Goal: Task Accomplishment & Management: Manage account settings

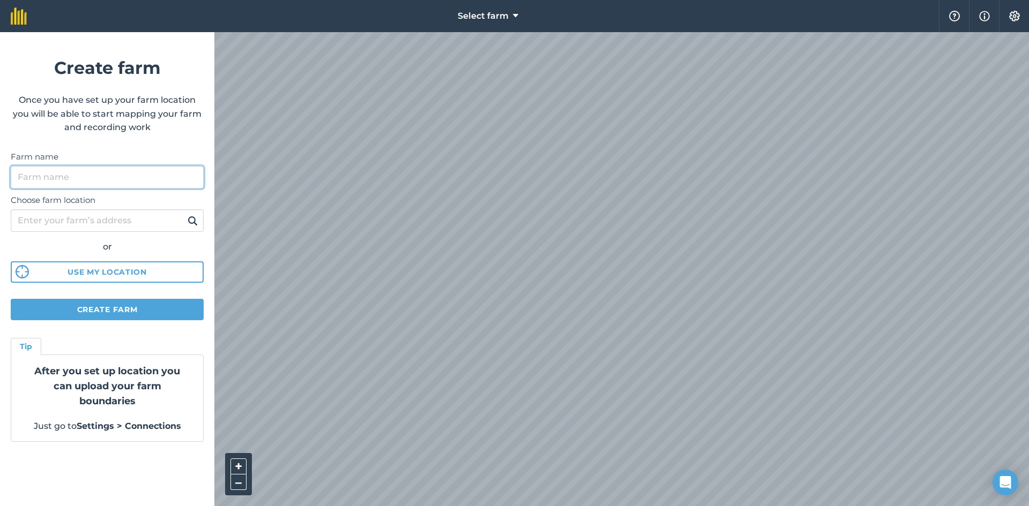
click at [93, 181] on input "Farm name" at bounding box center [107, 177] width 193 height 23
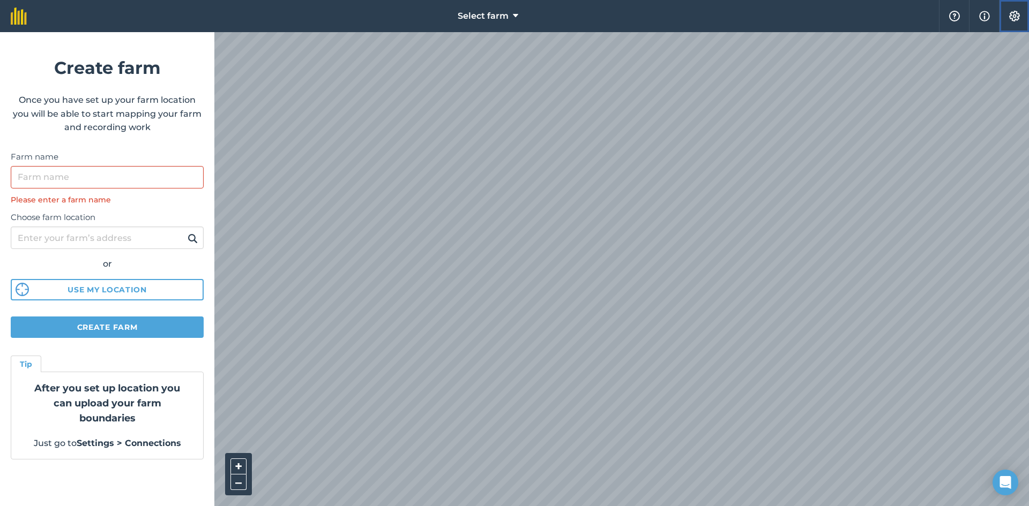
click at [1017, 15] on img at bounding box center [1014, 16] width 13 height 11
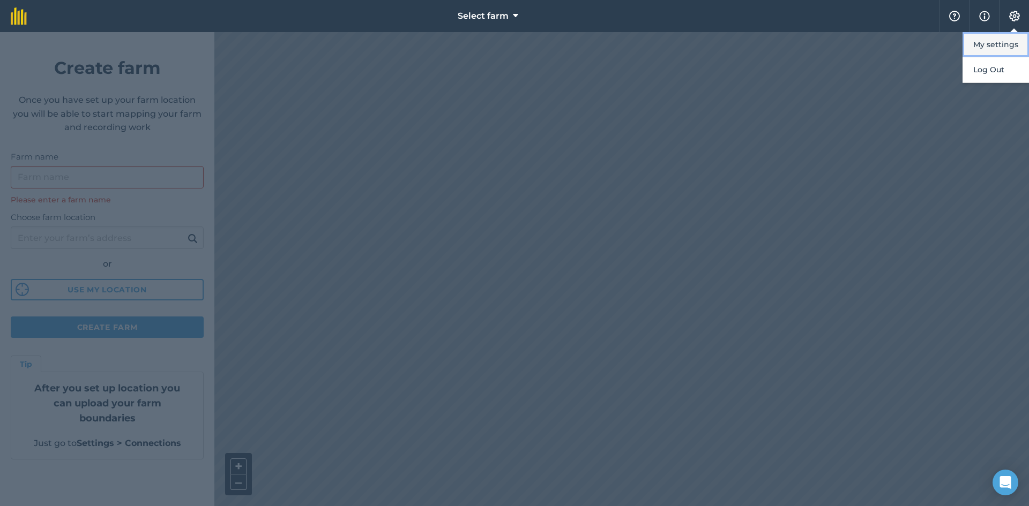
click at [999, 39] on button "My settings" at bounding box center [996, 44] width 66 height 25
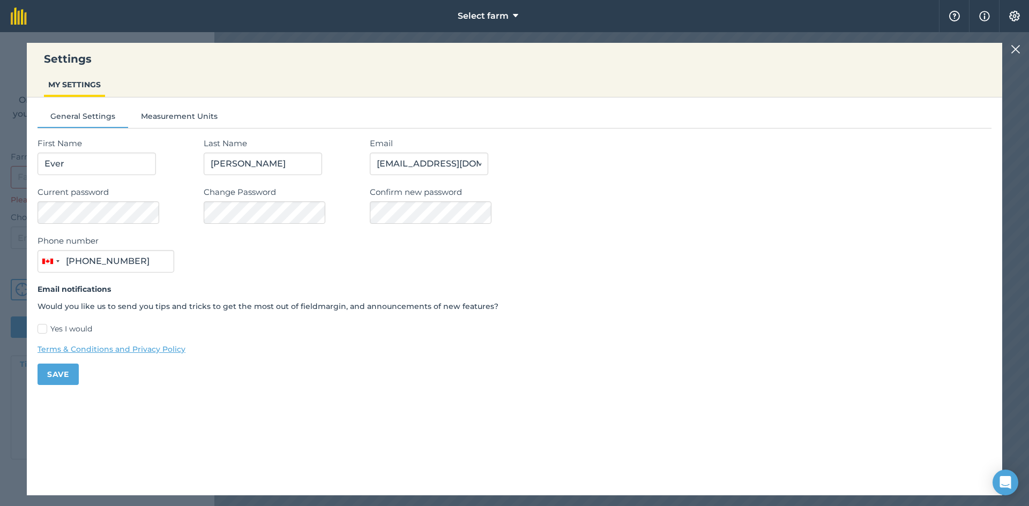
type input "[PHONE_NUMBER]"
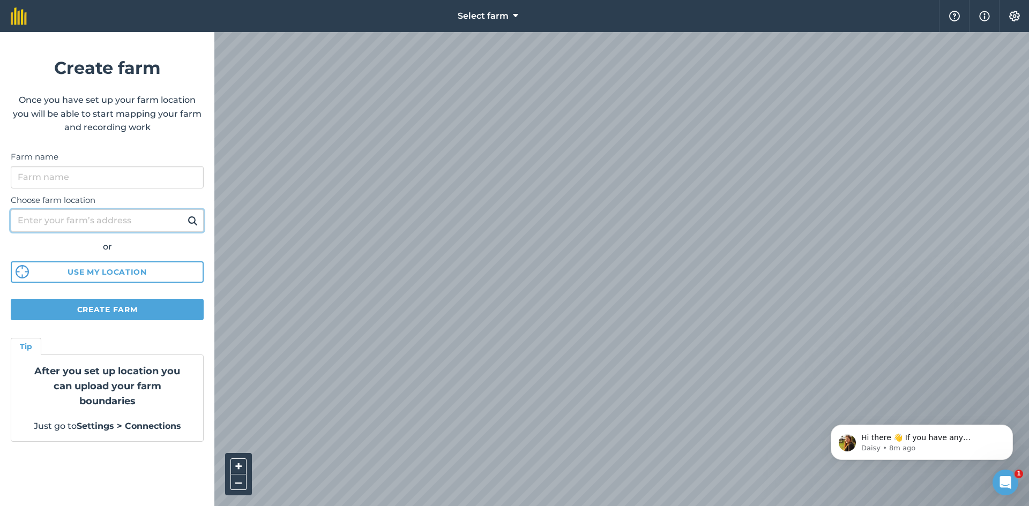
click at [64, 218] on input "Choose farm location" at bounding box center [107, 221] width 193 height 23
click at [184, 214] on button at bounding box center [192, 221] width 17 height 14
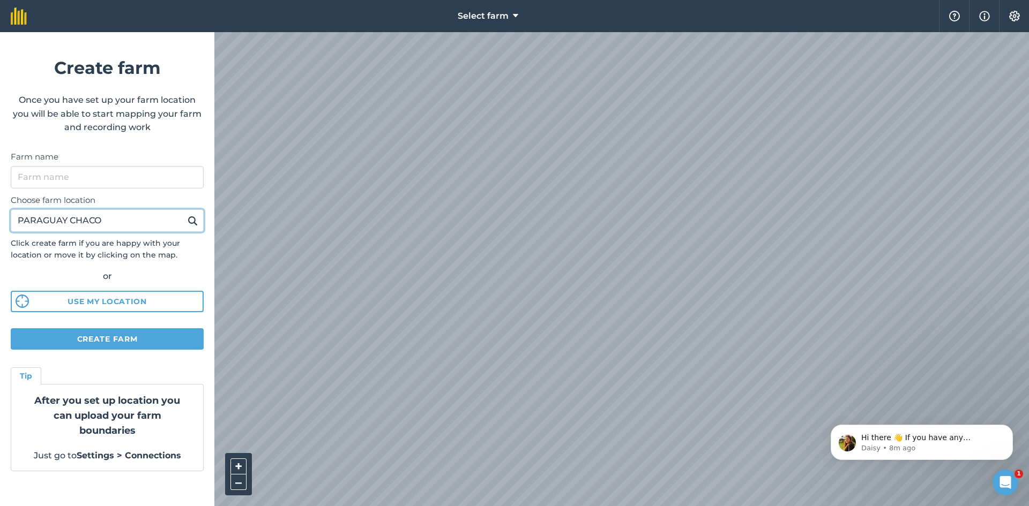
click at [184, 214] on button at bounding box center [192, 221] width 17 height 14
click at [513, 16] on icon at bounding box center [515, 16] width 5 height 13
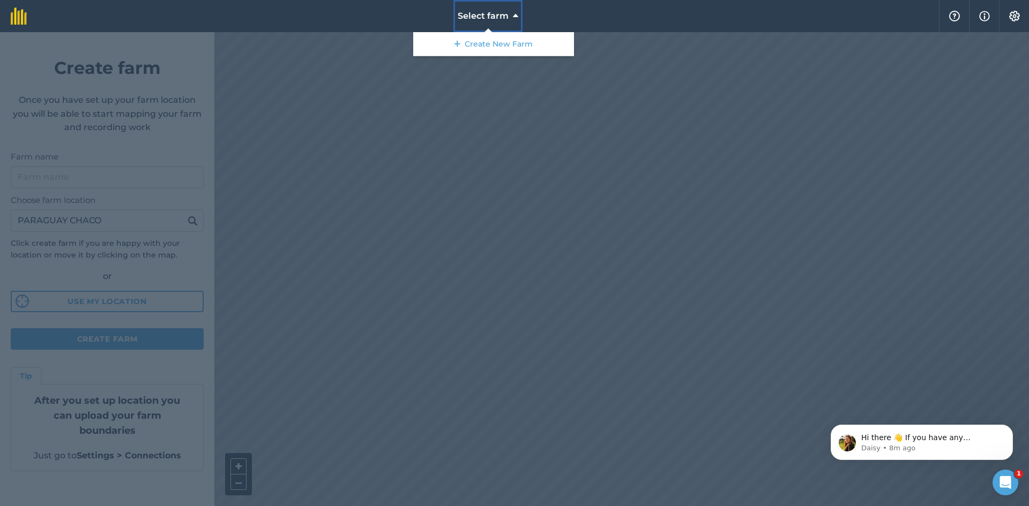
click at [513, 16] on icon at bounding box center [515, 16] width 5 height 13
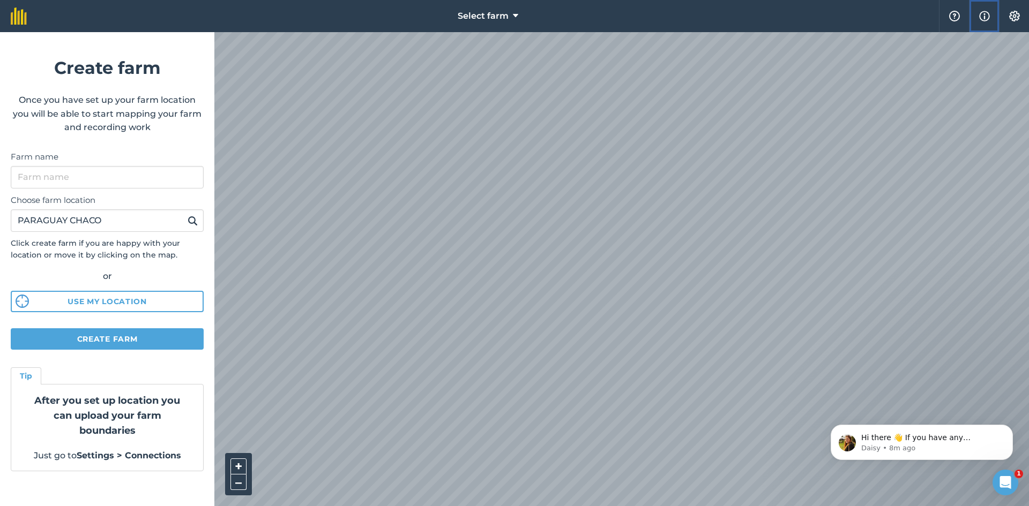
click at [984, 17] on img at bounding box center [984, 16] width 11 height 13
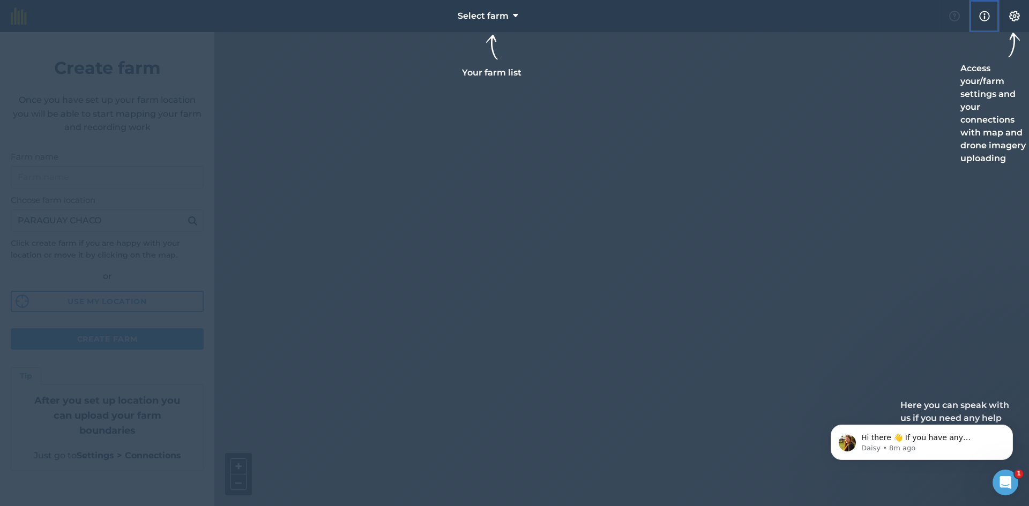
click at [984, 17] on img at bounding box center [984, 16] width 11 height 13
click at [1018, 17] on img at bounding box center [1014, 16] width 13 height 11
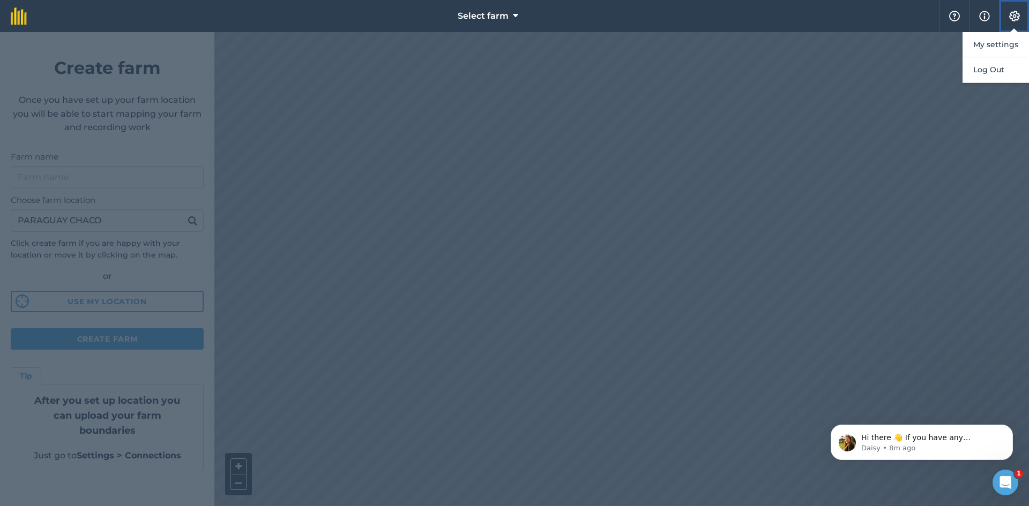
click at [1018, 17] on img at bounding box center [1014, 16] width 13 height 11
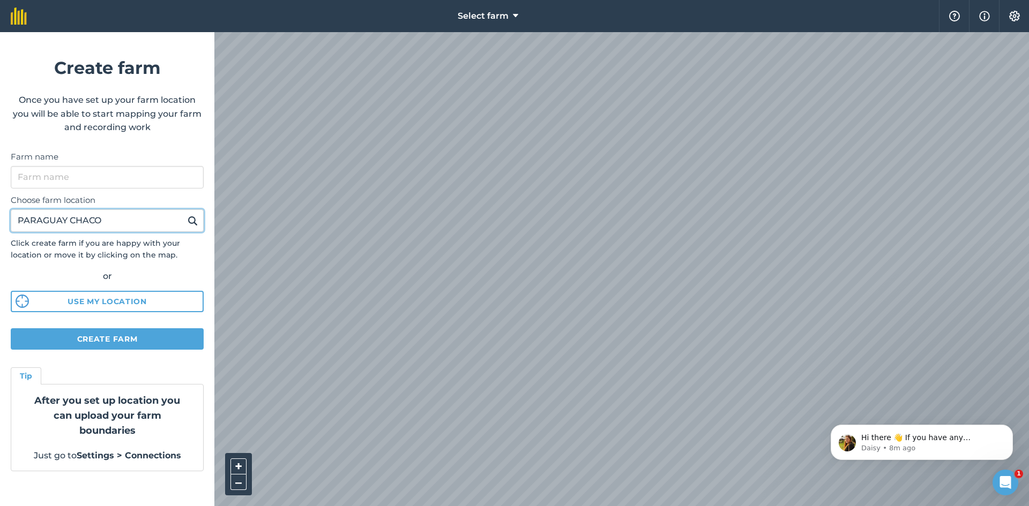
click at [131, 227] on input "PARAGUAY CHACO" at bounding box center [107, 221] width 193 height 23
click at [184, 214] on button at bounding box center [192, 221] width 17 height 14
click at [84, 225] on input "PARAGUAY NEEULAND" at bounding box center [107, 221] width 193 height 23
type input "PARAGUAY NEULAND"
click at [184, 214] on button at bounding box center [192, 221] width 17 height 14
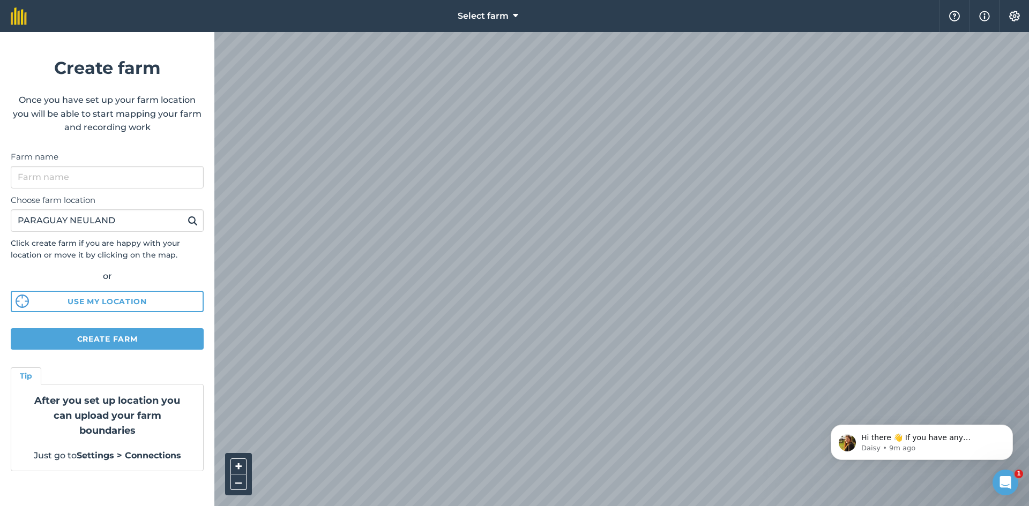
click at [772, 17] on div "Select farm Help Info Settings Create farm Once you have set up your farm locat…" at bounding box center [514, 16] width 1029 height 32
click at [728, 0] on html "Select farm Help Info Settings Create farm Once you have set up your farm locat…" at bounding box center [514, 253] width 1029 height 506
click at [627, 0] on html "Select farm Help Info Settings Create farm Once you have set up your farm locat…" at bounding box center [514, 253] width 1029 height 506
click at [584, 0] on html "Select farm Help Info Settings Create farm Once you have set up your farm locat…" at bounding box center [514, 253] width 1029 height 506
click at [588, 31] on div "Select farm Help Info Settings Create farm Once you have set up your farm locat…" at bounding box center [514, 16] width 1029 height 32
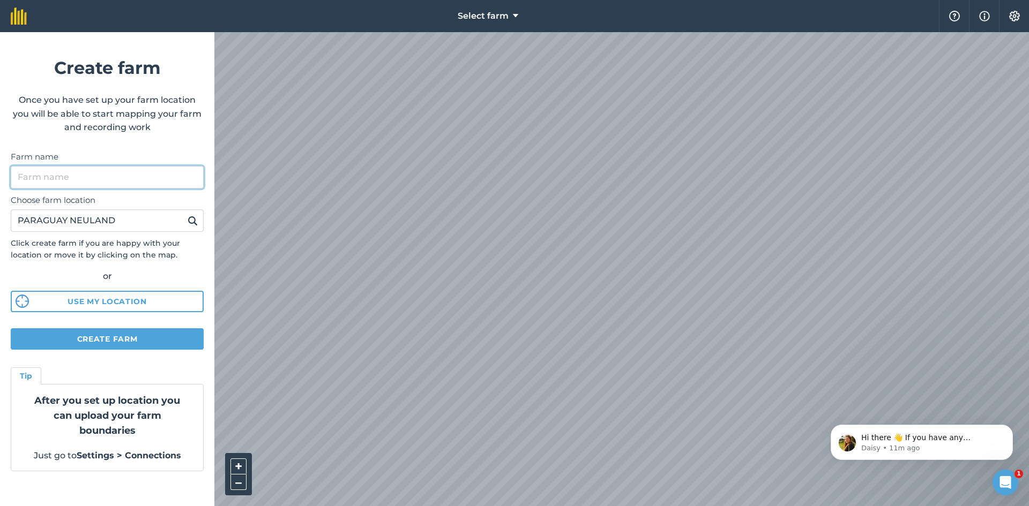
click at [76, 170] on input "Farm name" at bounding box center [107, 177] width 193 height 23
type input "Estancia San Pablo"
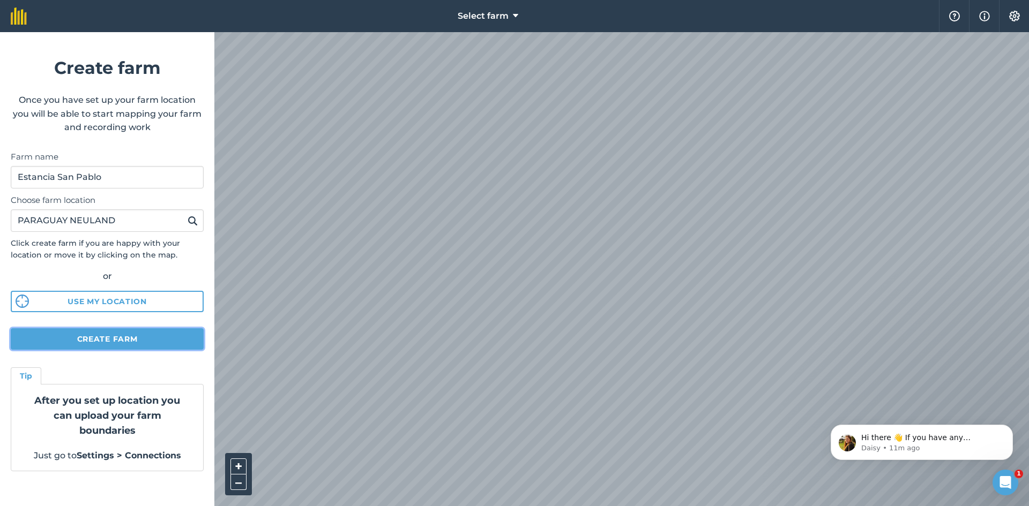
click at [112, 338] on button "Create farm" at bounding box center [107, 339] width 193 height 21
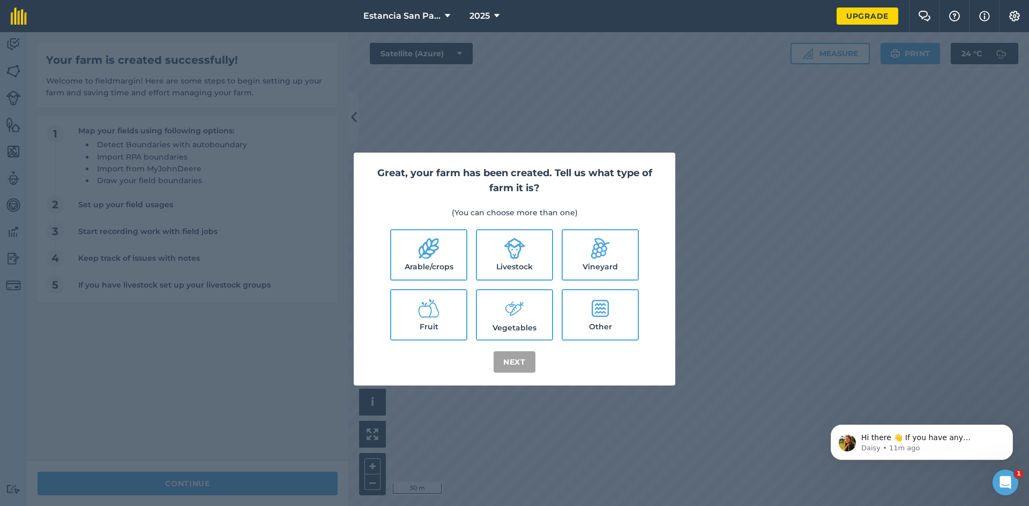
click at [434, 258] on icon at bounding box center [428, 248] width 21 height 21
checkbox input "true"
click at [500, 264] on label "Livestock" at bounding box center [514, 254] width 75 height 49
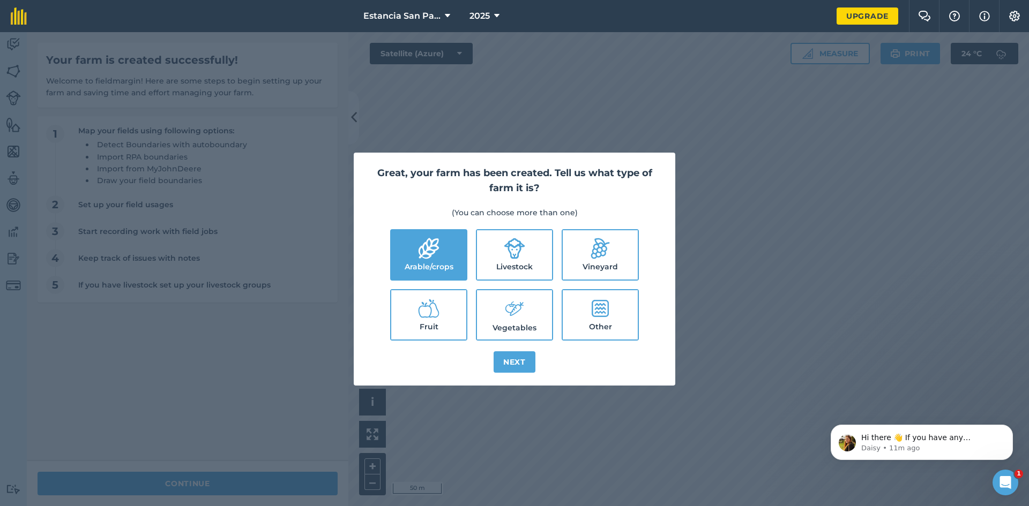
checkbox input "true"
click at [525, 319] on label "Vegetables" at bounding box center [514, 314] width 75 height 49
checkbox input "true"
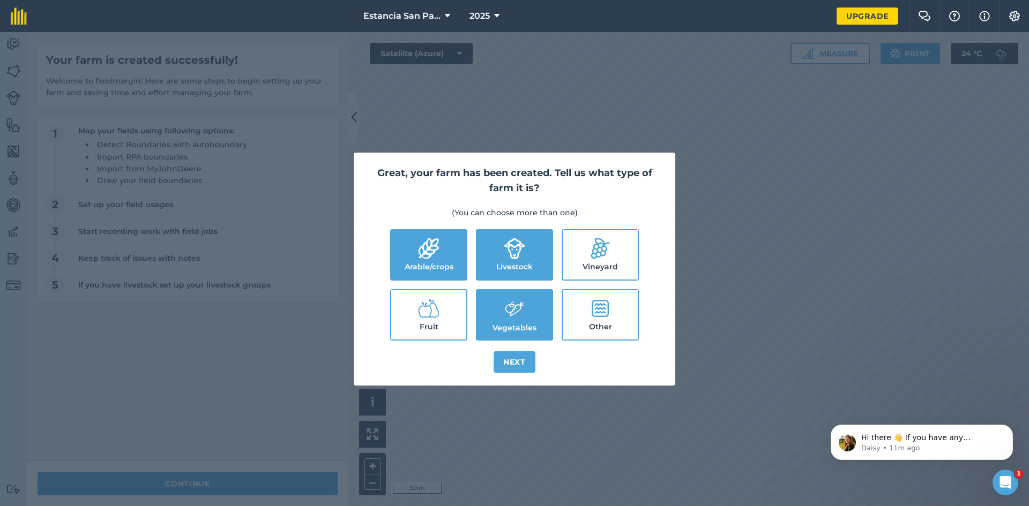
click at [435, 324] on label "Fruit" at bounding box center [428, 314] width 75 height 49
checkbox input "true"
click at [595, 320] on label "Other" at bounding box center [600, 314] width 75 height 49
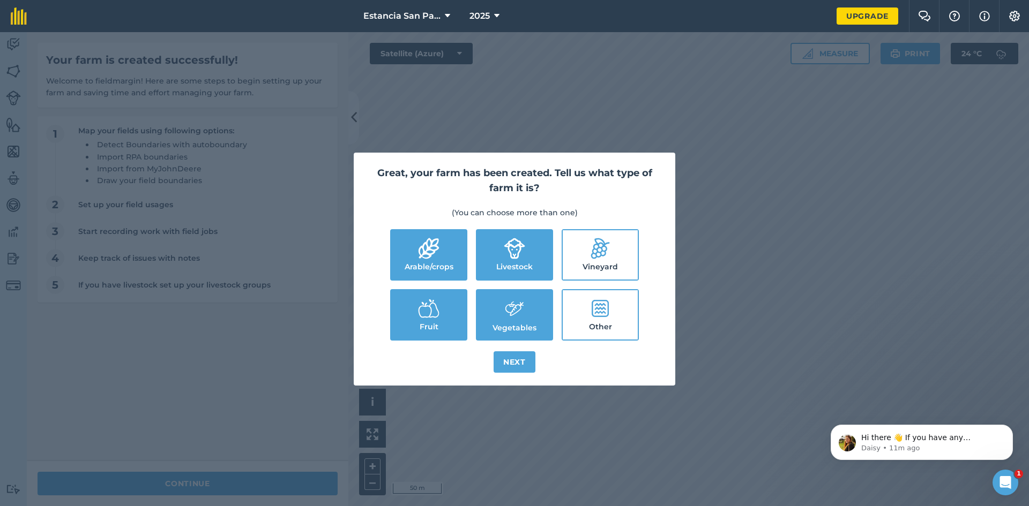
checkbox input "true"
click at [521, 359] on button "Next" at bounding box center [515, 362] width 42 height 21
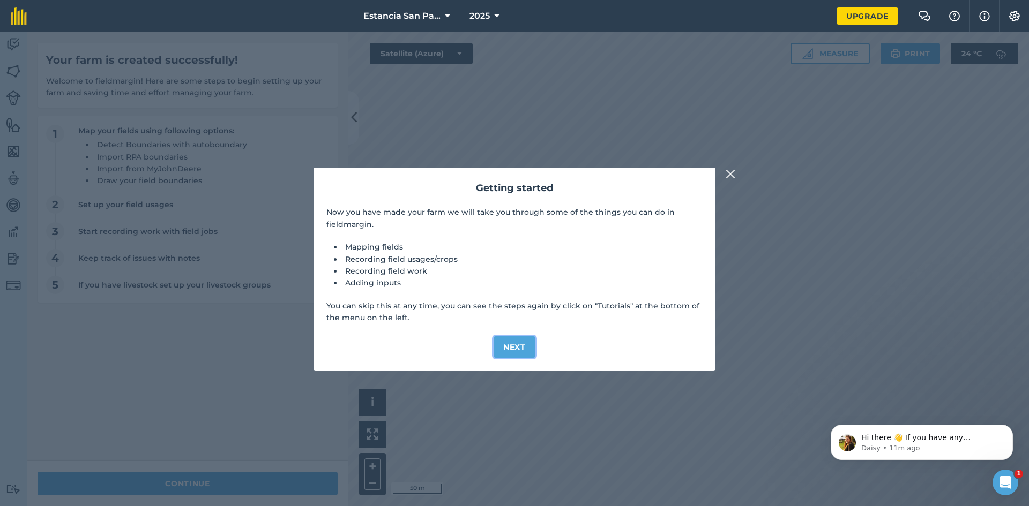
click at [524, 351] on button "Next" at bounding box center [515, 347] width 42 height 21
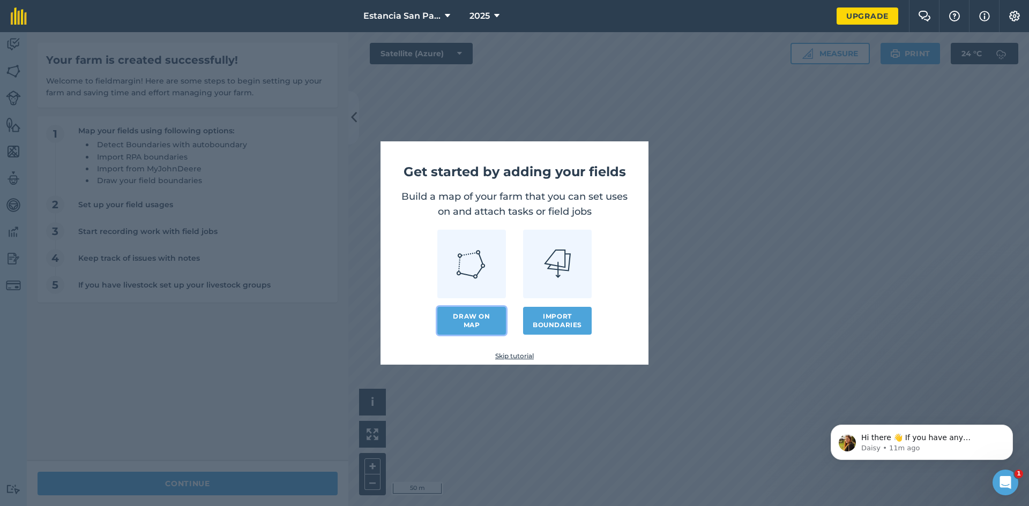
click at [467, 320] on link "Draw on map" at bounding box center [471, 321] width 69 height 28
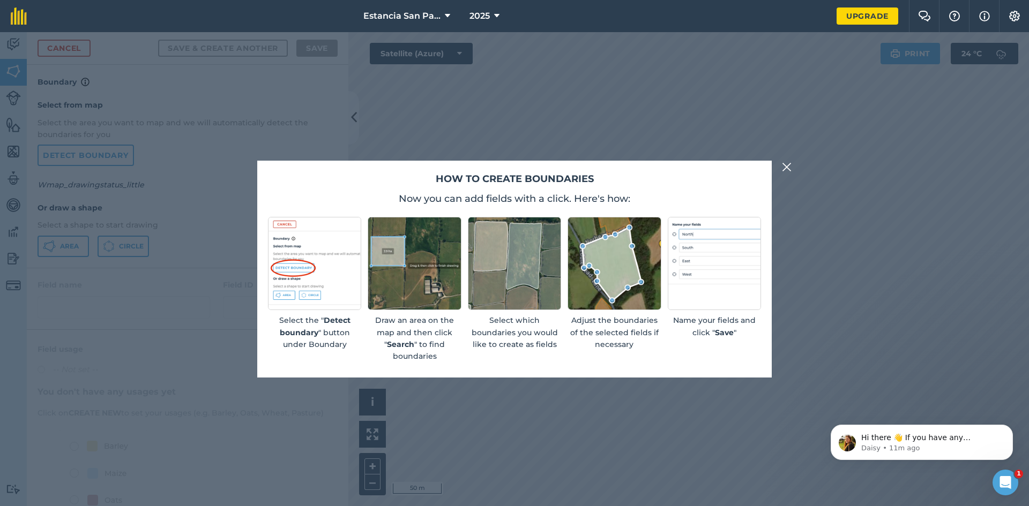
click at [788, 170] on img at bounding box center [787, 167] width 10 height 13
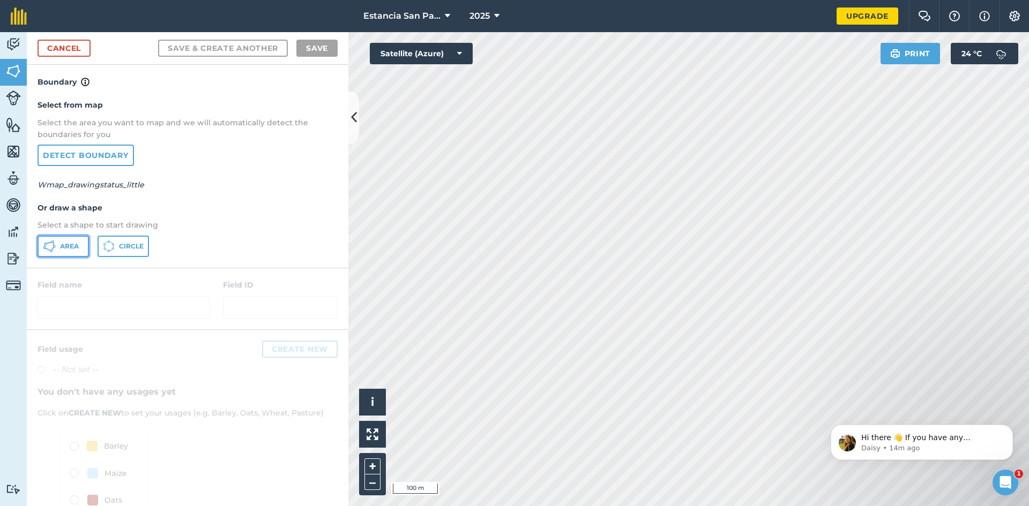
click at [69, 245] on span "Area" at bounding box center [69, 246] width 19 height 9
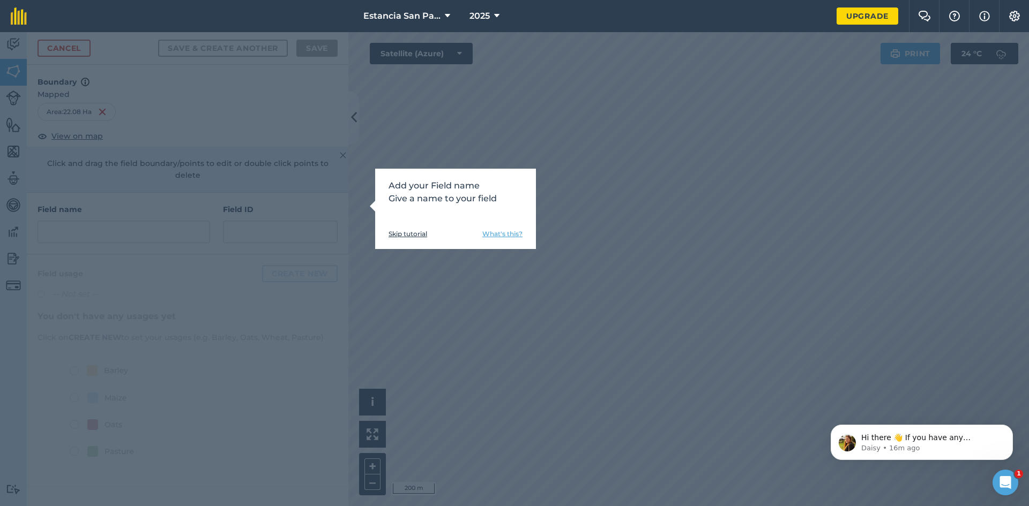
click at [411, 234] on link "Skip tutorial" at bounding box center [408, 234] width 39 height 9
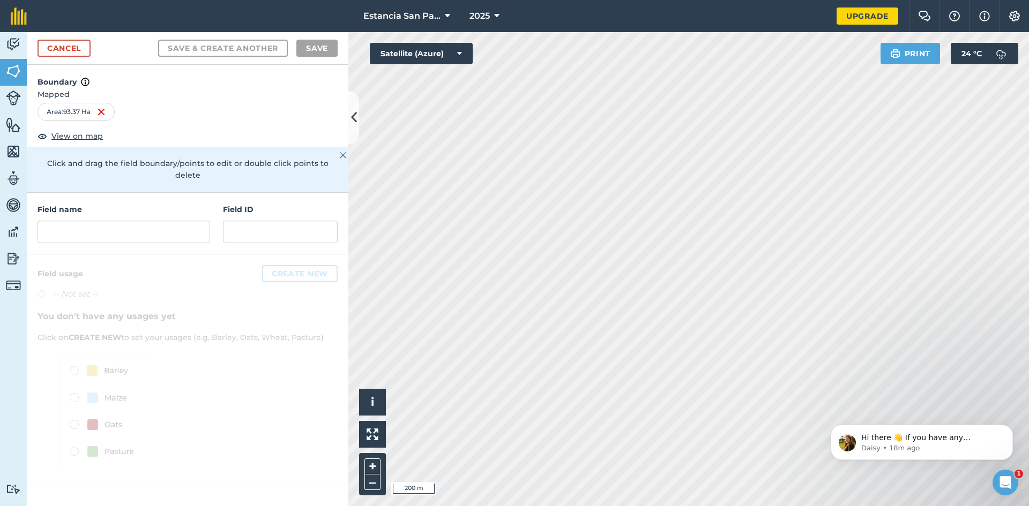
click at [55, 111] on div "Area : 93.37 Ha" at bounding box center [76, 112] width 77 height 18
click at [85, 110] on div "Area : 93.37 Ha" at bounding box center [76, 112] width 77 height 18
click at [79, 110] on div "Area : 93.37 Ha" at bounding box center [76, 112] width 77 height 18
click at [61, 111] on div "Area : 93.37 Ha" at bounding box center [76, 112] width 77 height 18
click at [122, 221] on input "text" at bounding box center [124, 232] width 173 height 23
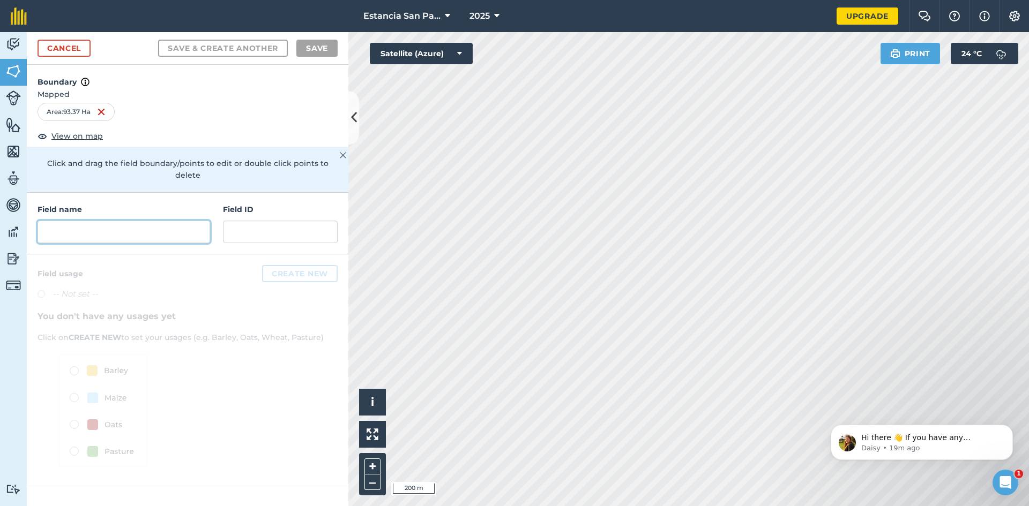
click at [122, 221] on input "text" at bounding box center [124, 232] width 173 height 23
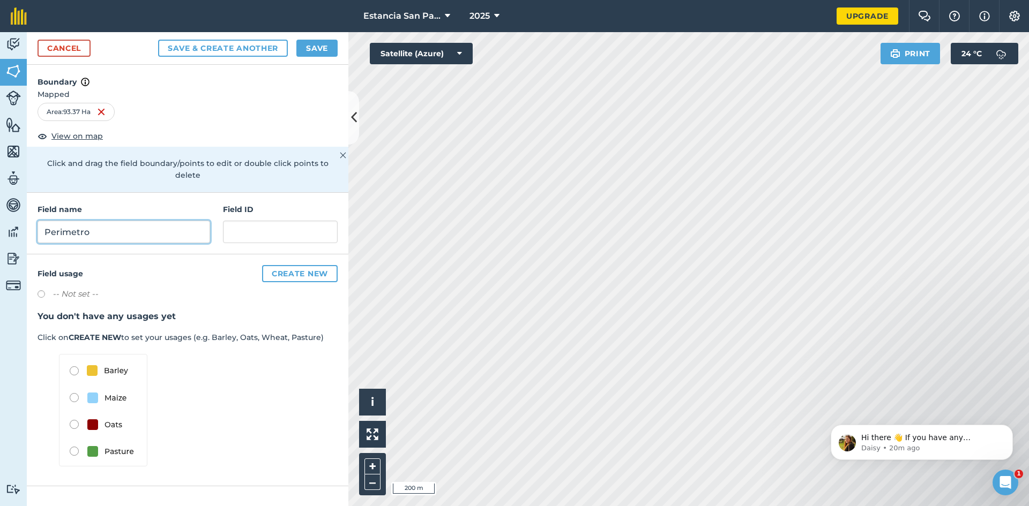
type input "Perimetro"
click at [248, 221] on input "text" at bounding box center [280, 232] width 115 height 23
type input "PER"
click at [87, 137] on span "View on map" at bounding box center [76, 136] width 51 height 12
click at [379, 406] on button "i" at bounding box center [372, 402] width 27 height 27
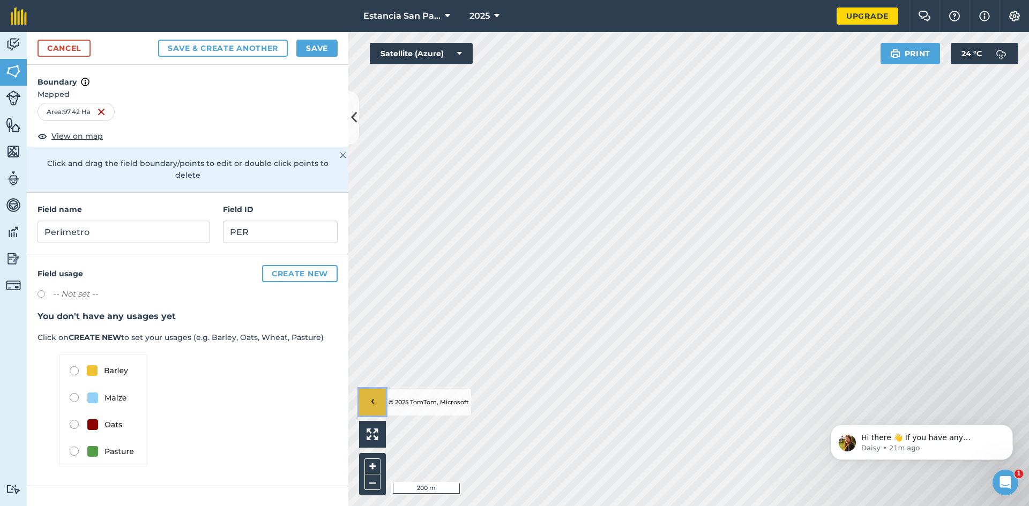
click at [379, 406] on button "›" at bounding box center [372, 402] width 27 height 27
click at [313, 49] on button "Save" at bounding box center [316, 48] width 41 height 17
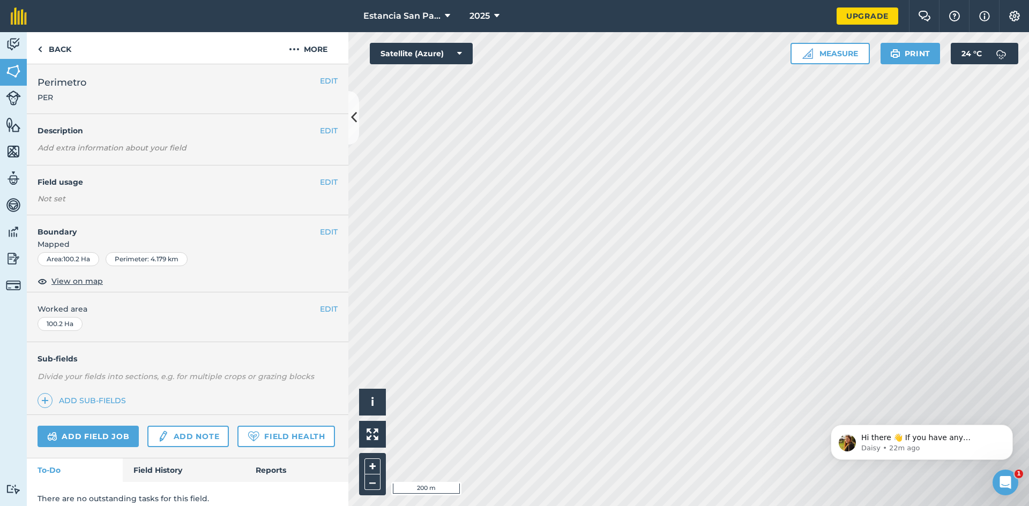
click at [217, 99] on h2 "Perimetro PER" at bounding box center [179, 89] width 282 height 28
click at [68, 325] on div "100.2 Ha" at bounding box center [60, 324] width 45 height 14
click at [65, 325] on div "100.2 Ha" at bounding box center [60, 324] width 45 height 14
click at [61, 323] on div "100.2 Ha" at bounding box center [60, 324] width 45 height 14
click at [108, 431] on link "Add field job" at bounding box center [88, 436] width 101 height 21
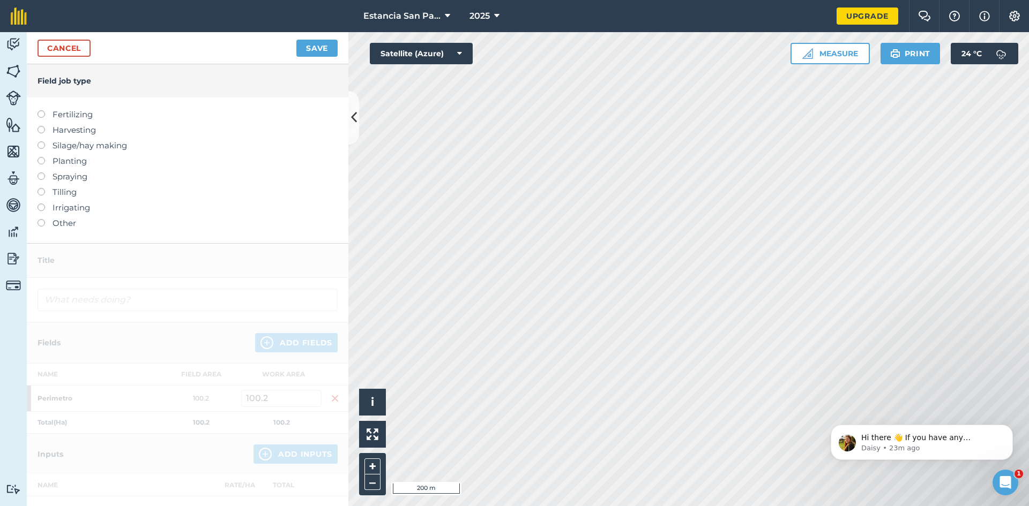
click at [810, 254] on body "Estancia San Pablo 2025 Upgrade Farm Chat Help Info Settings Map printing is no…" at bounding box center [514, 253] width 1029 height 506
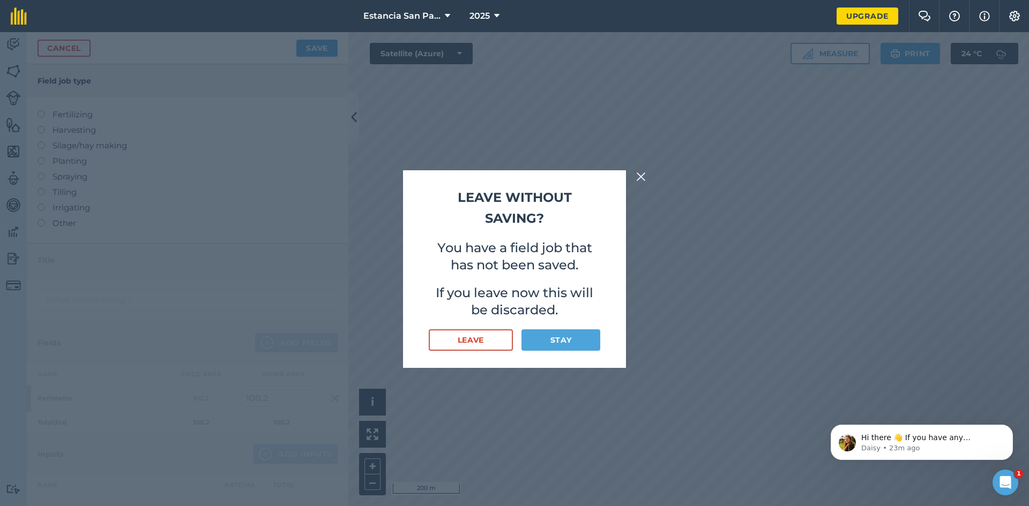
click at [642, 173] on img at bounding box center [641, 176] width 10 height 13
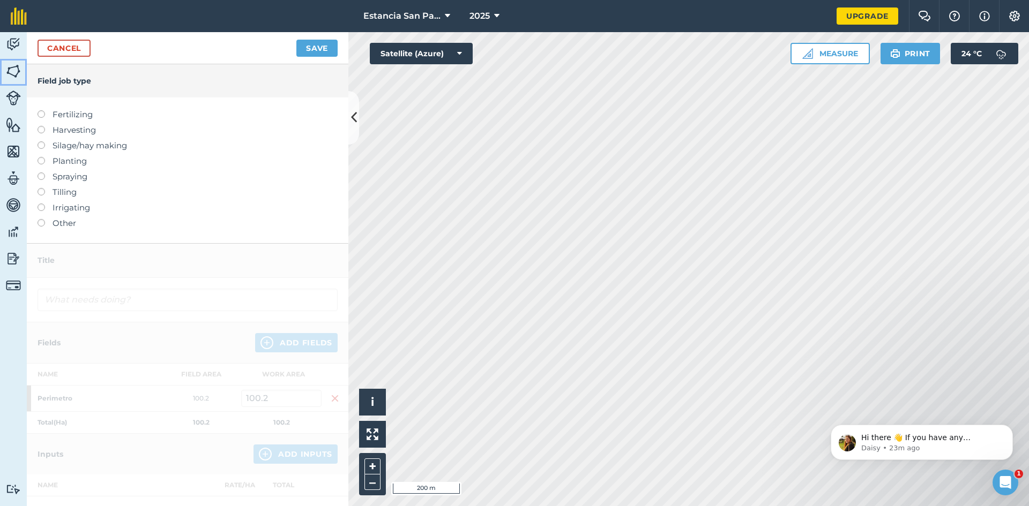
click at [16, 68] on img at bounding box center [13, 71] width 15 height 16
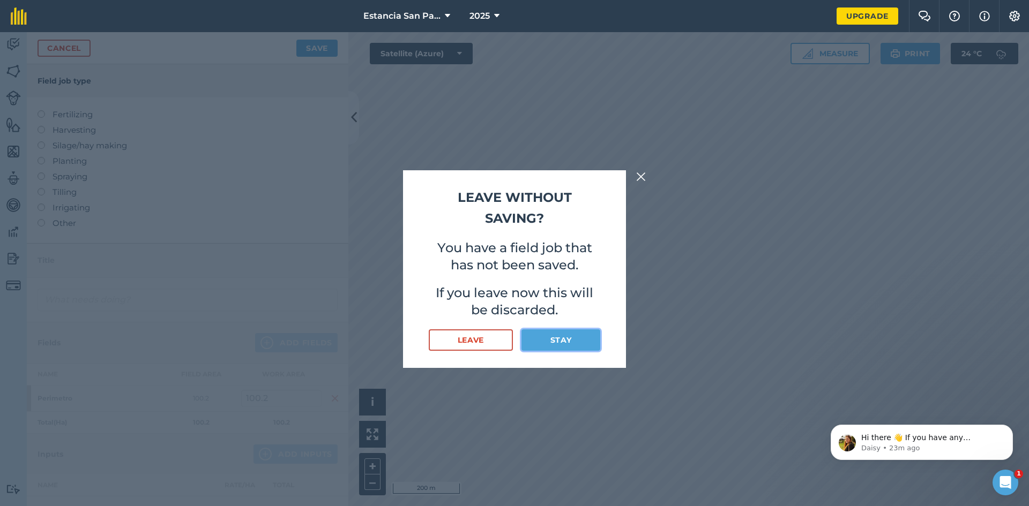
click at [555, 343] on button "Stay" at bounding box center [560, 340] width 79 height 21
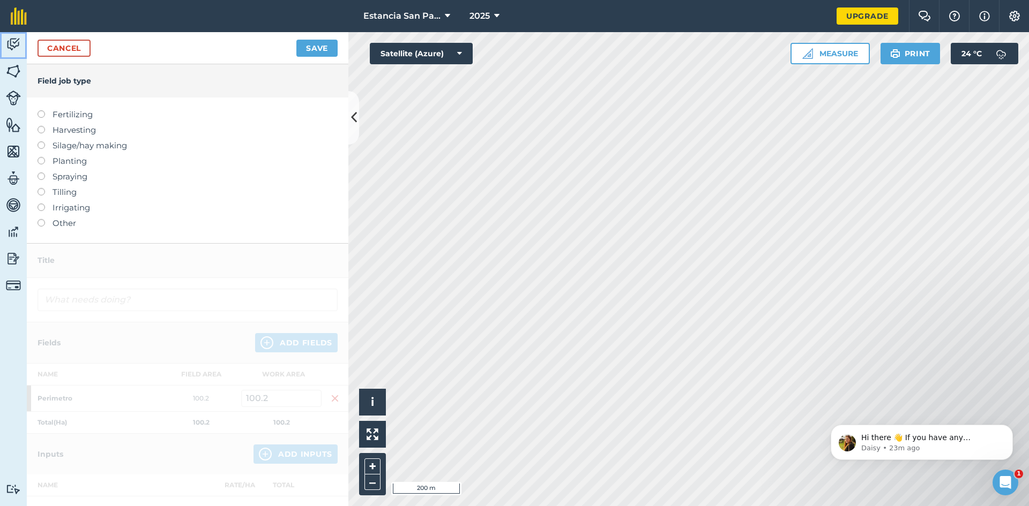
click at [13, 38] on img at bounding box center [13, 44] width 15 height 16
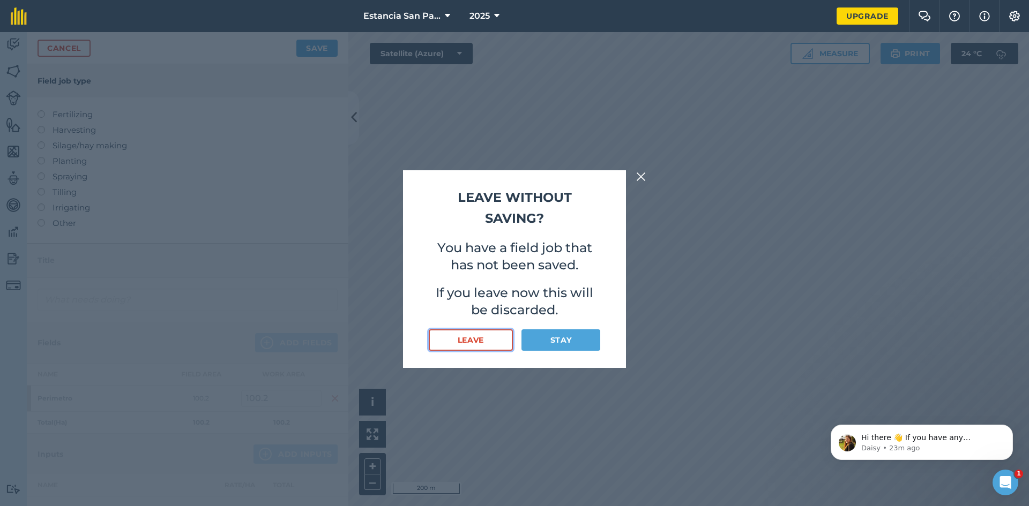
click at [484, 335] on button "Leave" at bounding box center [471, 340] width 84 height 21
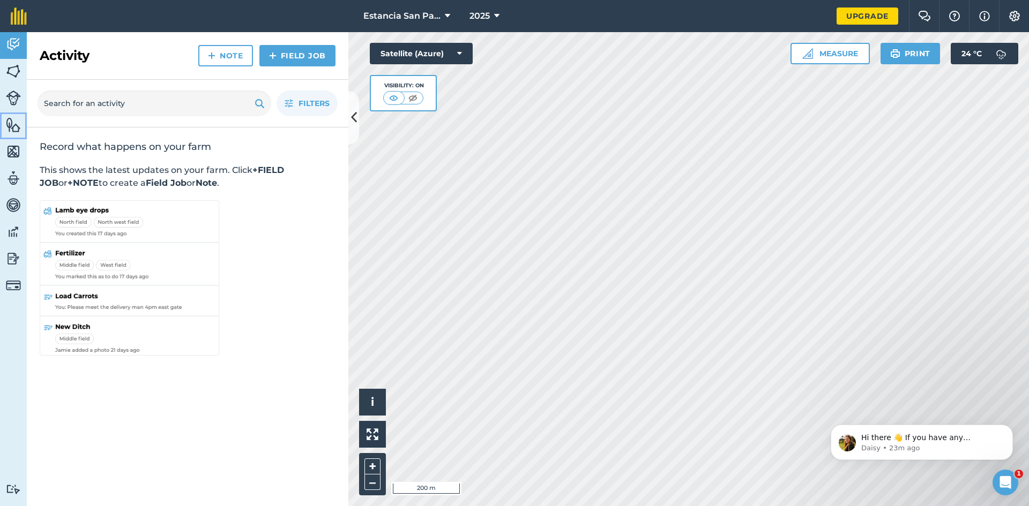
click at [10, 124] on img at bounding box center [13, 125] width 15 height 16
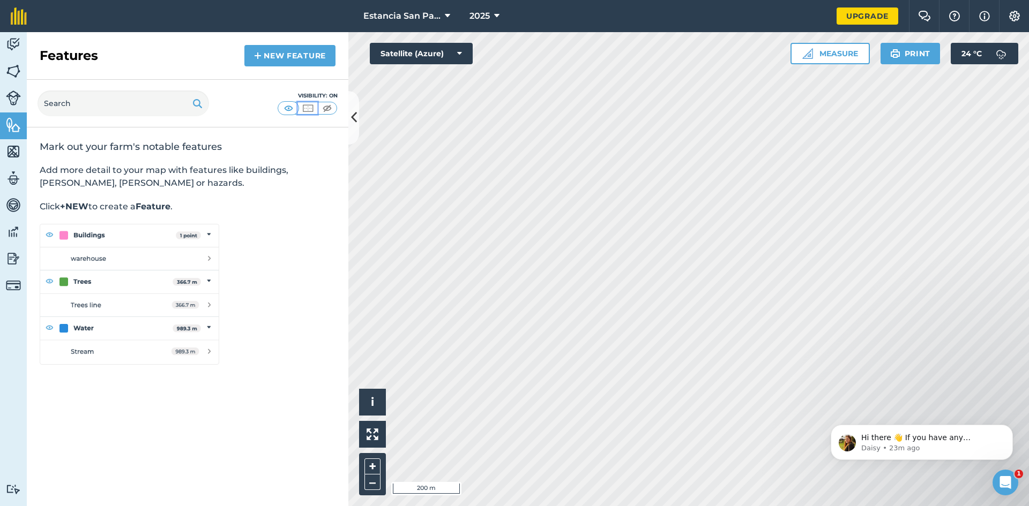
click at [308, 110] on img at bounding box center [307, 108] width 13 height 11
click at [291, 110] on img at bounding box center [288, 108] width 13 height 11
click at [17, 71] on img at bounding box center [13, 71] width 15 height 16
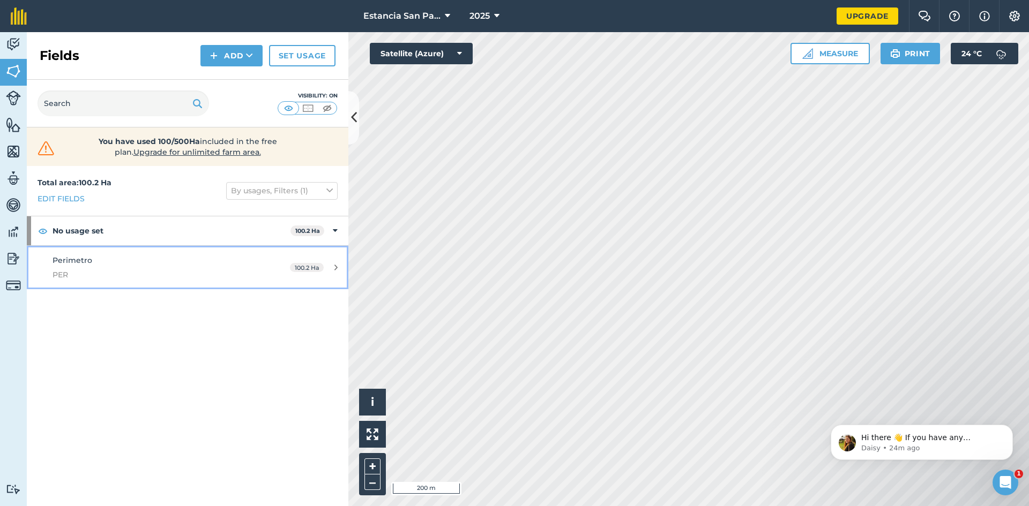
click at [217, 263] on div "Perimetro PER" at bounding box center [154, 268] width 202 height 26
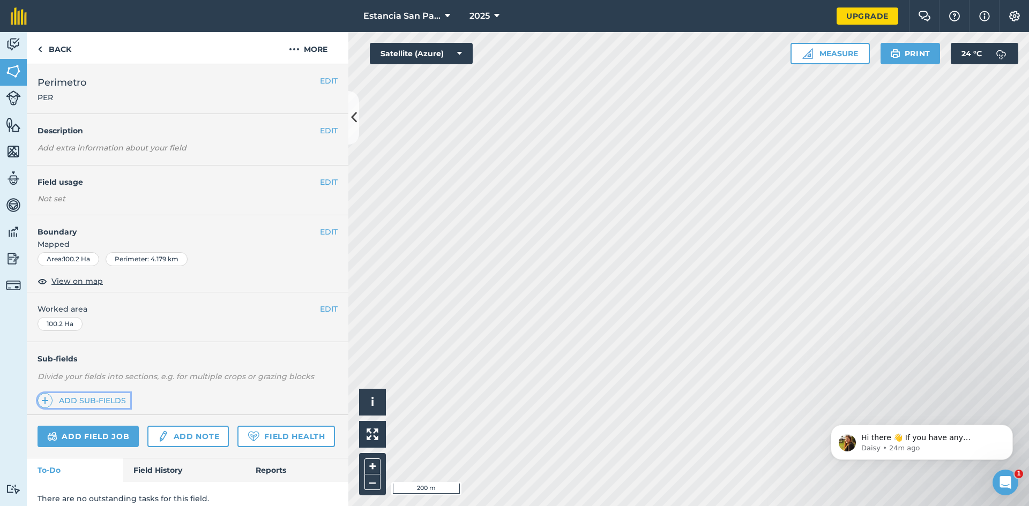
click at [108, 402] on link "Add sub-fields" at bounding box center [84, 400] width 93 height 15
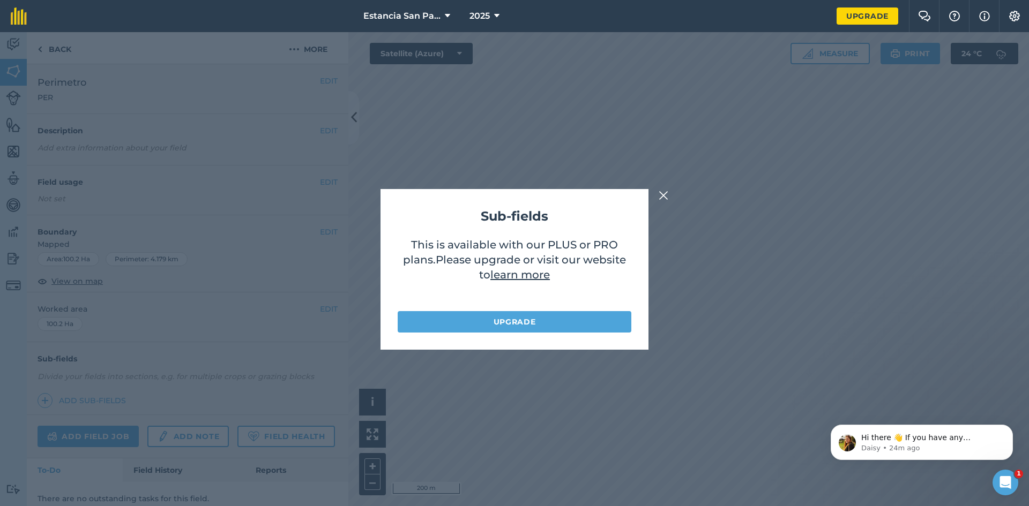
click at [667, 197] on img at bounding box center [664, 195] width 10 height 13
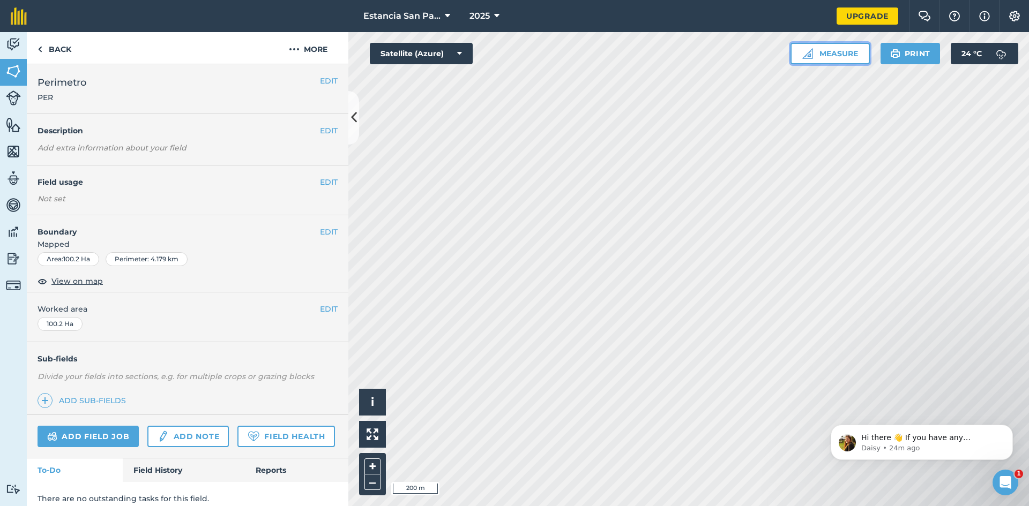
click at [826, 51] on button "Measure" at bounding box center [830, 53] width 79 height 21
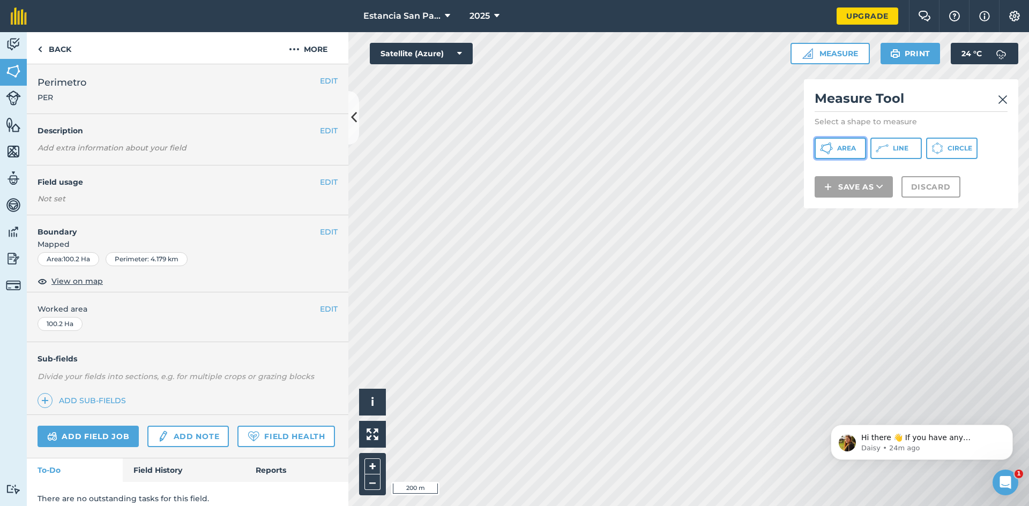
click at [849, 144] on button "Area" at bounding box center [840, 148] width 51 height 21
click at [1001, 100] on img at bounding box center [1003, 99] width 10 height 13
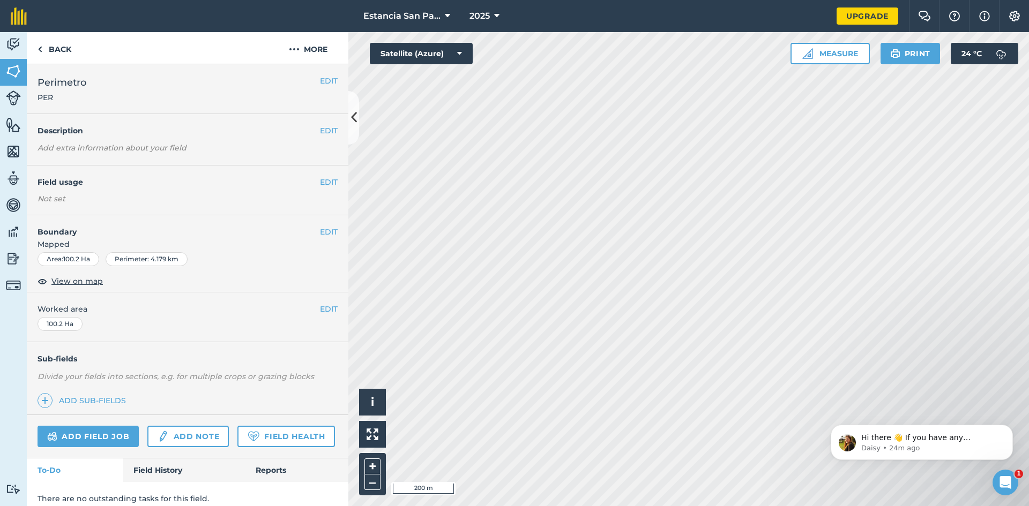
click at [196, 84] on h2 "Perimetro PER" at bounding box center [179, 89] width 282 height 28
click at [320, 81] on button "EDIT" at bounding box center [329, 81] width 18 height 12
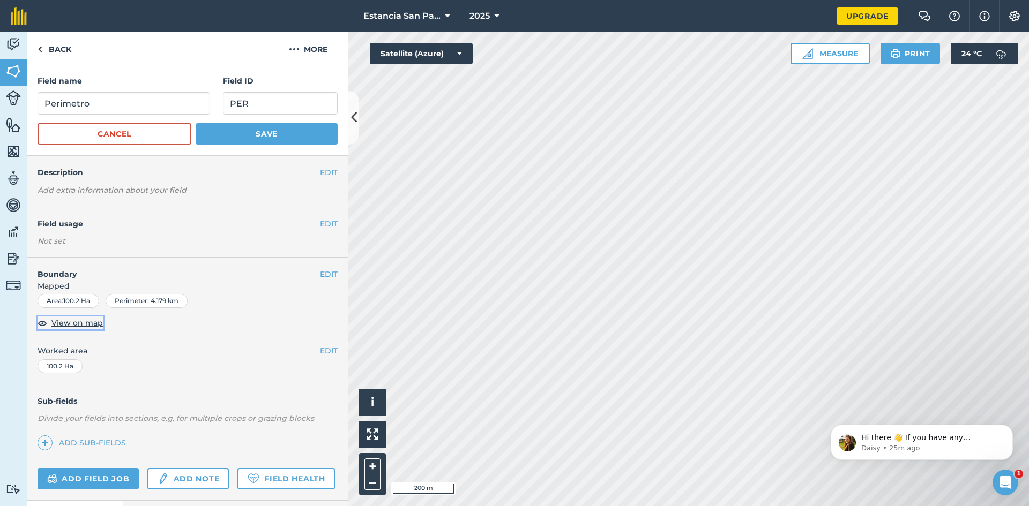
click at [71, 323] on span "View on map" at bounding box center [76, 323] width 51 height 12
click at [97, 438] on link "Add sub-fields" at bounding box center [84, 443] width 93 height 15
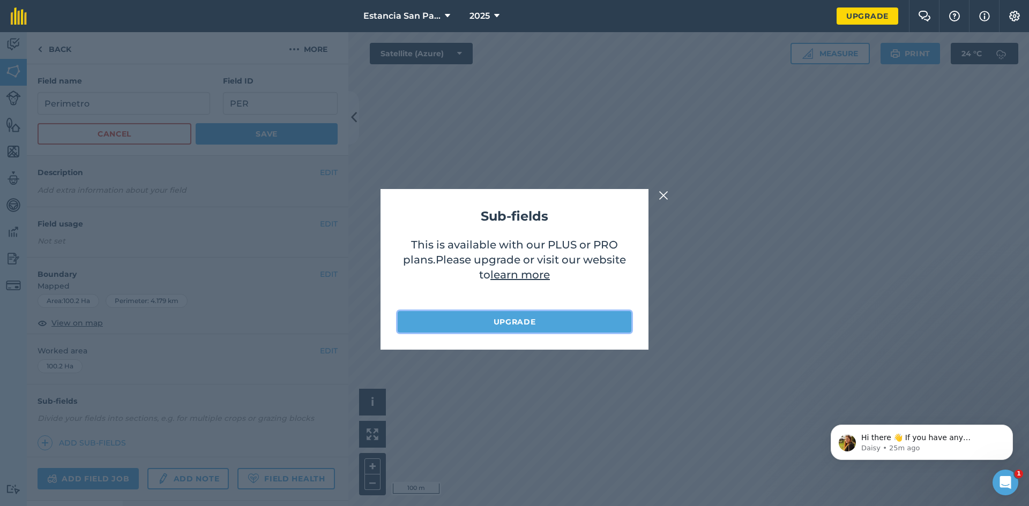
click at [482, 323] on link "Upgrade" at bounding box center [515, 321] width 234 height 21
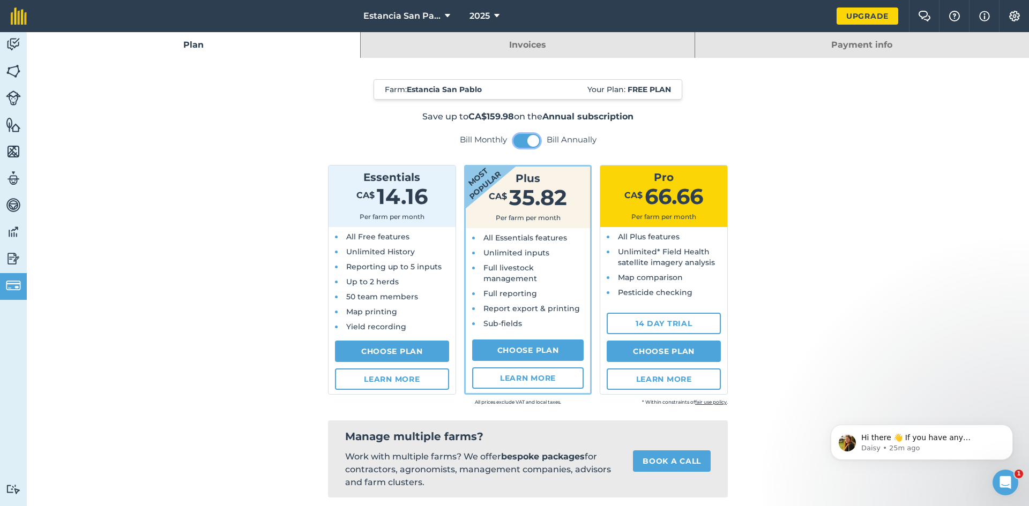
click at [530, 144] on span at bounding box center [533, 141] width 12 height 12
click at [523, 140] on button at bounding box center [526, 141] width 27 height 14
click at [20, 73] on img at bounding box center [13, 71] width 15 height 16
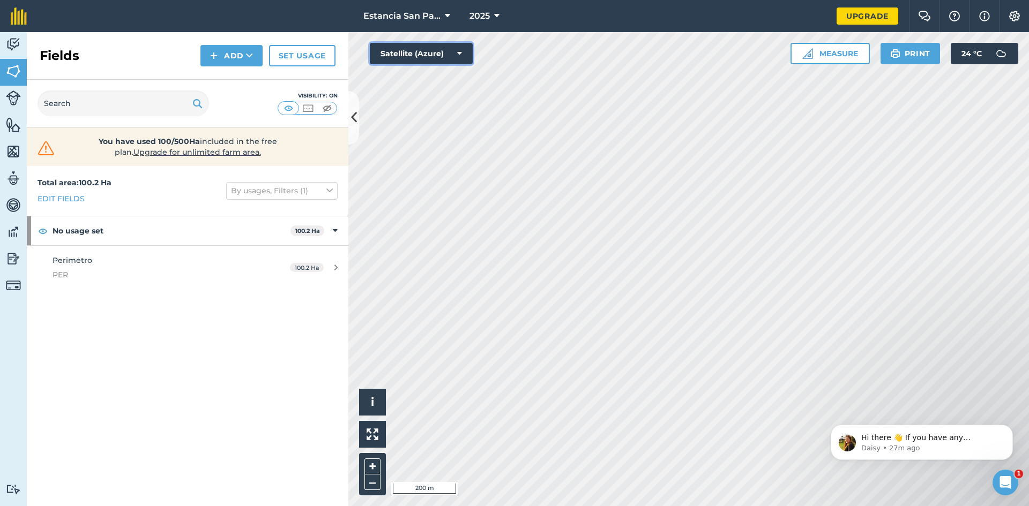
click at [407, 54] on button "Satellite (Azure)" at bounding box center [421, 53] width 103 height 21
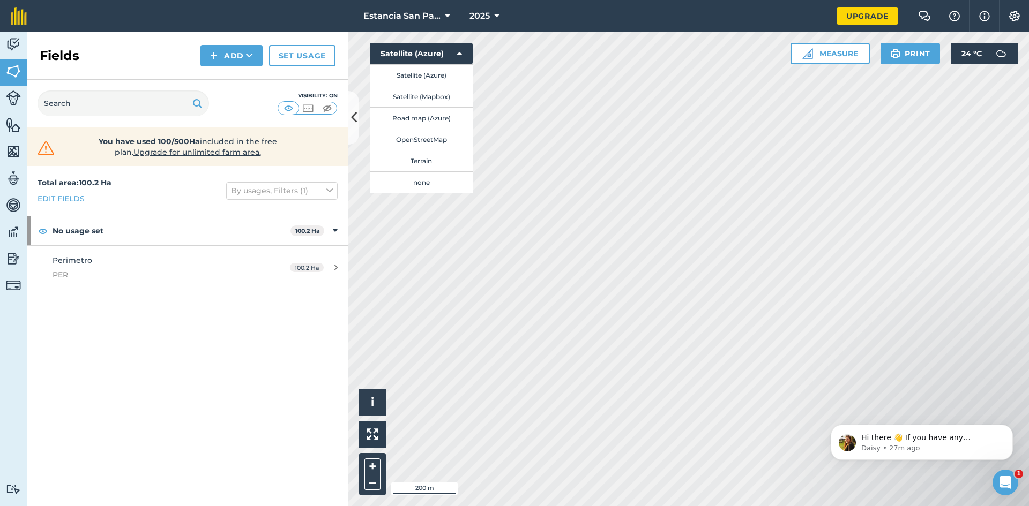
click at [160, 323] on div "Total area : 100.2 Ha Edit fields By usages, Filters (1) No usage set 100.2 Ha …" at bounding box center [188, 336] width 322 height 340
click at [16, 99] on img at bounding box center [13, 98] width 15 height 15
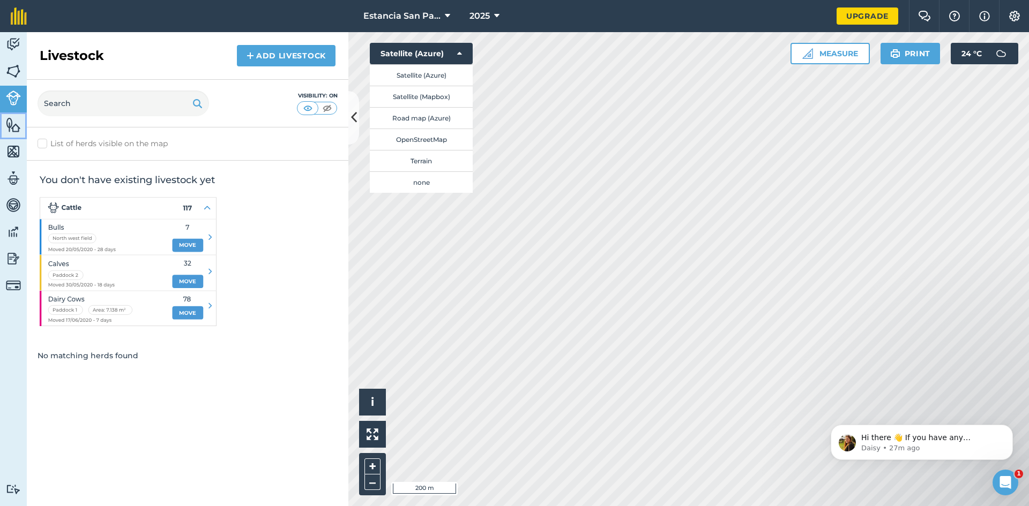
click at [10, 125] on img at bounding box center [13, 125] width 15 height 16
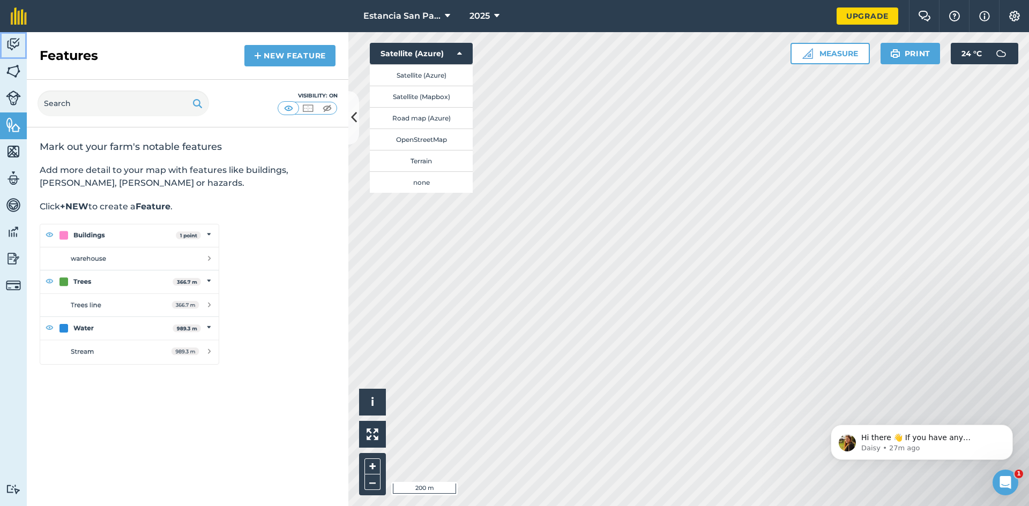
click at [22, 45] on link "Activity" at bounding box center [13, 45] width 27 height 27
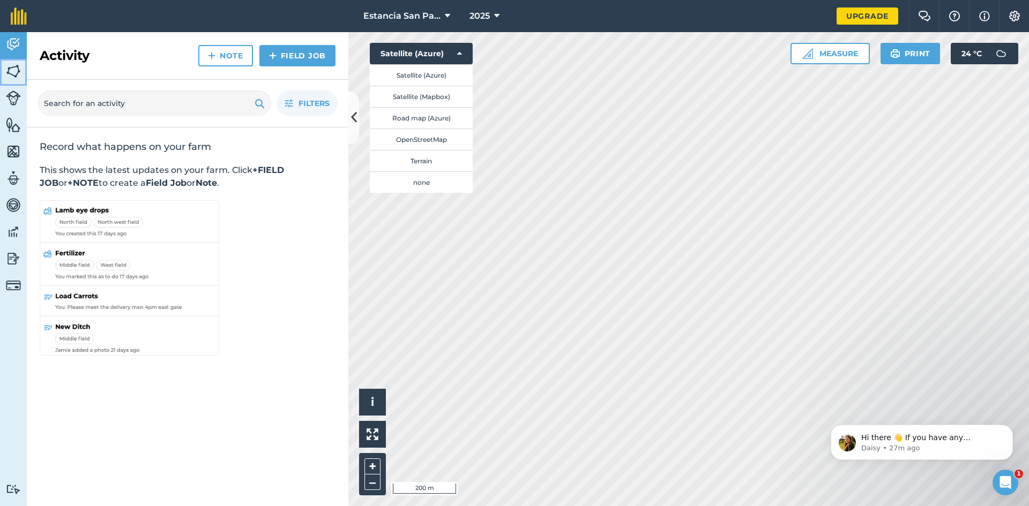
click at [6, 72] on img at bounding box center [13, 71] width 15 height 16
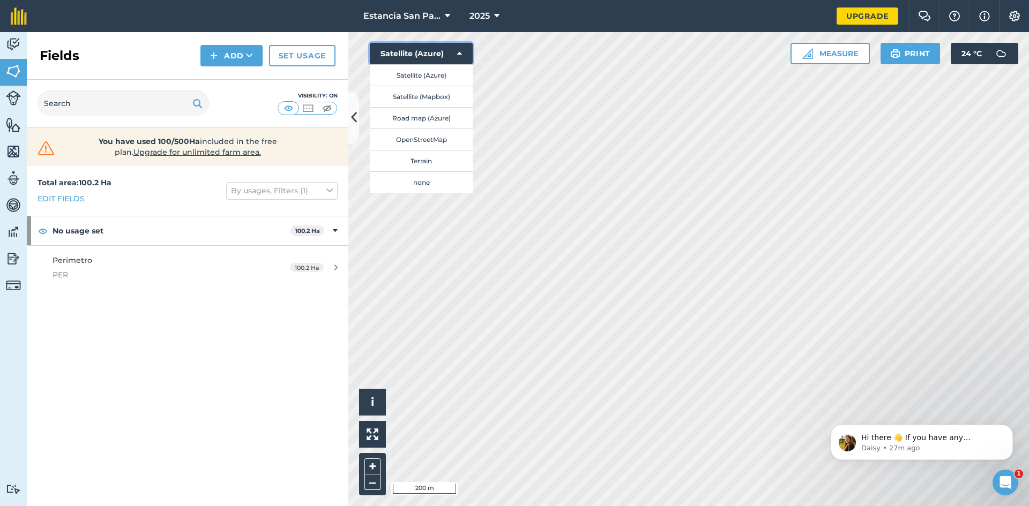
click at [461, 50] on icon at bounding box center [459, 53] width 5 height 11
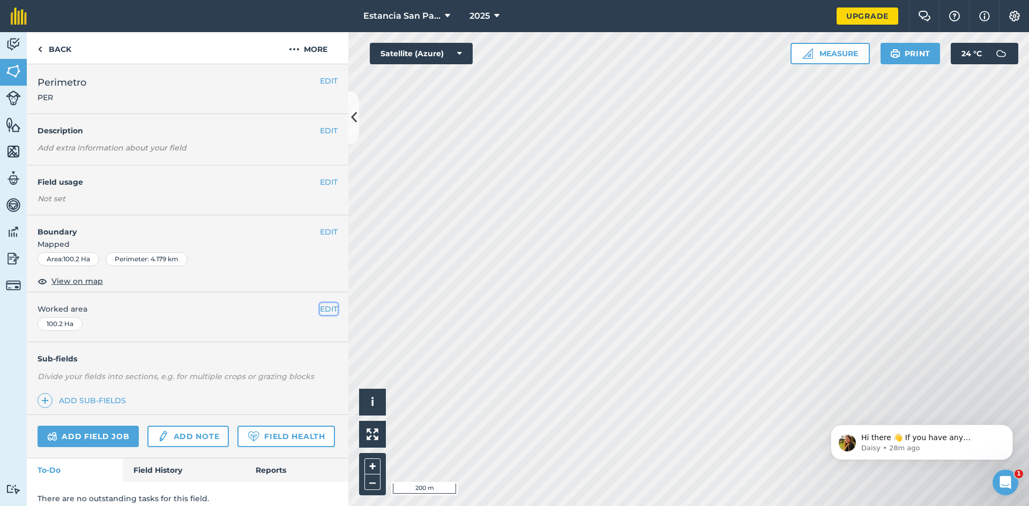
click at [320, 309] on button "EDIT" at bounding box center [329, 309] width 18 height 12
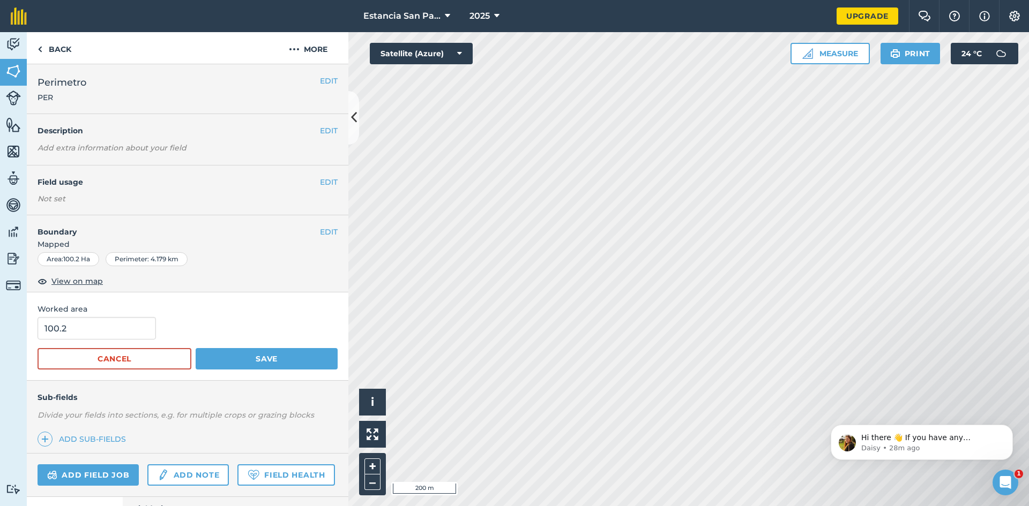
click at [218, 311] on span "Worked area" at bounding box center [188, 309] width 300 height 12
click at [136, 281] on div "EDIT Boundary Mapped Area : 100.2 Ha Perimeter : 4.179 km View on map" at bounding box center [188, 253] width 322 height 77
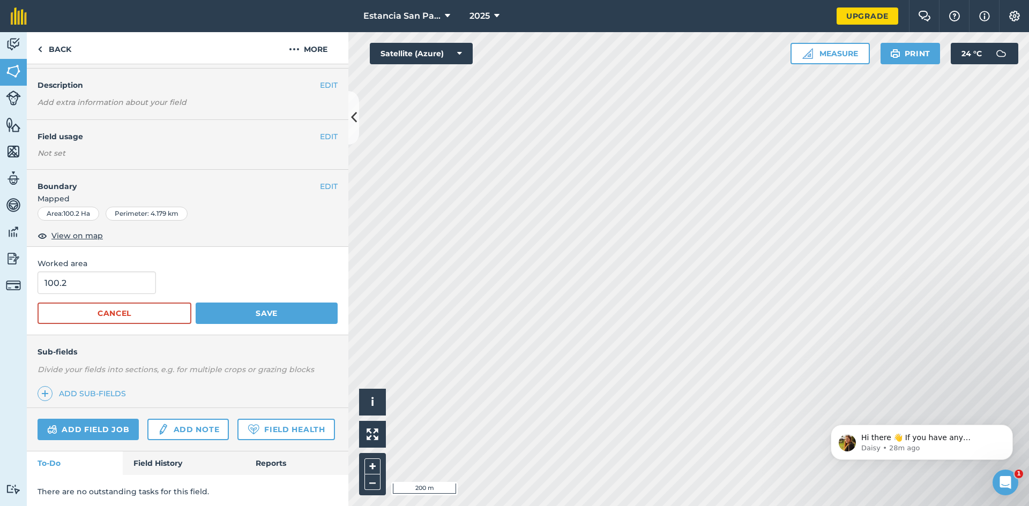
scroll to position [78, 0]
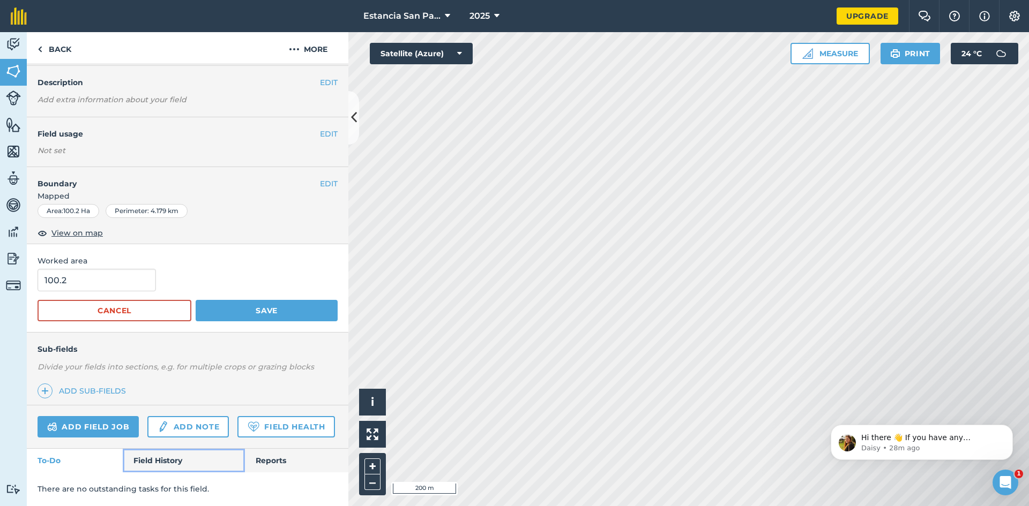
click at [144, 457] on link "Field History" at bounding box center [184, 461] width 122 height 24
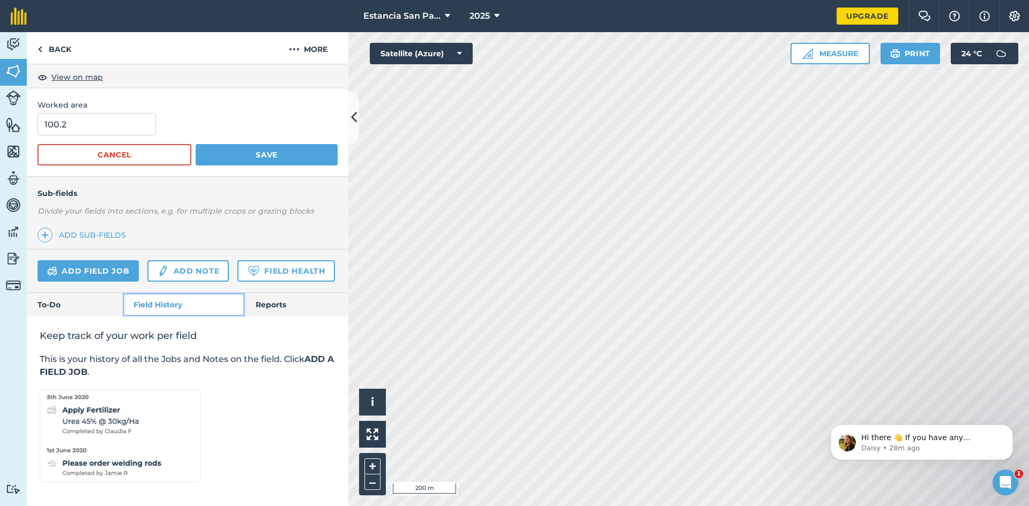
scroll to position [234, 0]
click at [289, 302] on link "Reports" at bounding box center [296, 305] width 103 height 24
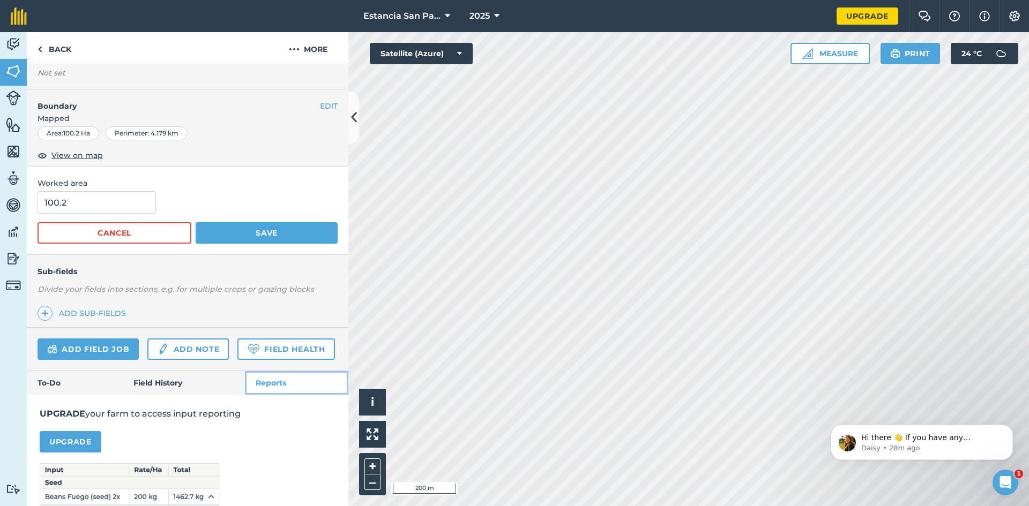
scroll to position [234, 0]
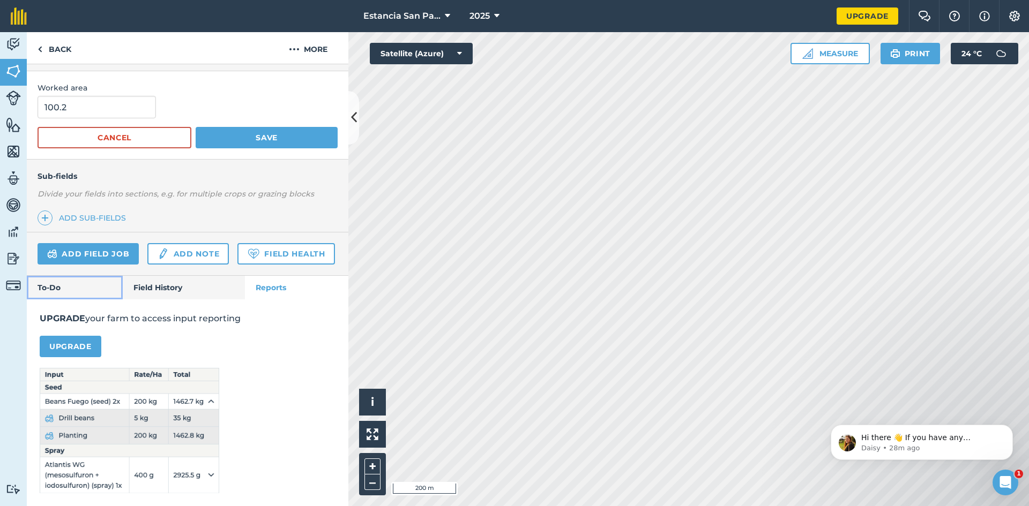
click at [77, 300] on link "To-Do" at bounding box center [75, 288] width 96 height 24
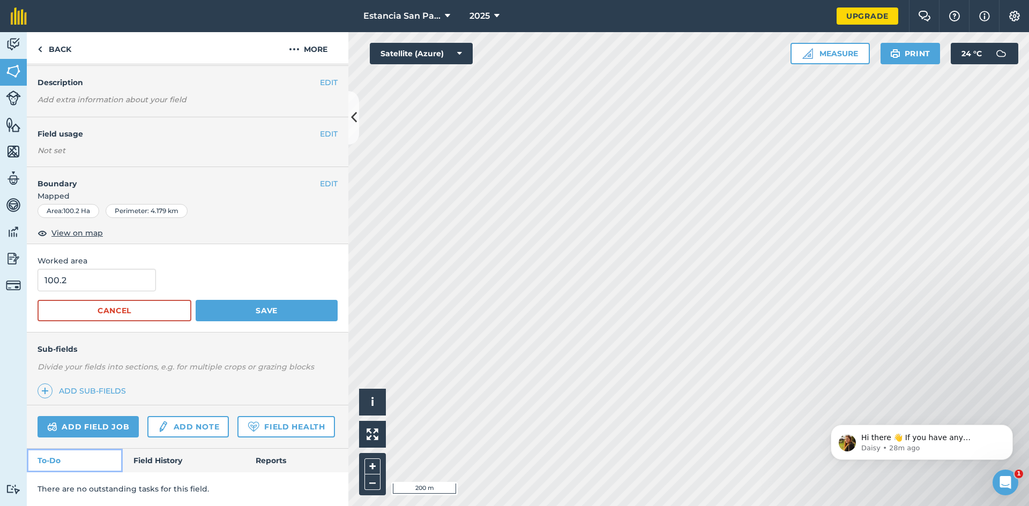
scroll to position [78, 0]
click at [7, 231] on img at bounding box center [13, 232] width 15 height 16
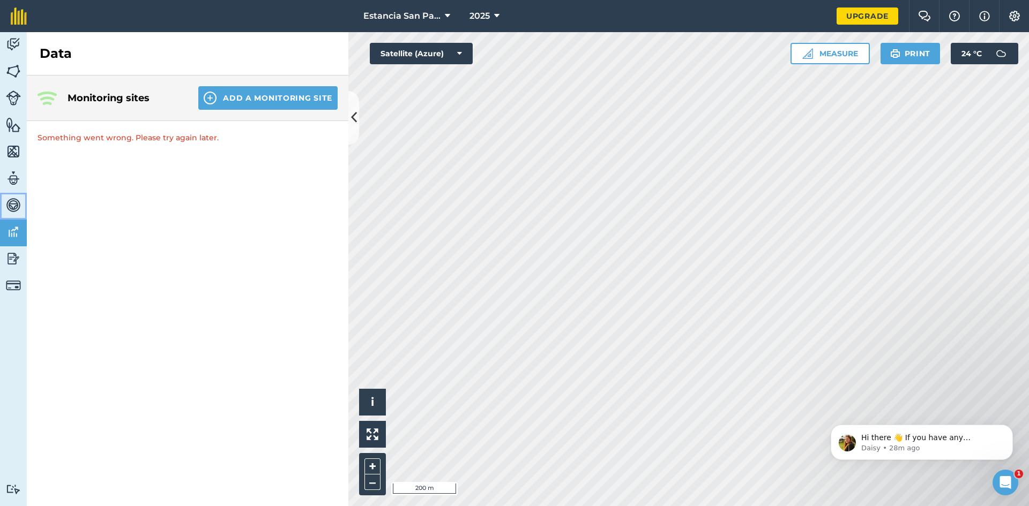
click at [19, 202] on img at bounding box center [13, 205] width 15 height 16
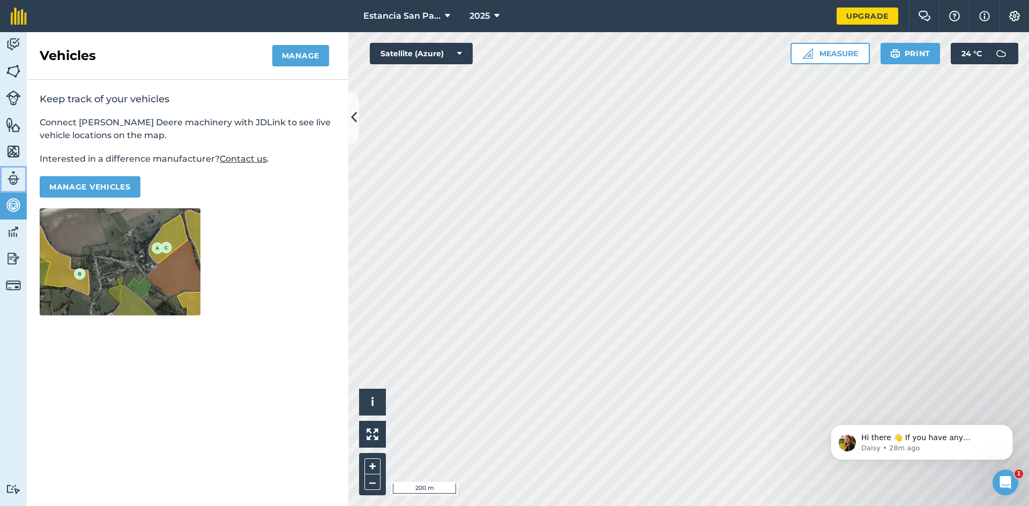
click at [11, 176] on img at bounding box center [13, 178] width 15 height 16
select select "MEMBER"
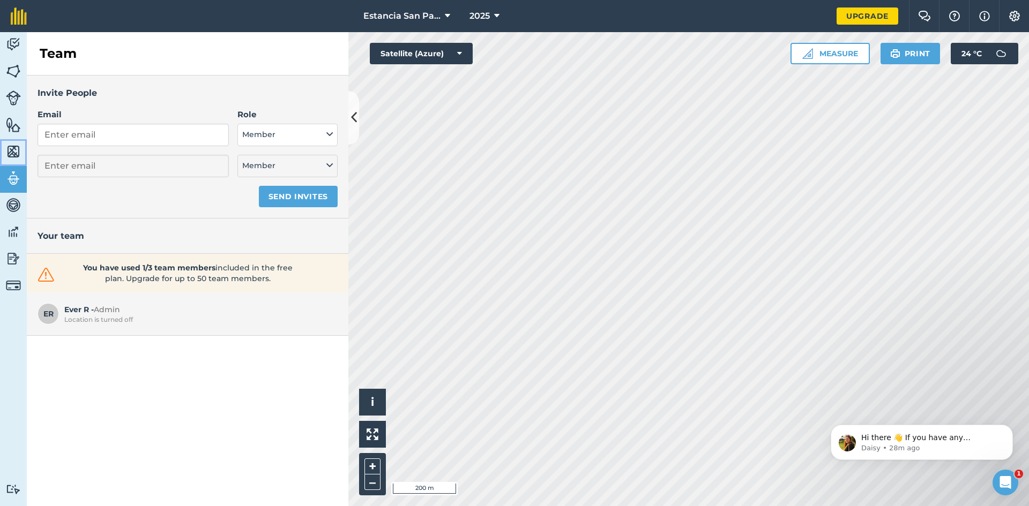
click at [12, 156] on img at bounding box center [13, 152] width 15 height 16
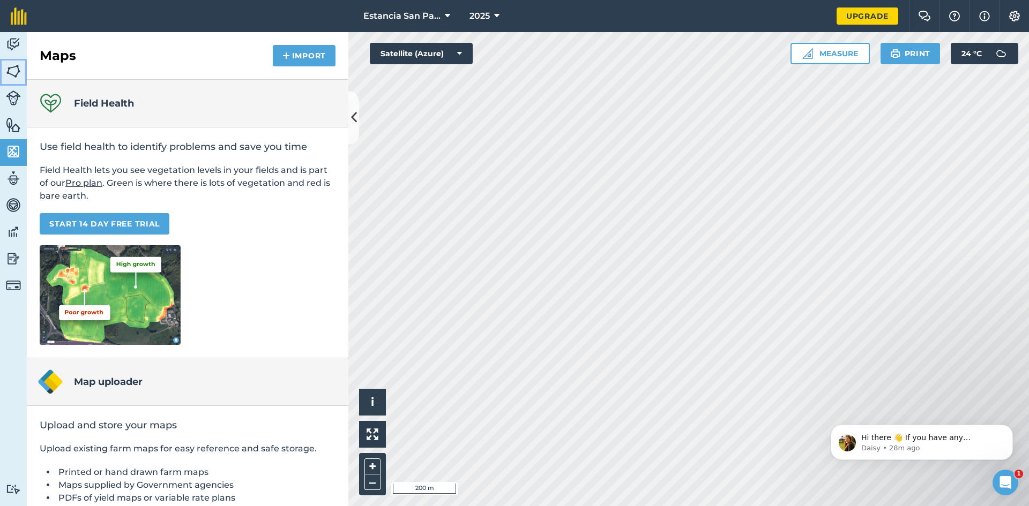
click at [14, 70] on img at bounding box center [13, 71] width 15 height 16
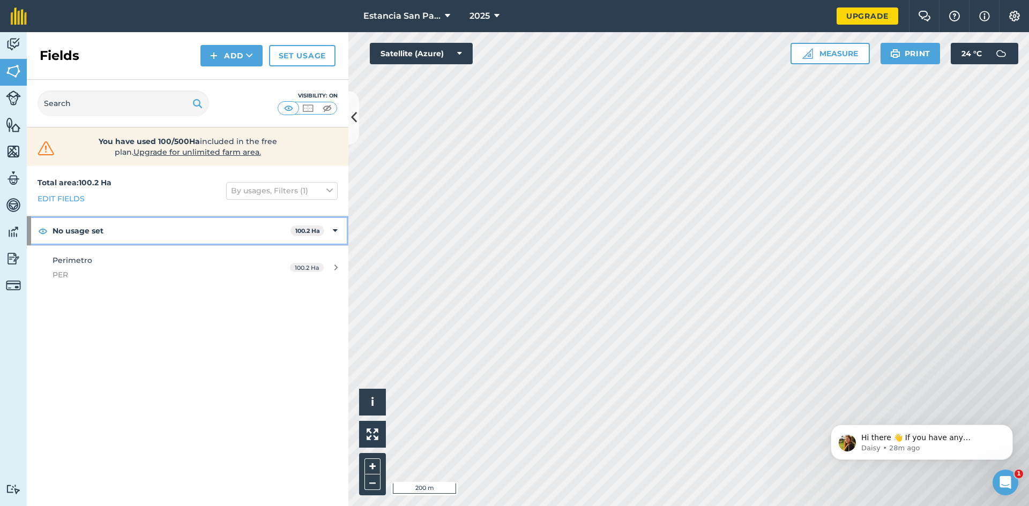
click at [334, 230] on icon at bounding box center [335, 231] width 5 height 12
click at [334, 230] on div "No usage set 100.2 Ha" at bounding box center [188, 231] width 322 height 29
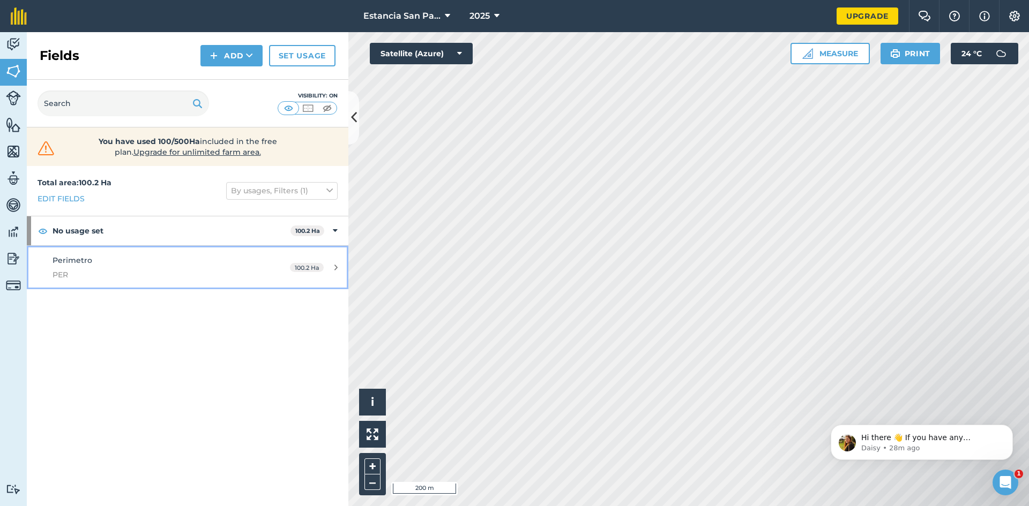
click at [338, 269] on div "100.2 Ha" at bounding box center [313, 268] width 69 height 9
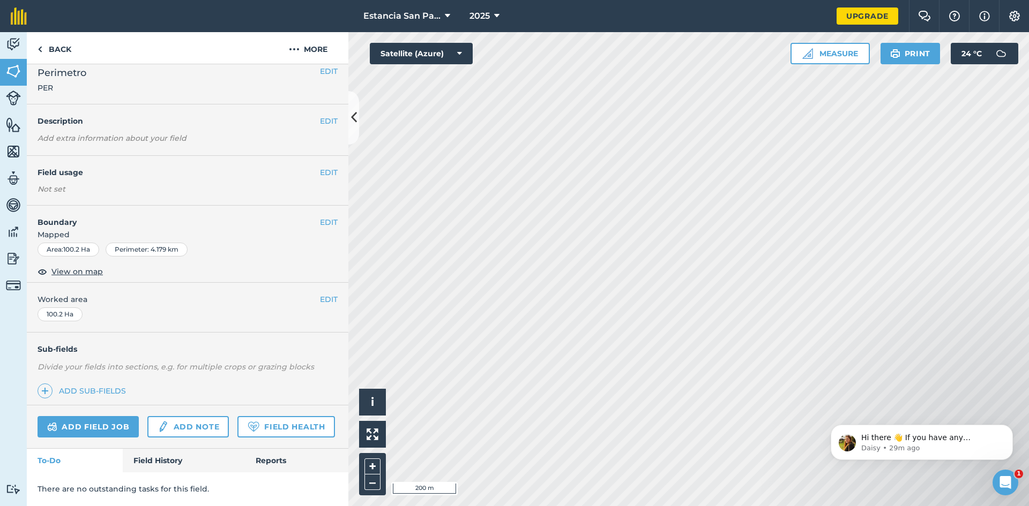
scroll to position [40, 0]
click at [144, 243] on div "Perimeter : 4.179 km" at bounding box center [147, 250] width 82 height 14
click at [70, 266] on span "View on map" at bounding box center [76, 272] width 51 height 12
click at [816, 54] on button "Measure" at bounding box center [830, 53] width 79 height 21
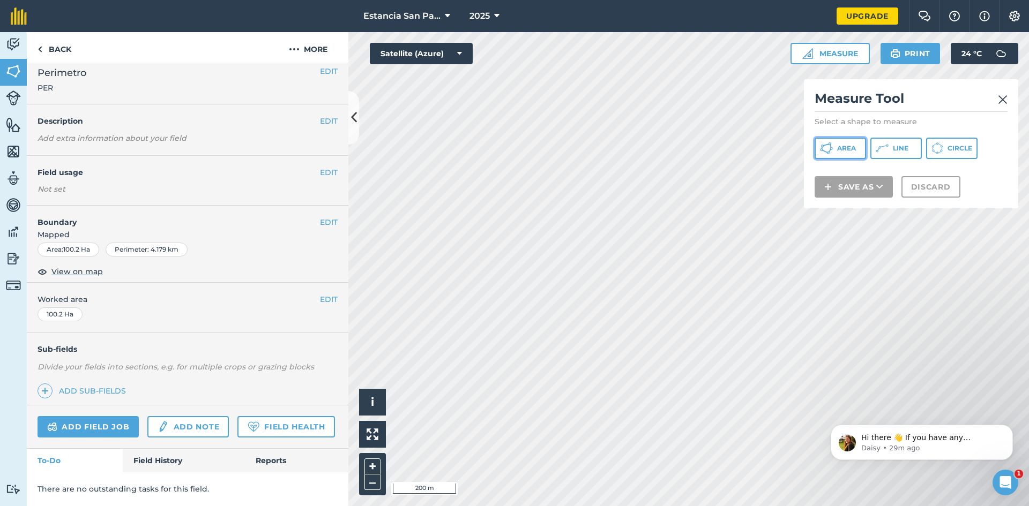
click at [856, 152] on span "Area" at bounding box center [846, 148] width 19 height 9
click at [1005, 101] on img at bounding box center [1003, 99] width 10 height 13
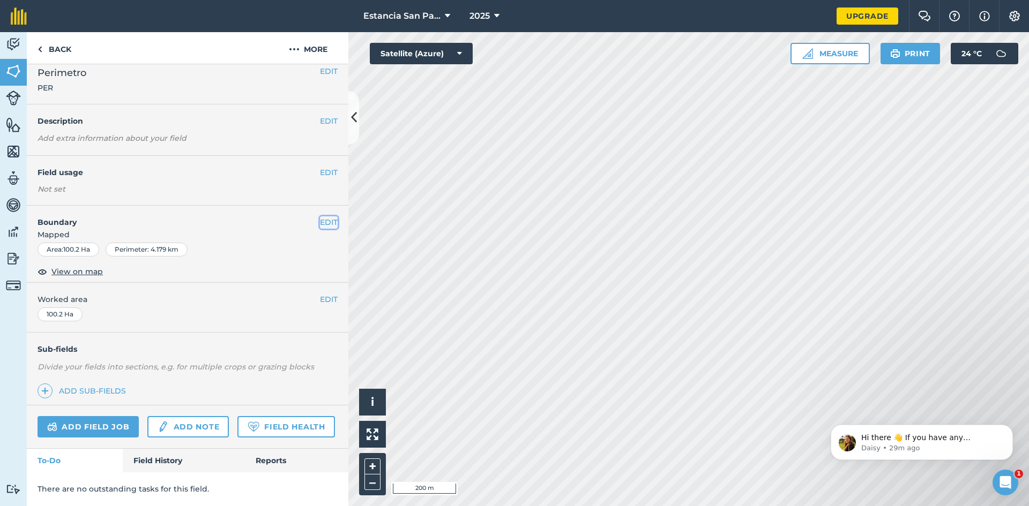
click at [320, 217] on button "EDIT" at bounding box center [329, 223] width 18 height 12
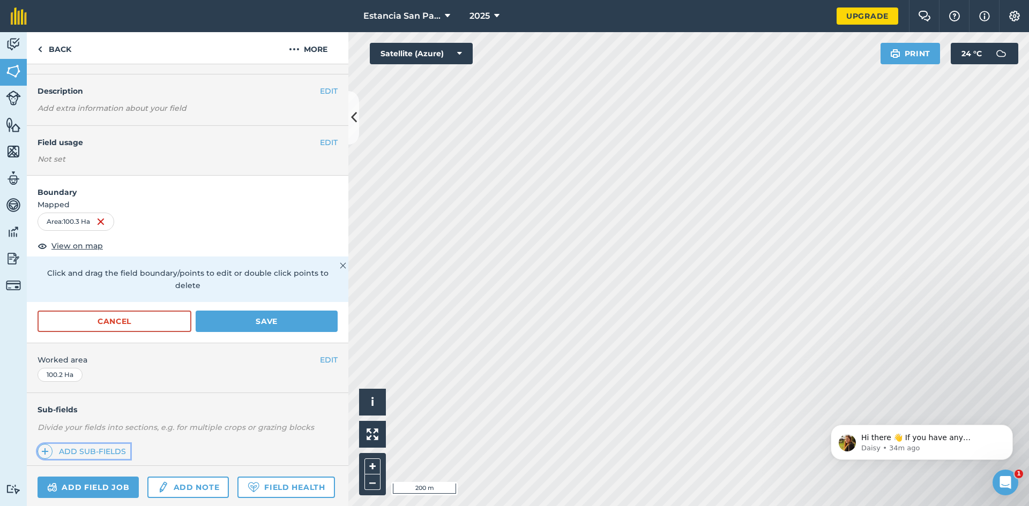
click at [105, 447] on link "Add sub-fields" at bounding box center [84, 451] width 93 height 15
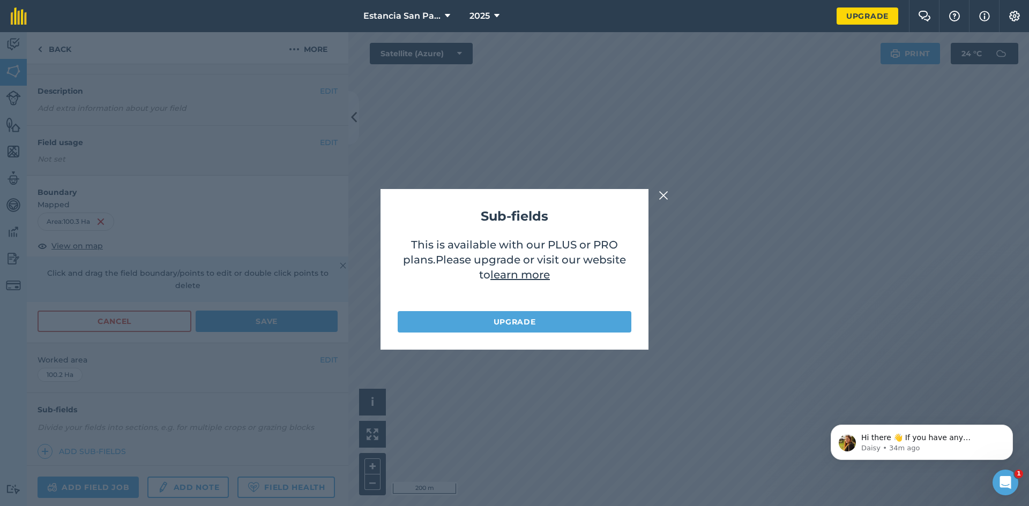
click at [667, 191] on img at bounding box center [664, 195] width 10 height 13
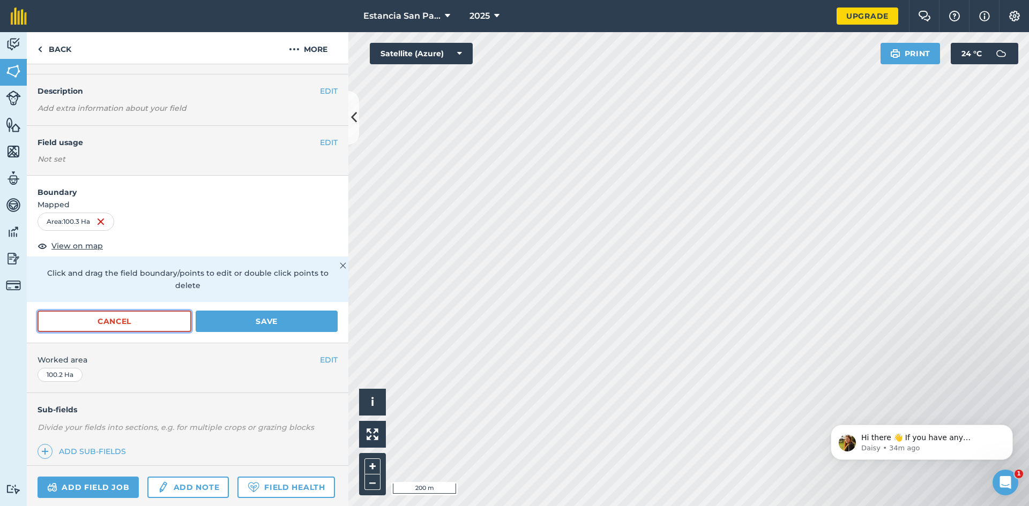
click at [130, 319] on button "Cancel" at bounding box center [115, 321] width 154 height 21
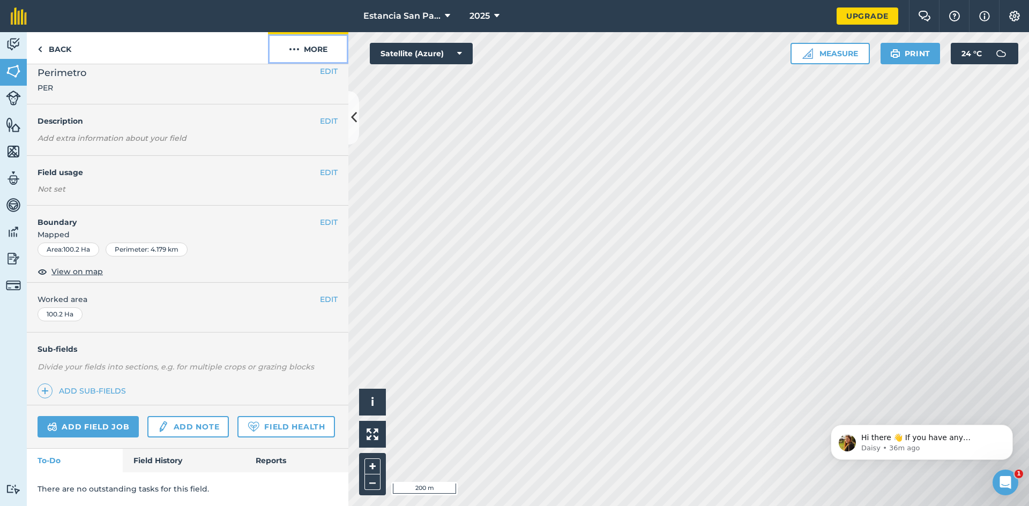
click at [322, 51] on button "More" at bounding box center [308, 48] width 80 height 32
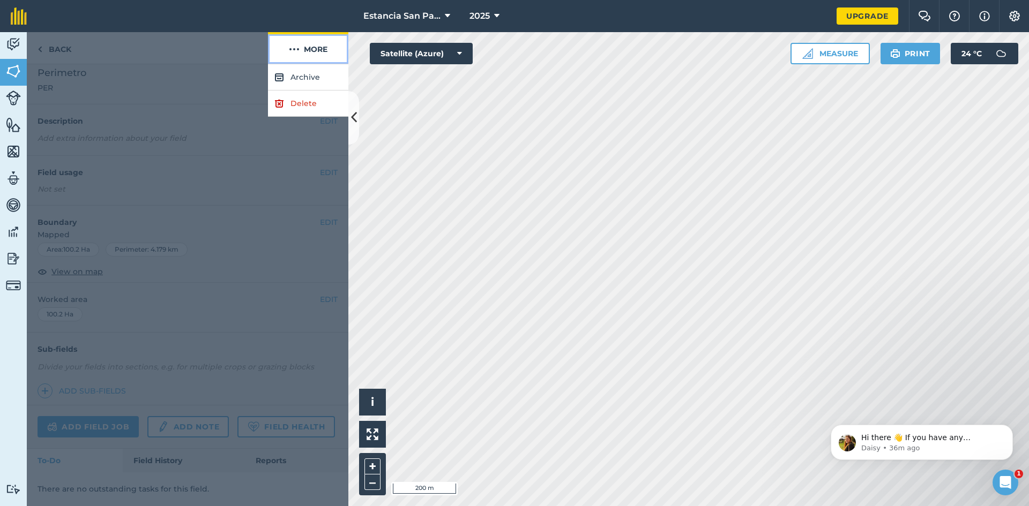
click at [322, 50] on button "More" at bounding box center [308, 48] width 80 height 32
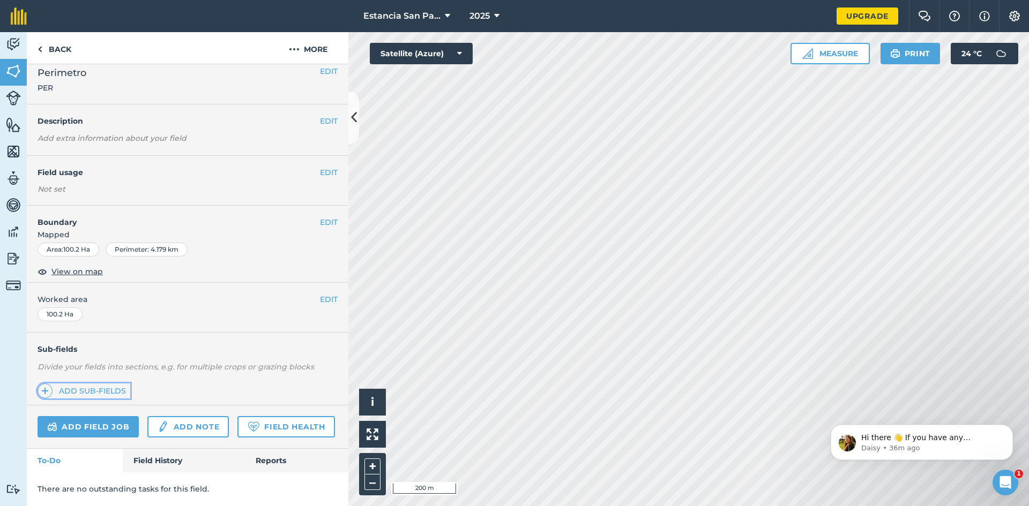
click at [101, 384] on link "Add sub-fields" at bounding box center [84, 391] width 93 height 15
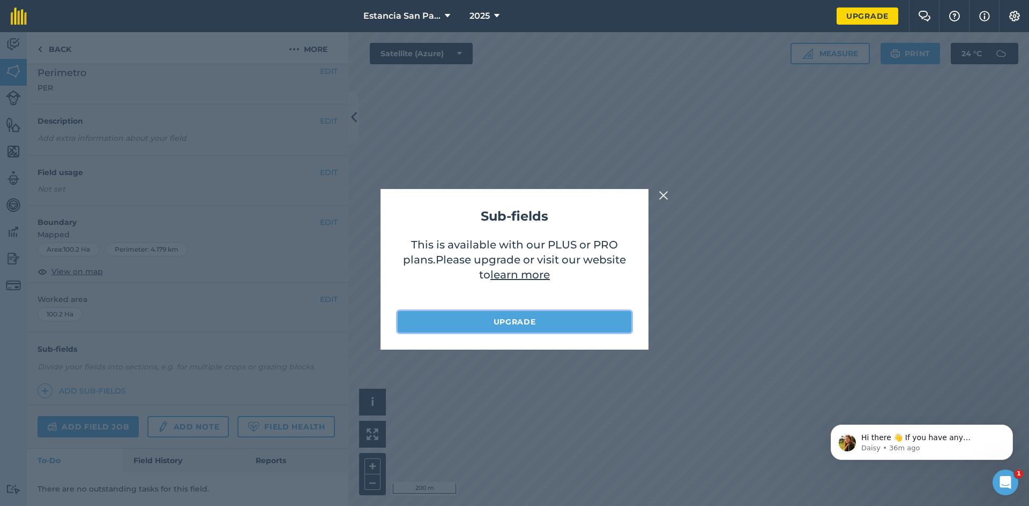
click at [491, 325] on link "Upgrade" at bounding box center [515, 321] width 234 height 21
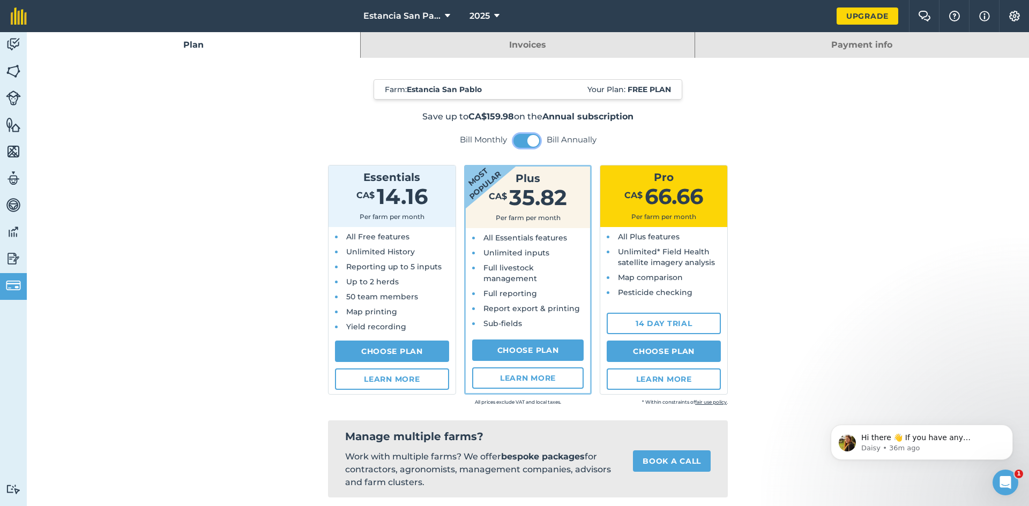
click at [522, 143] on button at bounding box center [526, 141] width 27 height 14
click at [19, 71] on img at bounding box center [13, 71] width 15 height 16
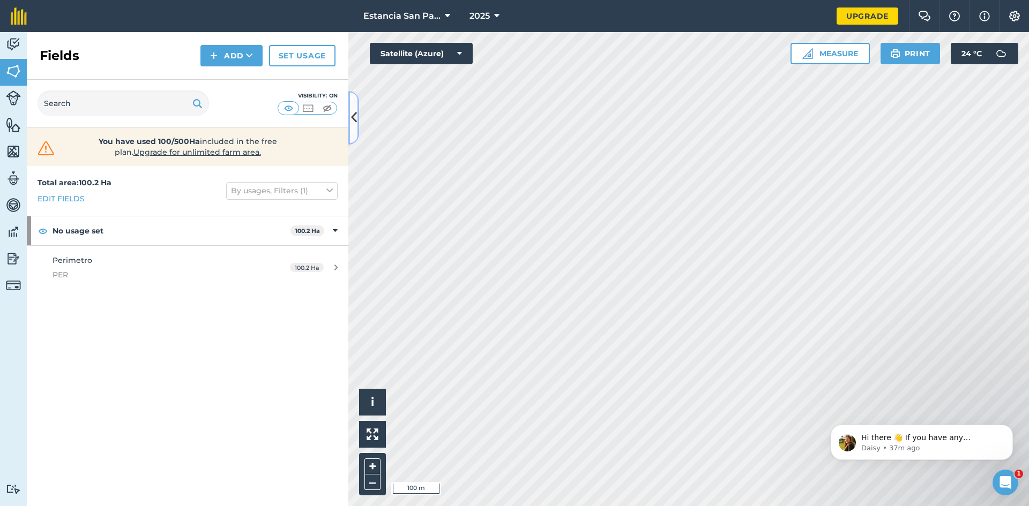
drag, startPoint x: 353, startPoint y: 125, endPoint x: 275, endPoint y: 134, distance: 78.2
click at [275, 134] on div "Fields Add Set usage Visibility: On You have used 100/500Ha included in the fre…" at bounding box center [188, 269] width 322 height 474
click at [354, 132] on button at bounding box center [353, 118] width 11 height 54
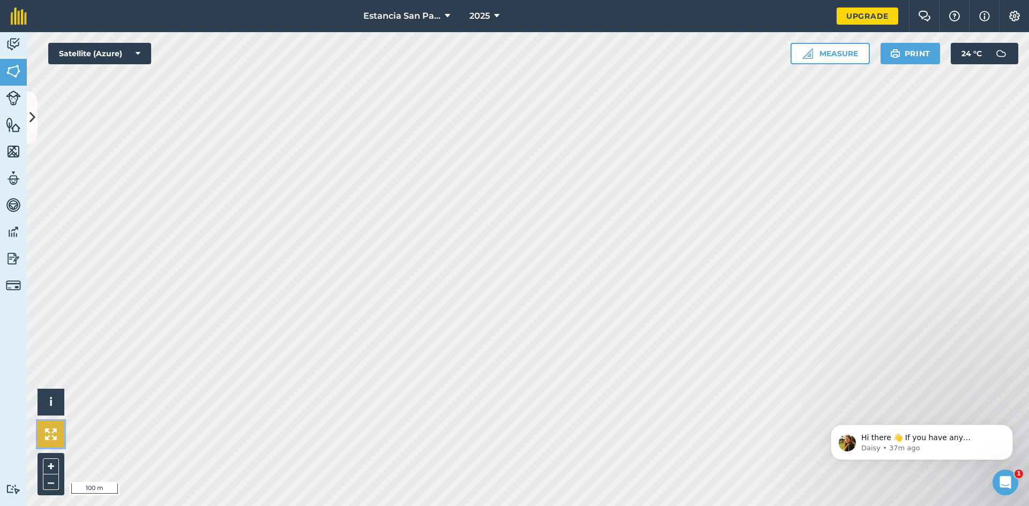
click at [53, 438] on img at bounding box center [51, 435] width 12 height 12
click at [54, 483] on button "–" at bounding box center [51, 483] width 16 height 16
click at [13, 488] on img at bounding box center [13, 489] width 15 height 10
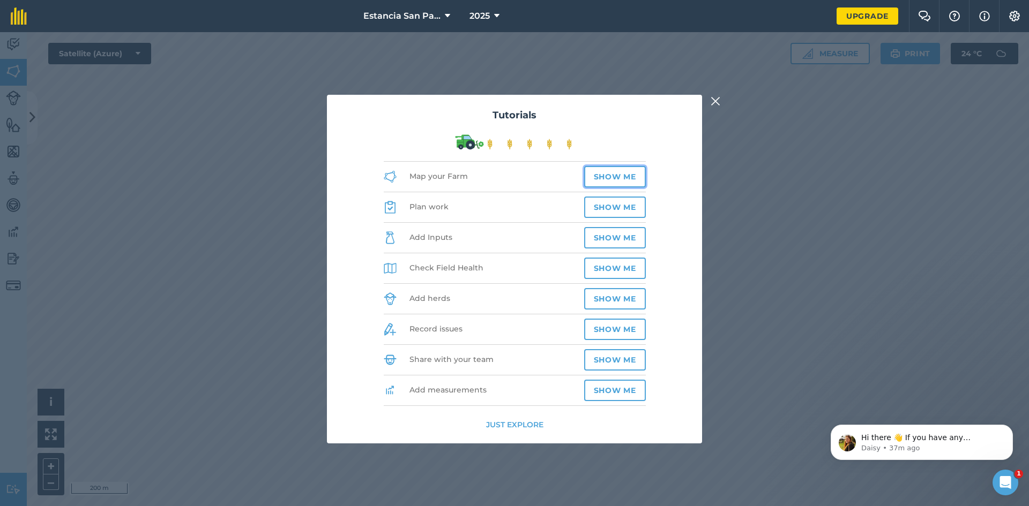
click at [620, 179] on button "Show me" at bounding box center [615, 176] width 62 height 21
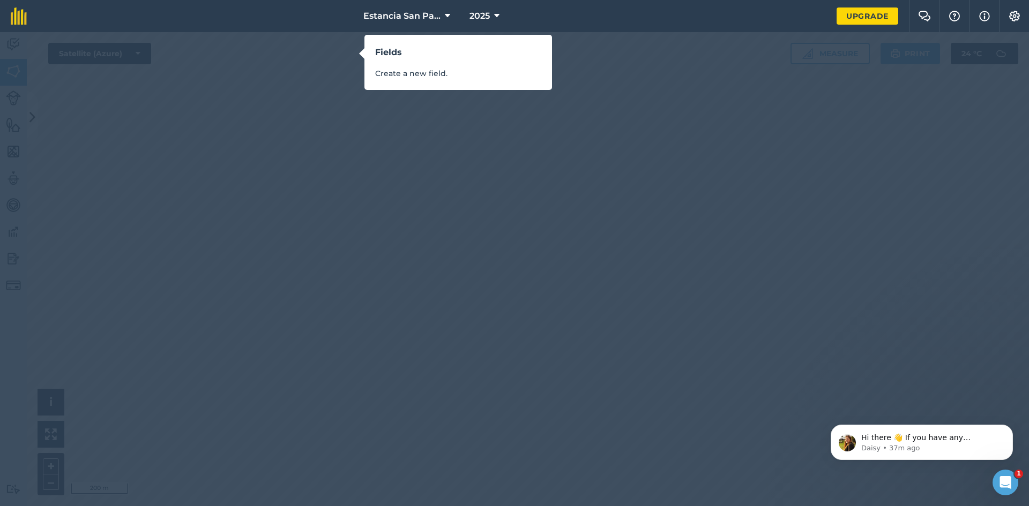
click at [401, 56] on h3 "Fields" at bounding box center [458, 53] width 166 height 14
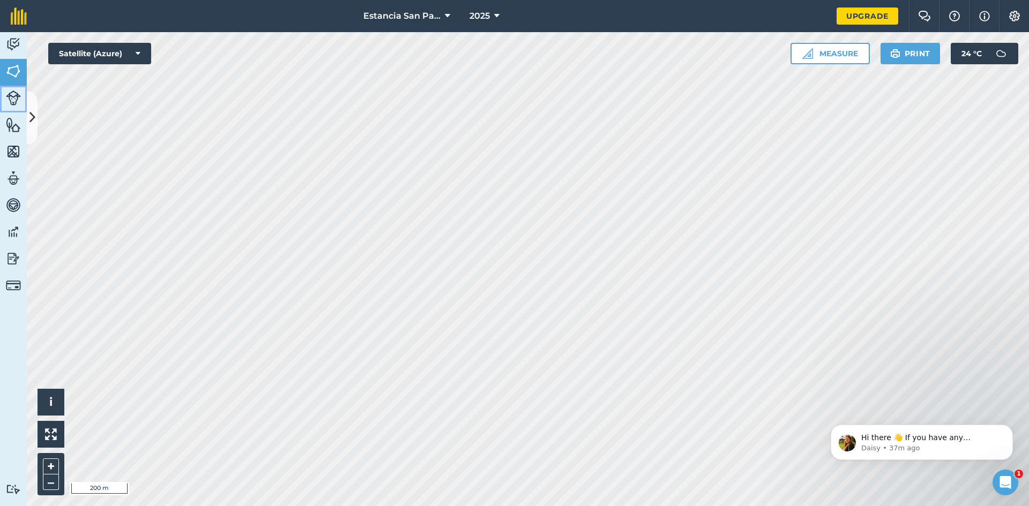
click at [12, 102] on img at bounding box center [13, 98] width 15 height 15
click at [27, 124] on button at bounding box center [32, 118] width 11 height 54
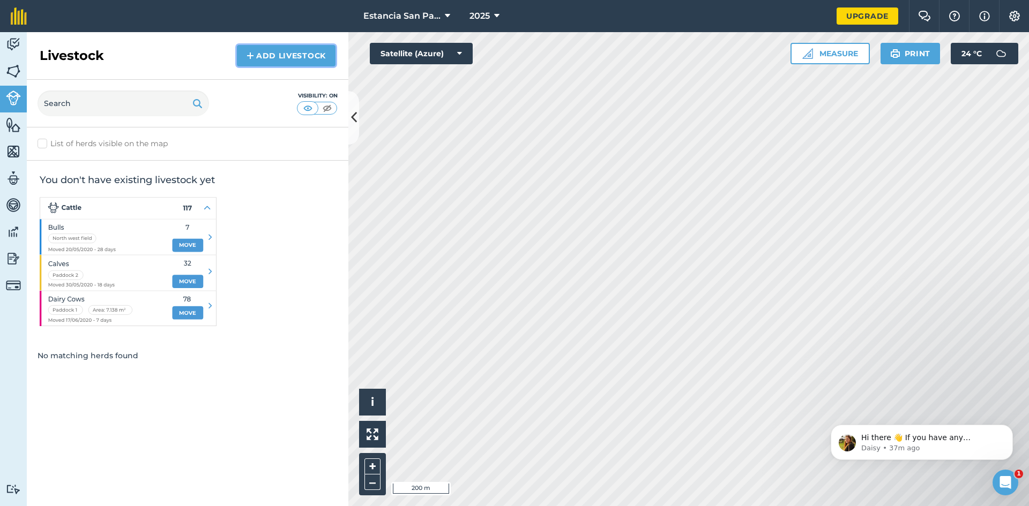
click at [270, 54] on link "Add Livestock" at bounding box center [286, 55] width 99 height 21
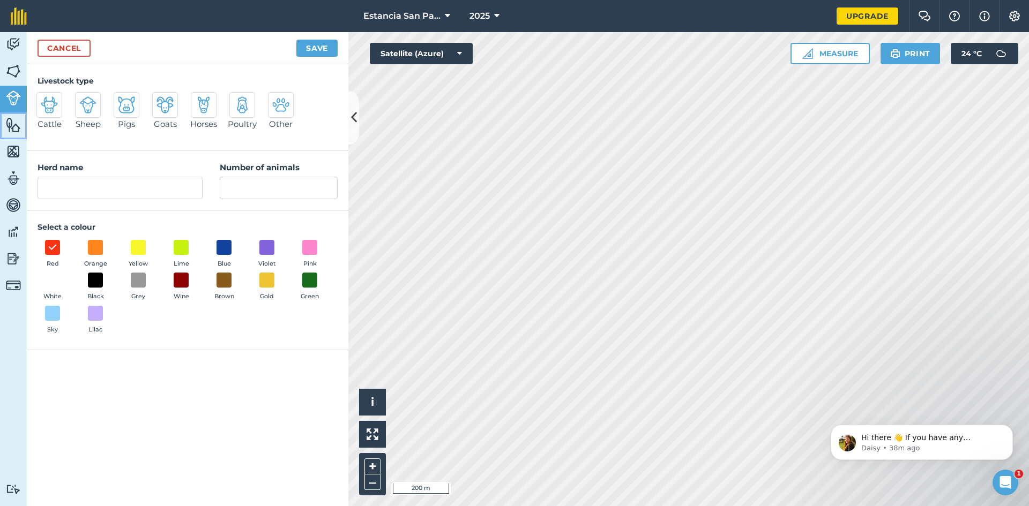
click at [17, 125] on img at bounding box center [13, 125] width 15 height 16
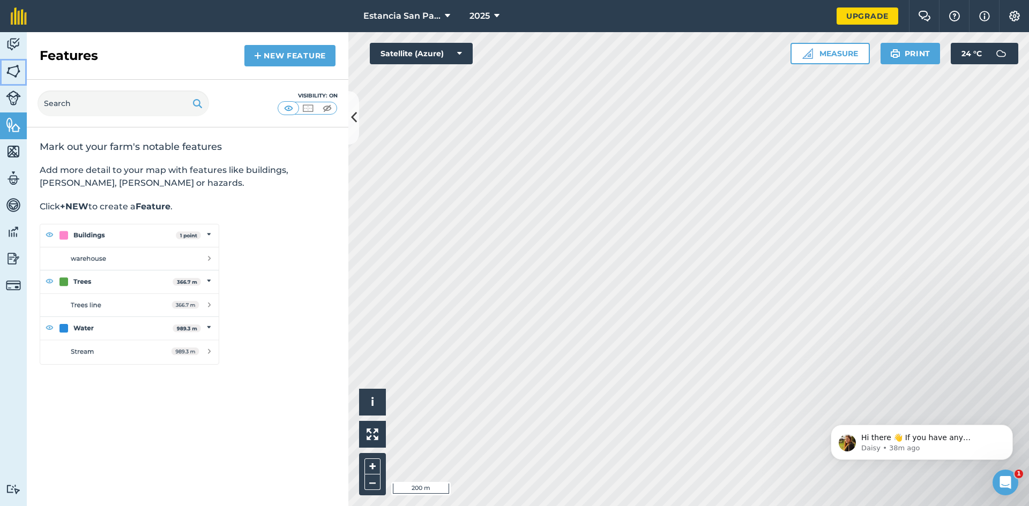
click at [13, 74] on img at bounding box center [13, 71] width 15 height 16
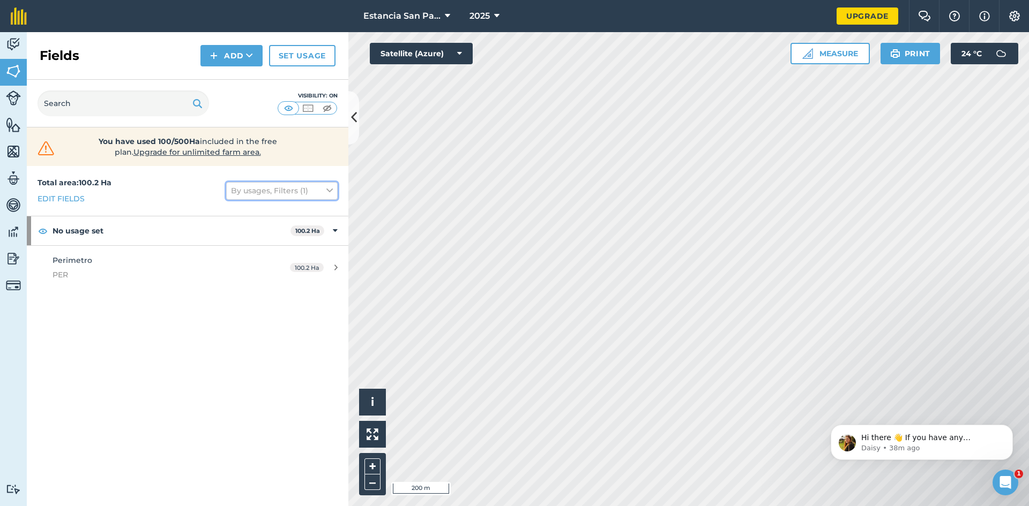
click at [327, 191] on icon at bounding box center [329, 191] width 6 height 12
click at [55, 201] on link "Edit fields" at bounding box center [61, 199] width 47 height 12
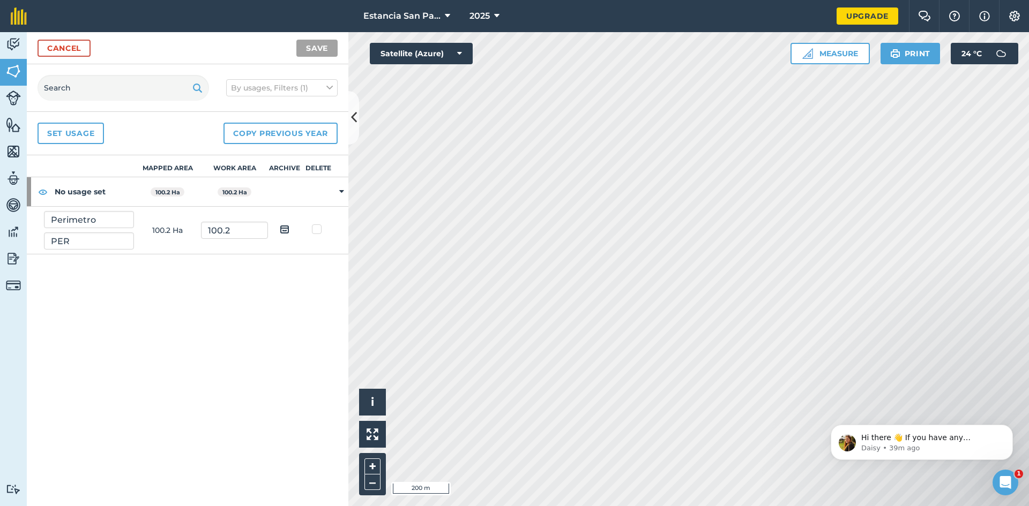
click at [251, 240] on td "100.2" at bounding box center [234, 231] width 67 height 48
click at [247, 230] on input "100.2" at bounding box center [234, 230] width 67 height 17
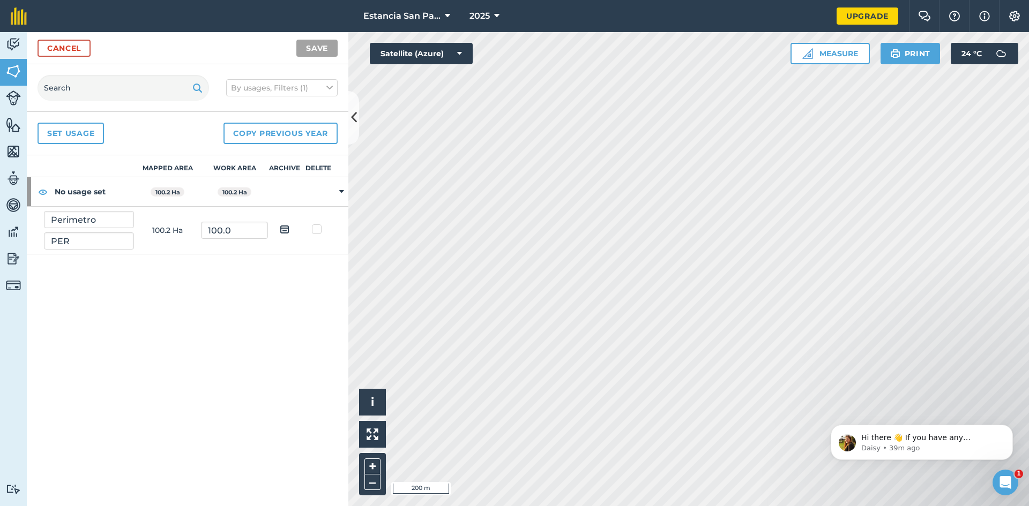
type input "100"
click at [323, 45] on button "Save" at bounding box center [316, 48] width 41 height 17
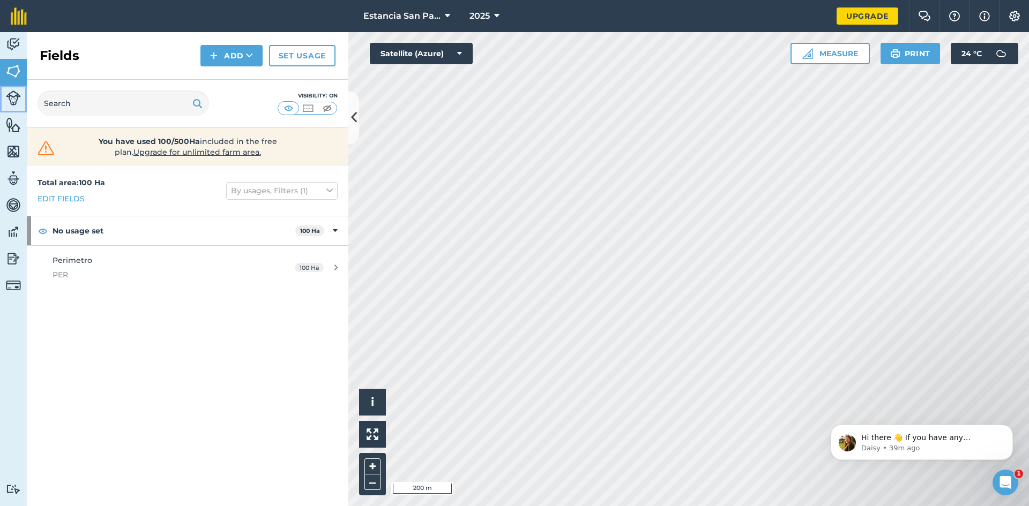
click at [12, 95] on img at bounding box center [13, 98] width 15 height 15
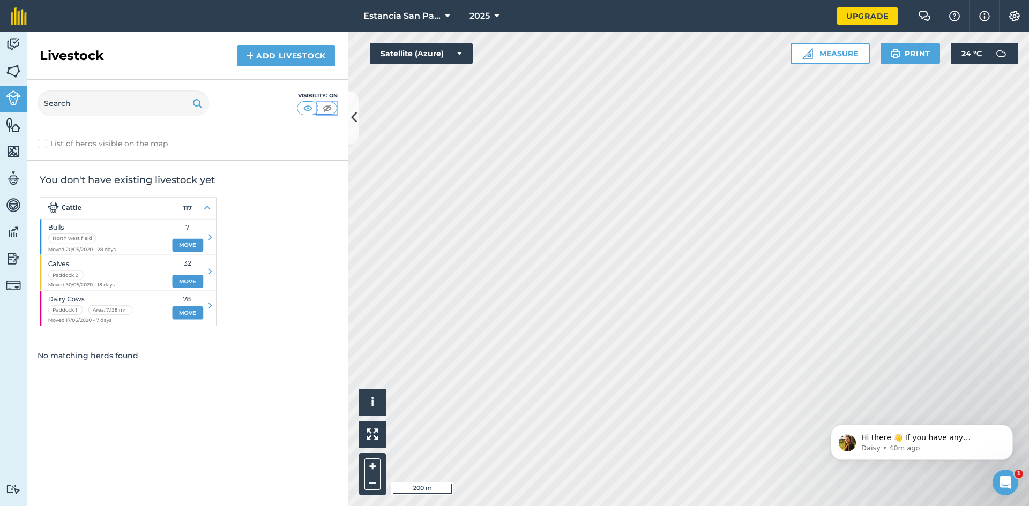
click at [329, 113] on img at bounding box center [326, 108] width 13 height 11
click at [305, 111] on img at bounding box center [307, 108] width 13 height 11
click at [325, 111] on img at bounding box center [326, 108] width 13 height 11
click at [318, 110] on button at bounding box center [326, 108] width 19 height 12
click at [310, 111] on img at bounding box center [307, 108] width 13 height 11
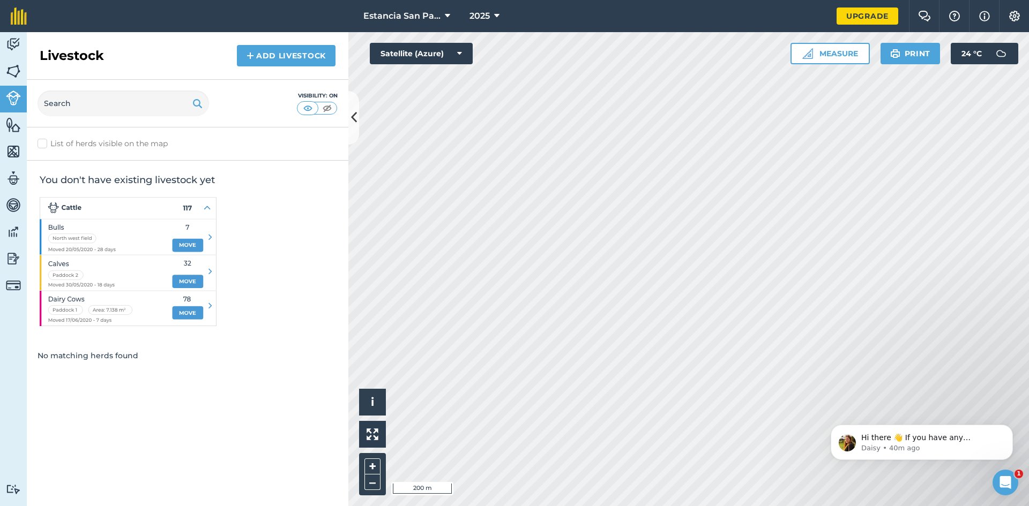
click at [40, 145] on label "List of herds visible on the map" at bounding box center [188, 143] width 300 height 11
click at [40, 145] on input "List of herds visible on the map" at bounding box center [41, 141] width 7 height 7
click at [40, 145] on label "List of herds visible on the map" at bounding box center [188, 143] width 300 height 11
click at [40, 145] on input "List of herds visible on the map" at bounding box center [41, 141] width 7 height 7
checkbox input "false"
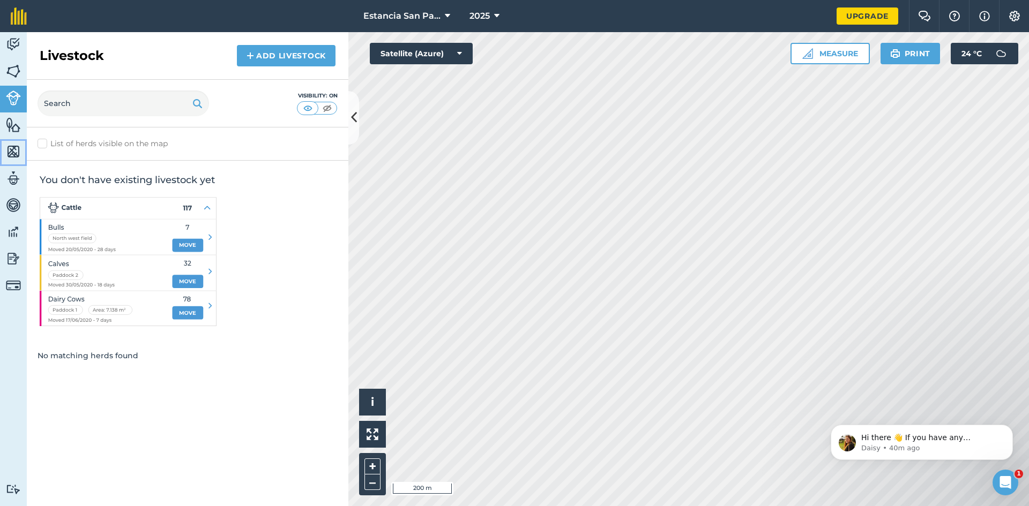
click at [17, 153] on img at bounding box center [13, 152] width 15 height 16
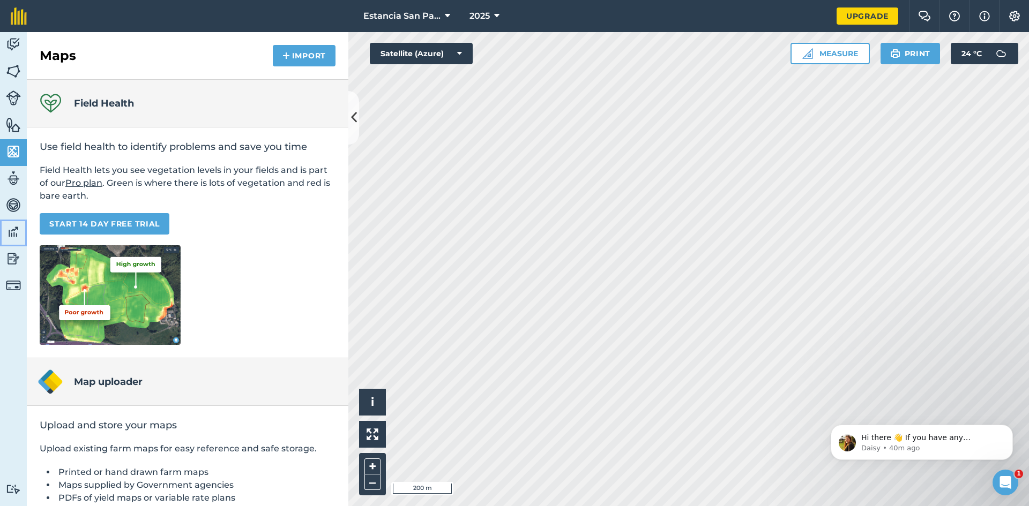
click at [16, 237] on img at bounding box center [13, 232] width 15 height 16
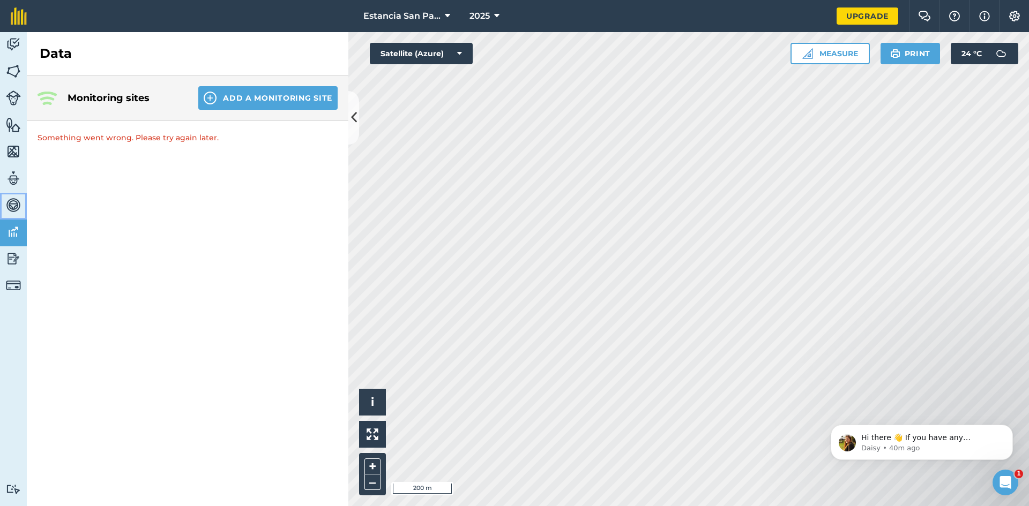
click at [14, 204] on img at bounding box center [13, 205] width 15 height 16
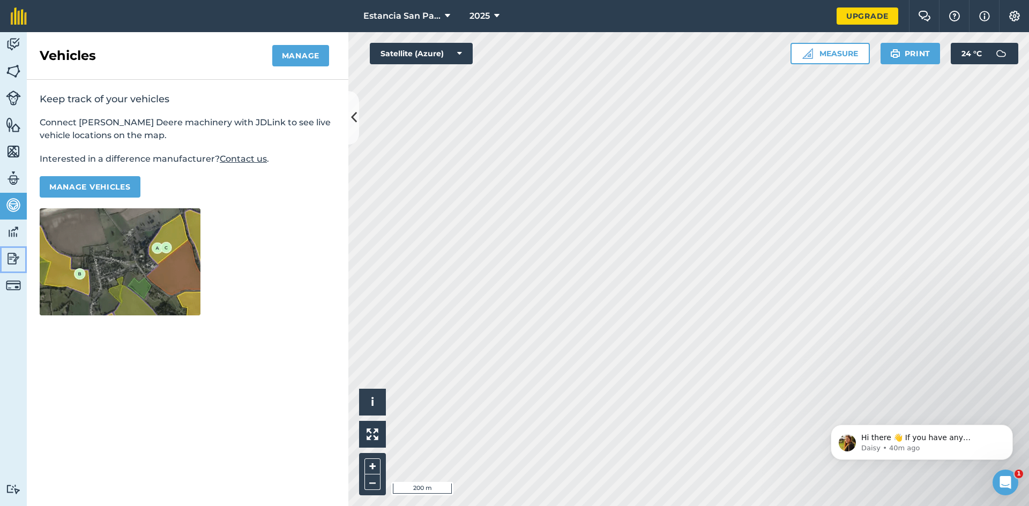
click at [11, 259] on img at bounding box center [13, 259] width 15 height 16
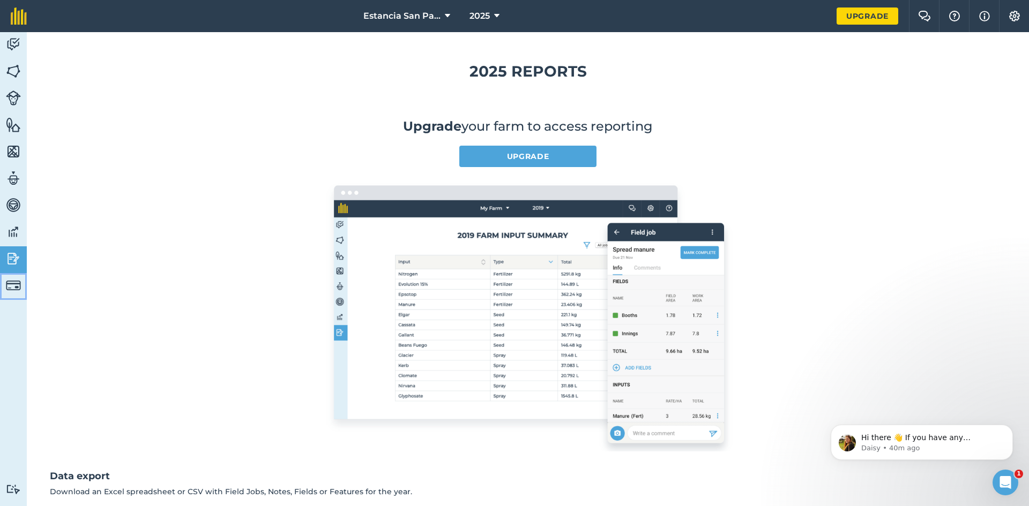
click at [10, 285] on img at bounding box center [13, 285] width 15 height 15
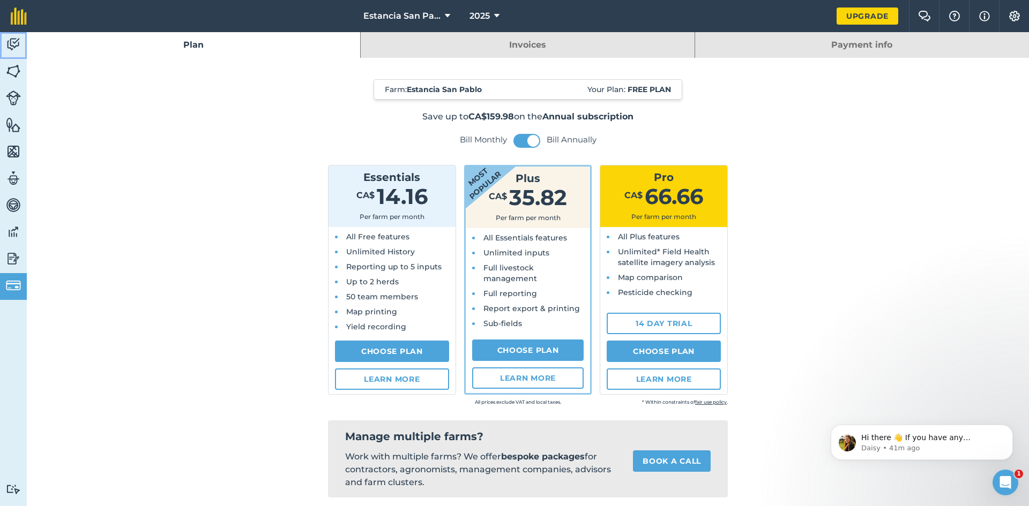
click at [18, 45] on img at bounding box center [13, 44] width 15 height 16
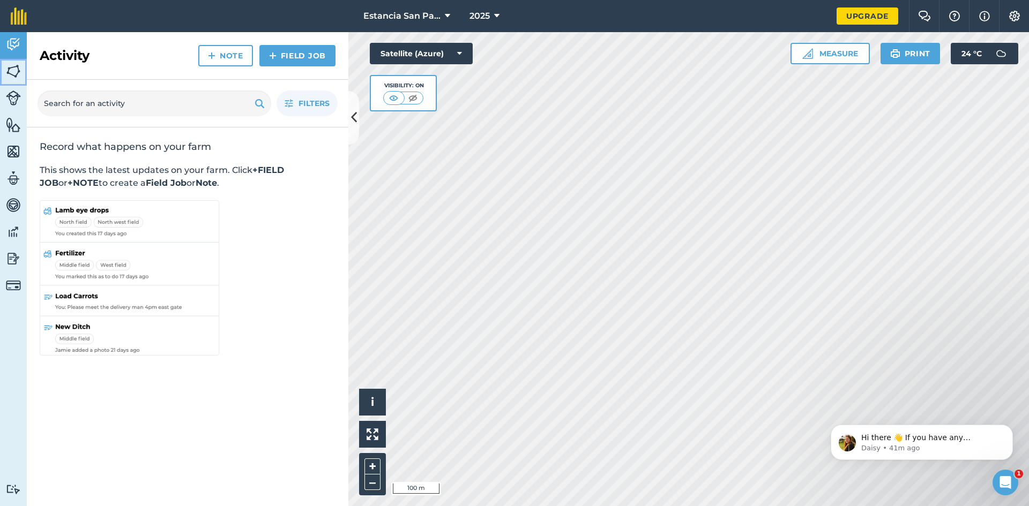
click at [14, 73] on img at bounding box center [13, 71] width 15 height 16
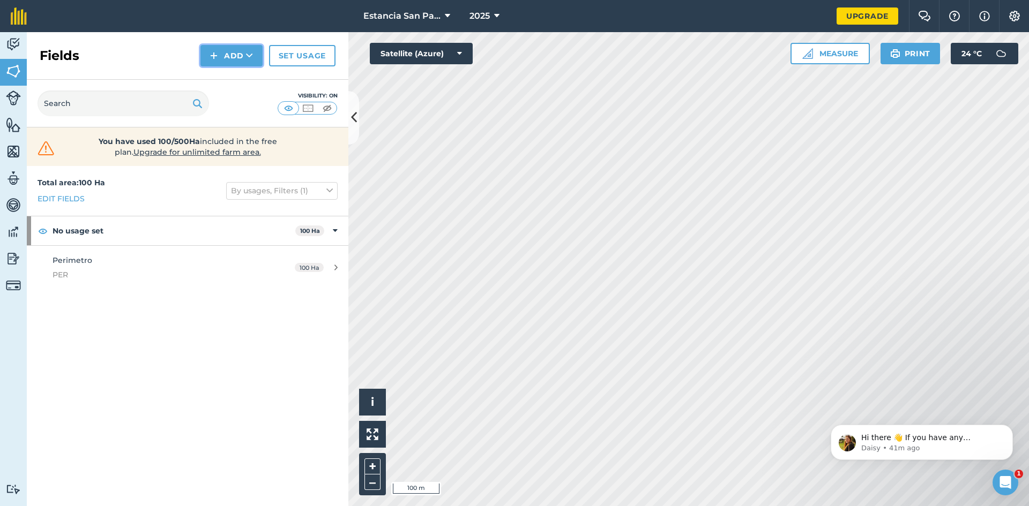
click at [249, 54] on icon at bounding box center [249, 55] width 7 height 11
click at [244, 81] on link "Draw" at bounding box center [231, 80] width 59 height 24
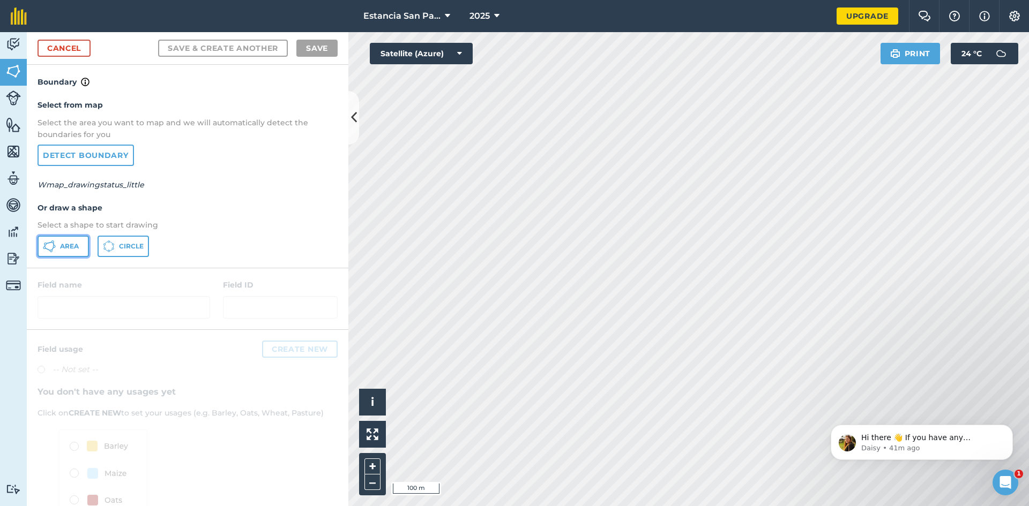
click at [73, 248] on span "Area" at bounding box center [69, 246] width 19 height 9
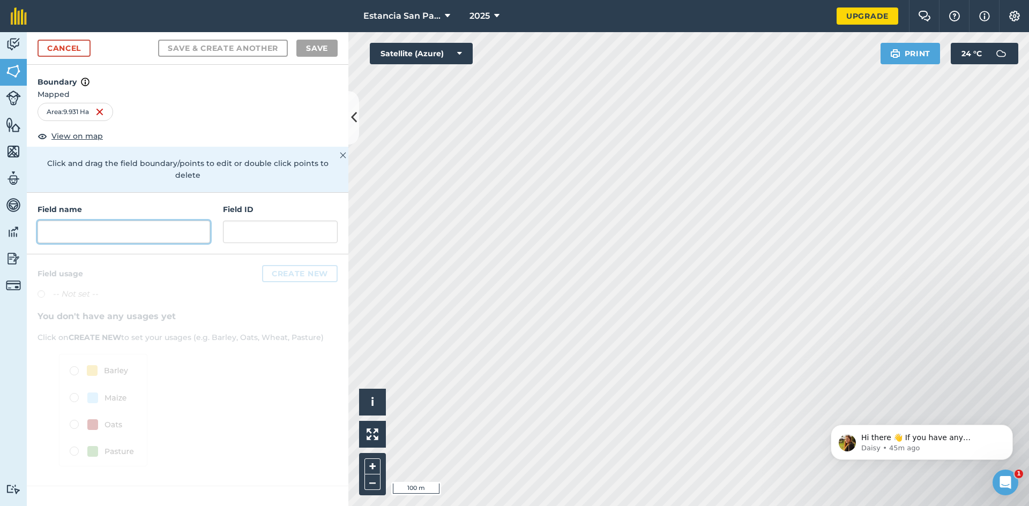
click at [99, 223] on input "text" at bounding box center [124, 232] width 173 height 23
click at [122, 221] on input "text" at bounding box center [124, 232] width 173 height 23
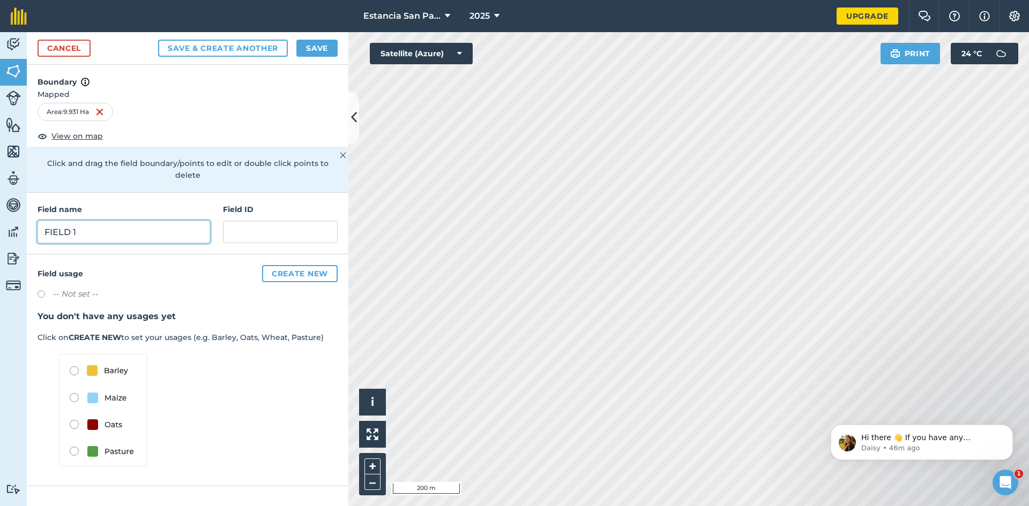
type input "FIELD 1"
click at [311, 51] on button "Save" at bounding box center [316, 48] width 41 height 17
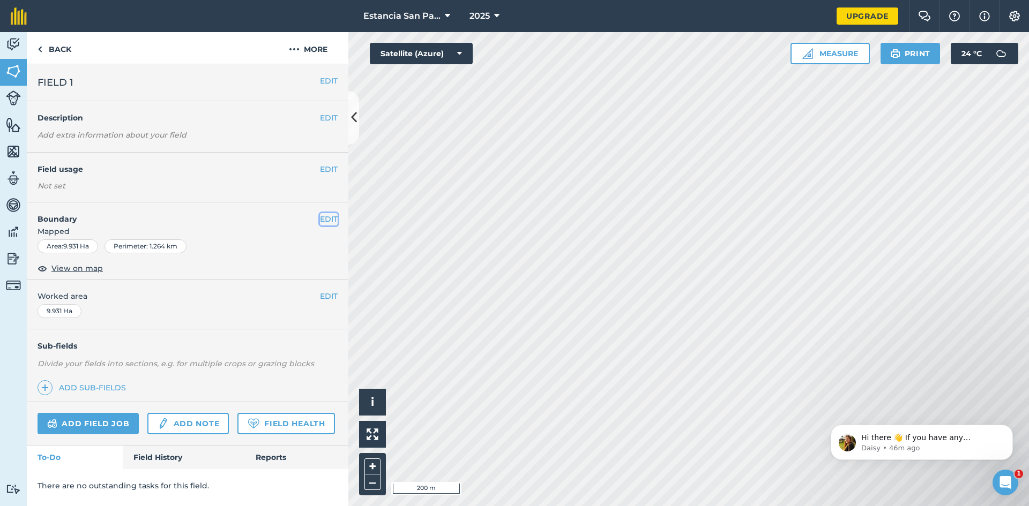
click at [326, 220] on button "EDIT" at bounding box center [329, 219] width 18 height 12
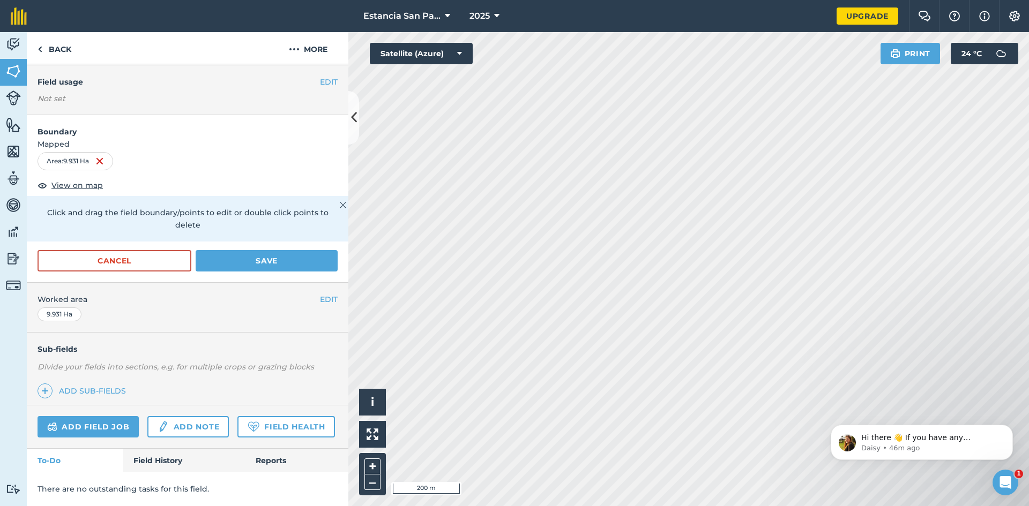
scroll to position [117, 0]
click at [103, 384] on link "Add sub-fields" at bounding box center [84, 391] width 93 height 15
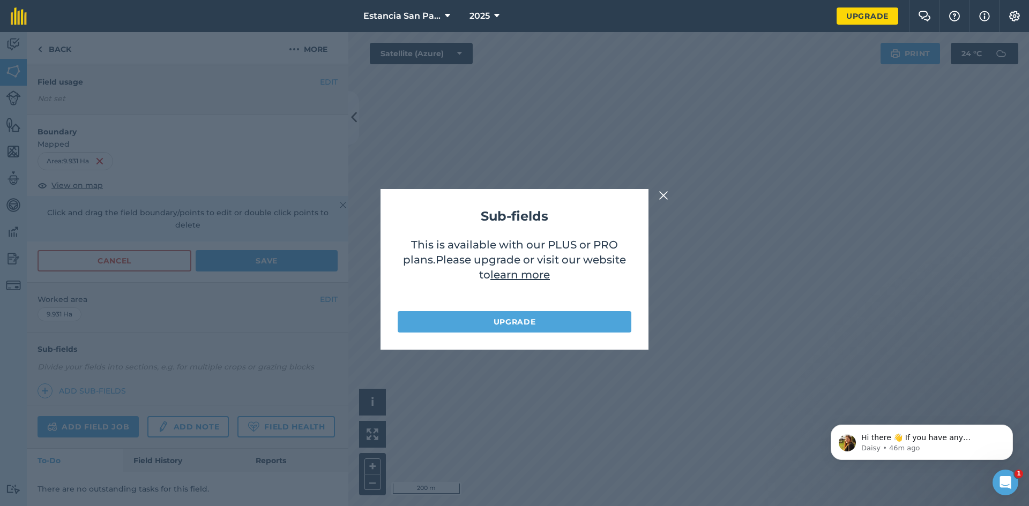
click at [665, 197] on img at bounding box center [664, 195] width 10 height 13
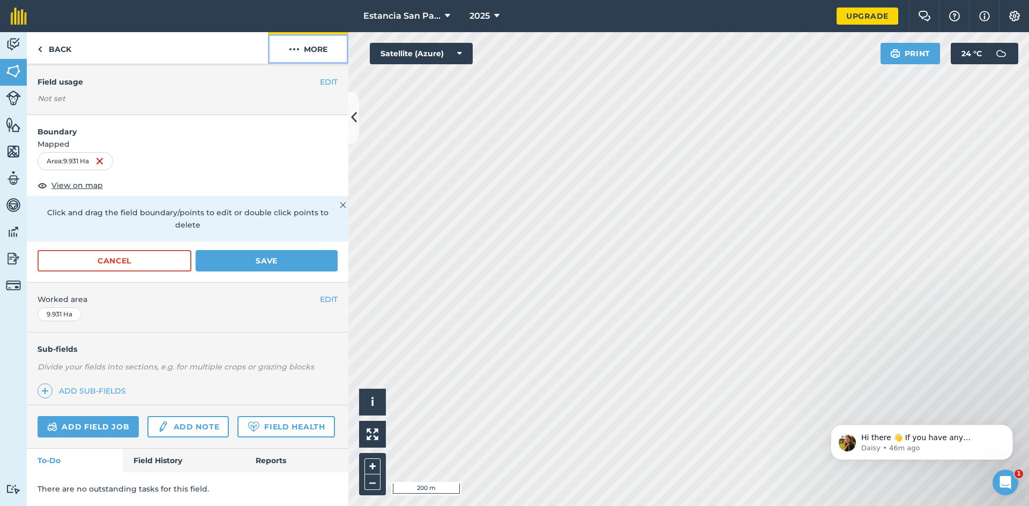
click at [314, 47] on button "More" at bounding box center [308, 48] width 80 height 32
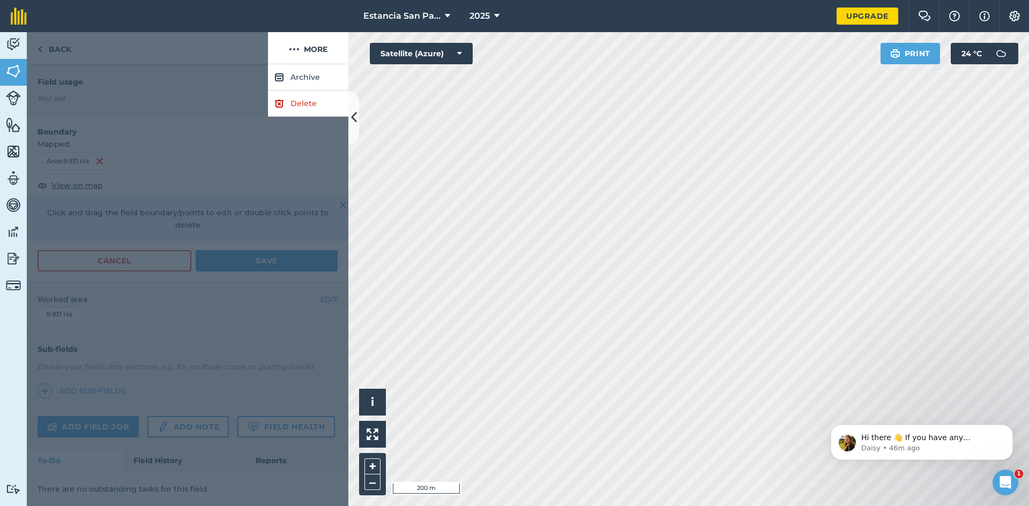
click at [180, 67] on div at bounding box center [188, 285] width 322 height 442
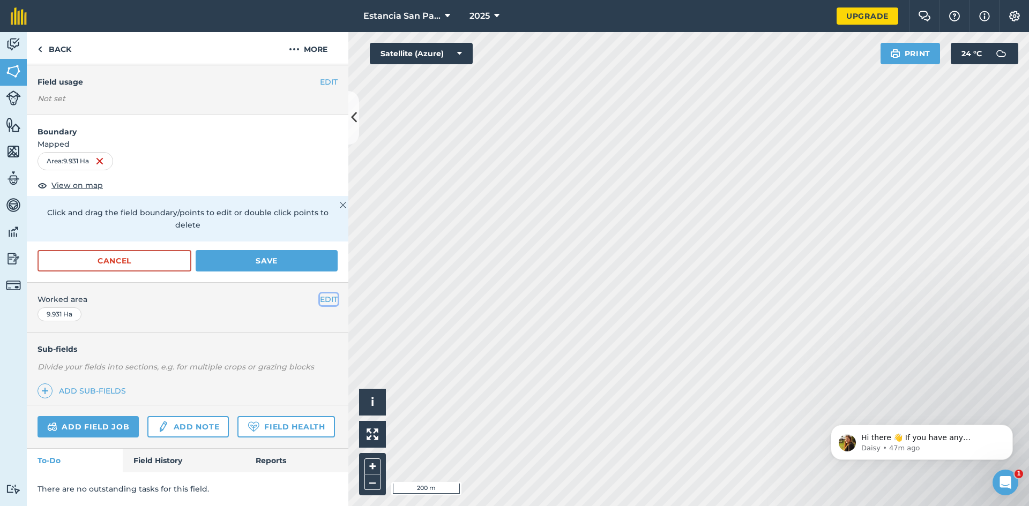
click at [325, 294] on button "EDIT" at bounding box center [329, 300] width 18 height 12
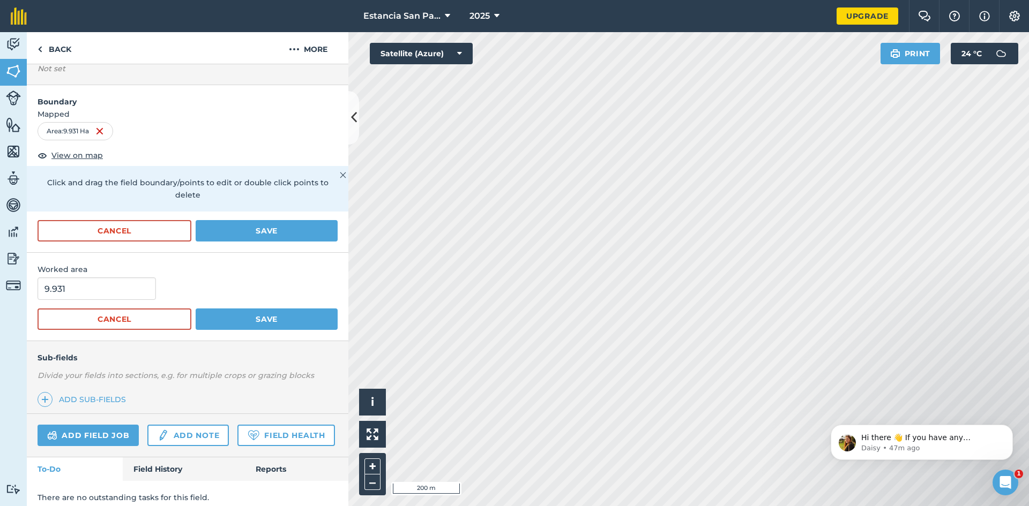
click at [256, 266] on span "Worked area" at bounding box center [188, 270] width 300 height 12
click at [140, 316] on button "Cancel" at bounding box center [115, 319] width 154 height 21
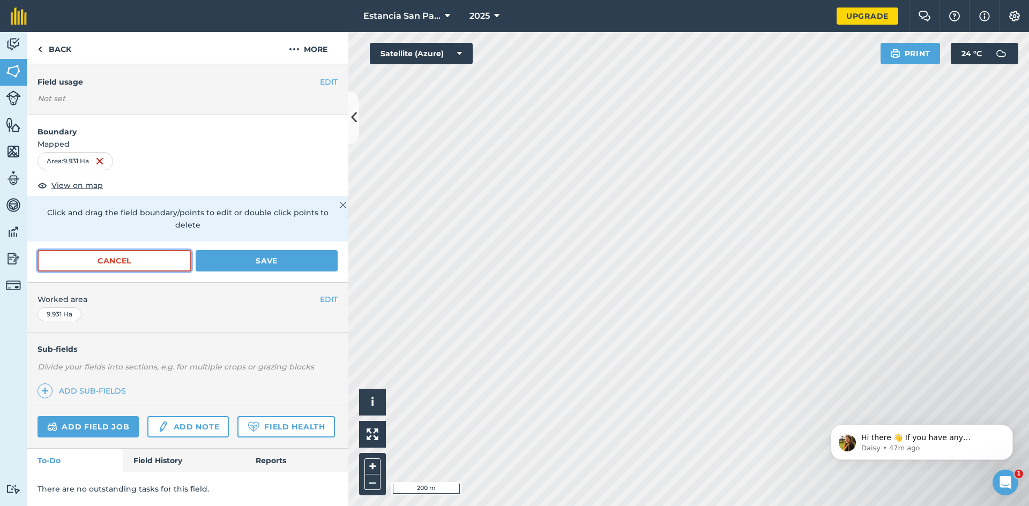
click at [138, 250] on button "Cancel" at bounding box center [115, 260] width 154 height 21
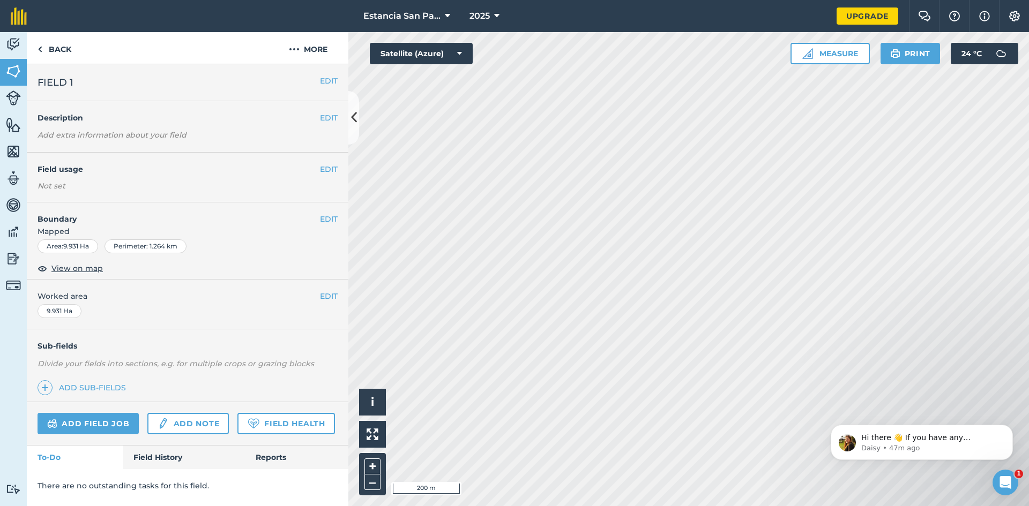
scroll to position [0, 0]
click at [329, 81] on button "EDIT" at bounding box center [329, 81] width 18 height 12
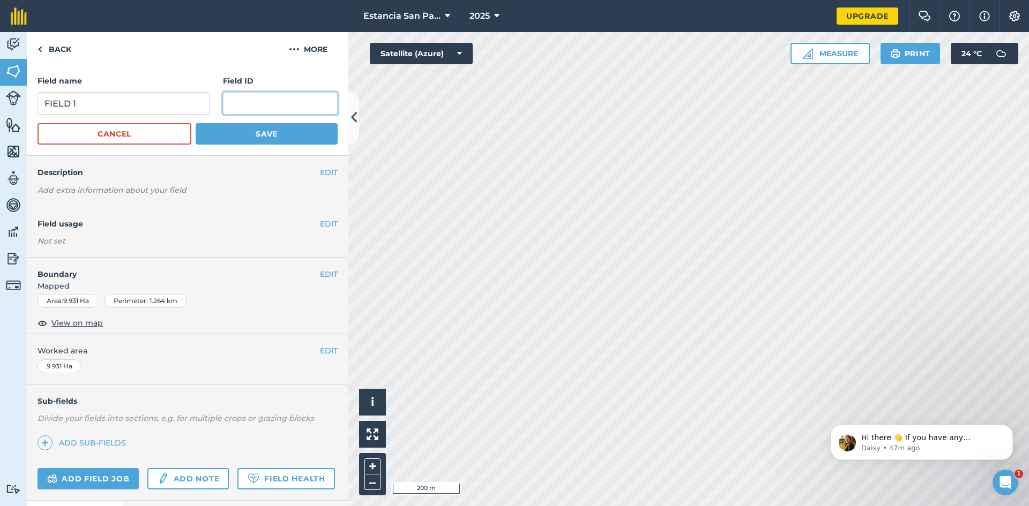
click at [282, 102] on input "text" at bounding box center [280, 103] width 115 height 23
type input "F1"
click at [253, 137] on button "Save" at bounding box center [267, 133] width 142 height 21
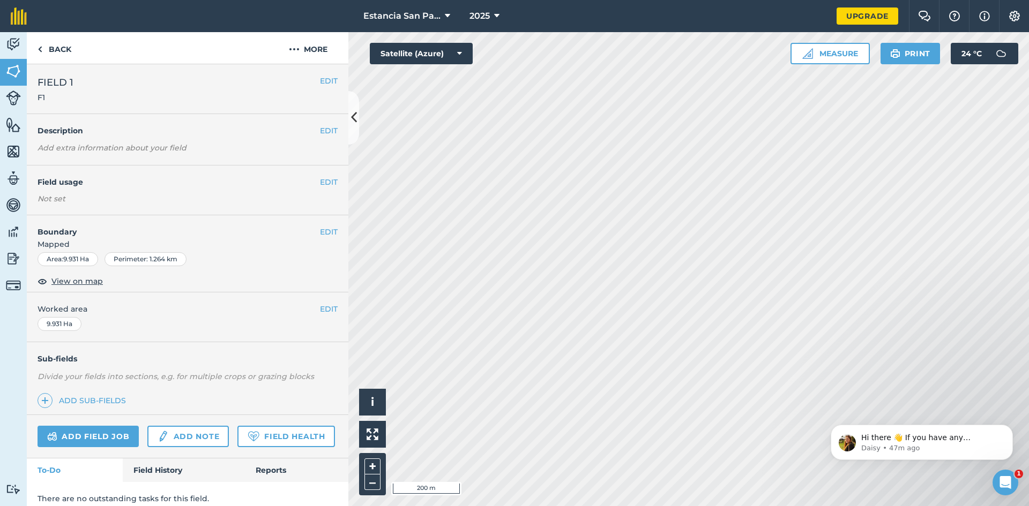
click at [85, 203] on div "Not set" at bounding box center [188, 198] width 300 height 11
click at [323, 176] on button "EDIT" at bounding box center [329, 182] width 18 height 12
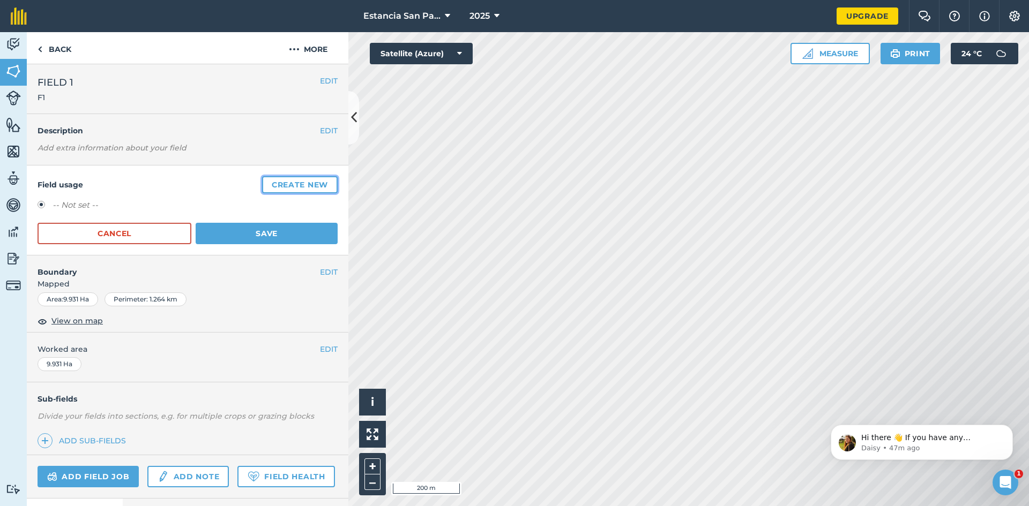
click at [267, 185] on button "Create new" at bounding box center [300, 184] width 76 height 17
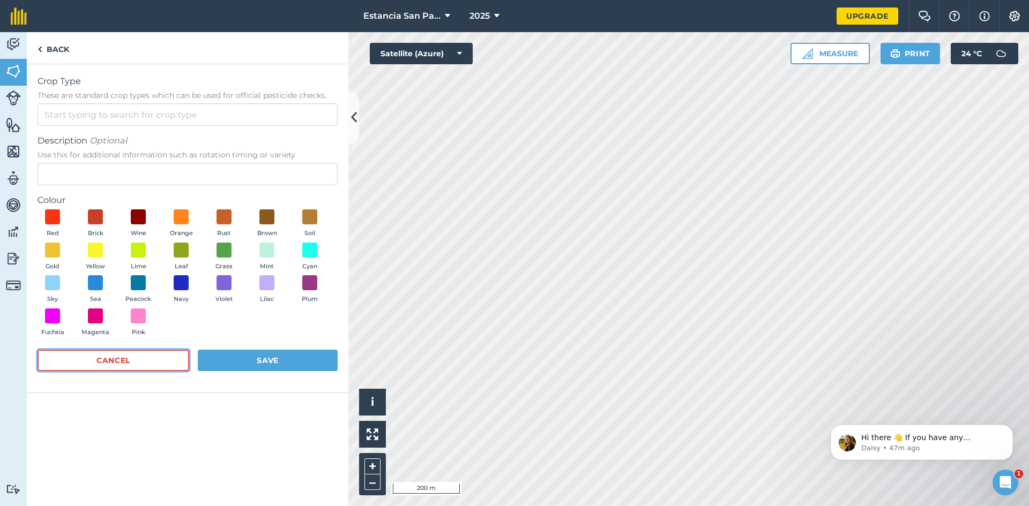
click at [102, 363] on button "Cancel" at bounding box center [114, 360] width 152 height 21
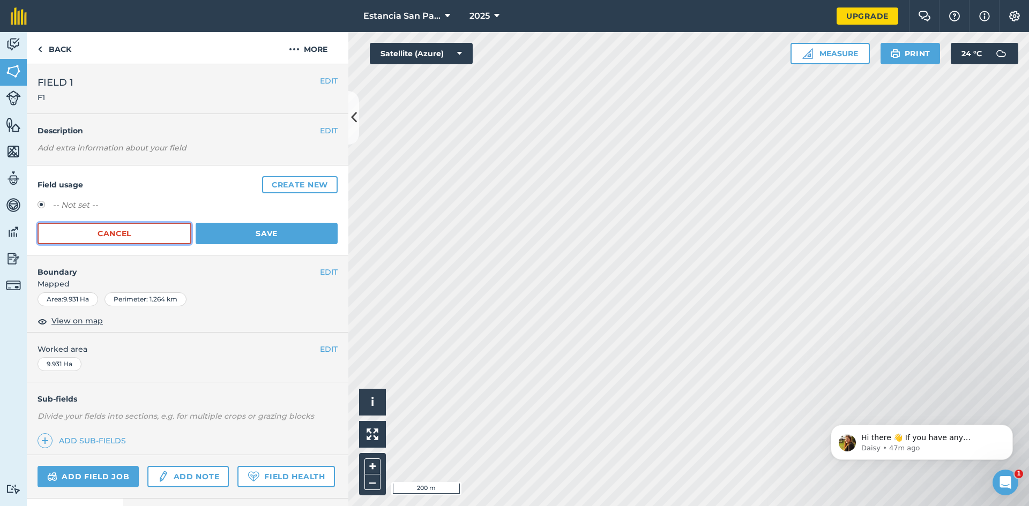
click at [126, 240] on button "Cancel" at bounding box center [115, 233] width 154 height 21
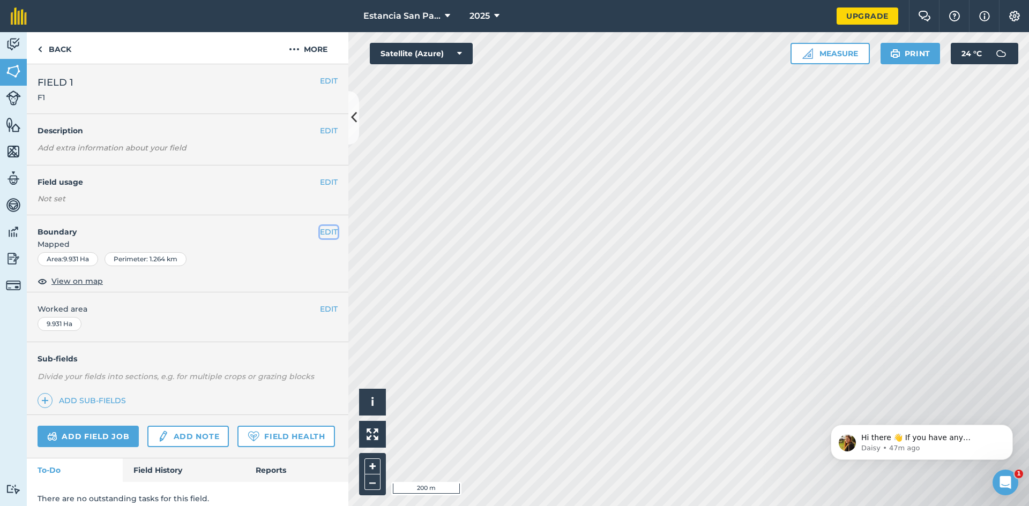
click at [322, 228] on button "EDIT" at bounding box center [329, 232] width 18 height 12
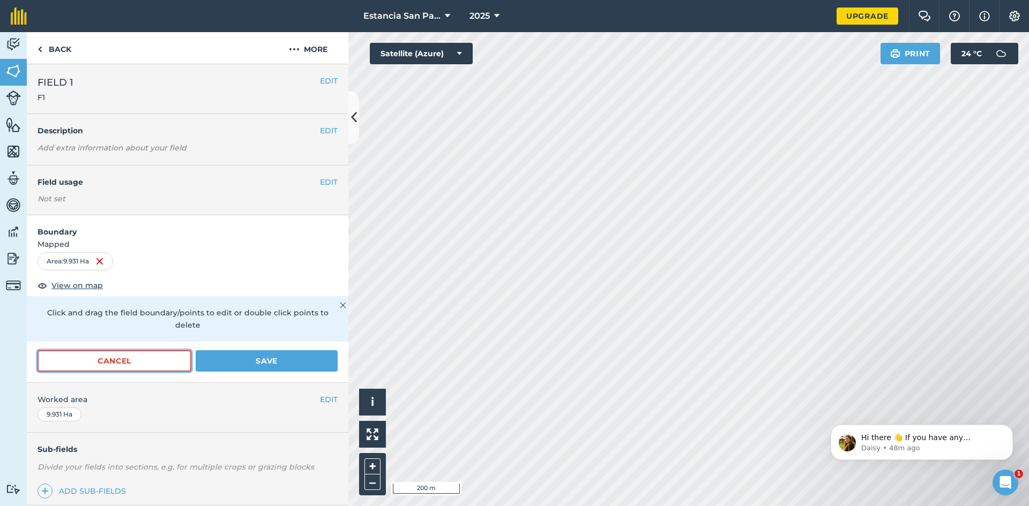
click at [103, 362] on button "Cancel" at bounding box center [115, 361] width 154 height 21
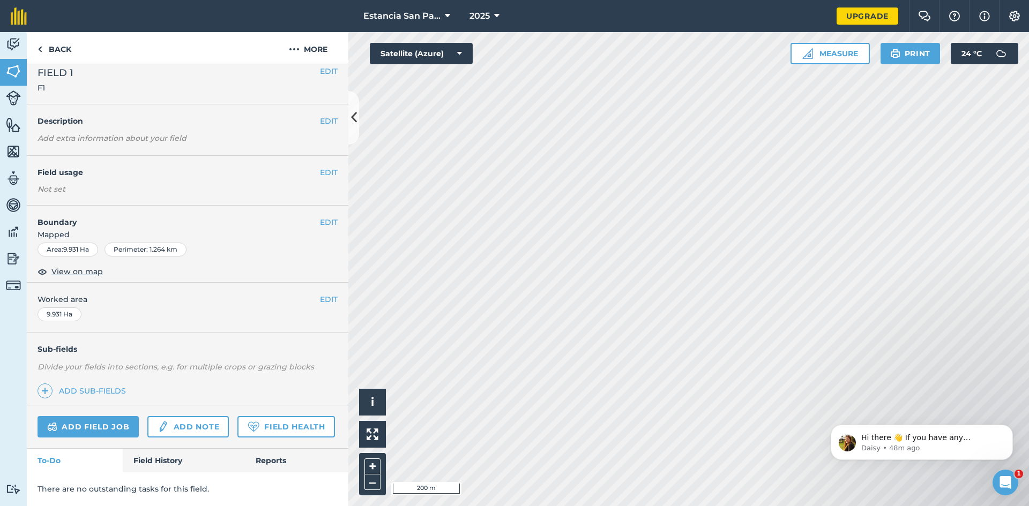
scroll to position [40, 0]
click at [327, 217] on button "EDIT" at bounding box center [329, 223] width 18 height 12
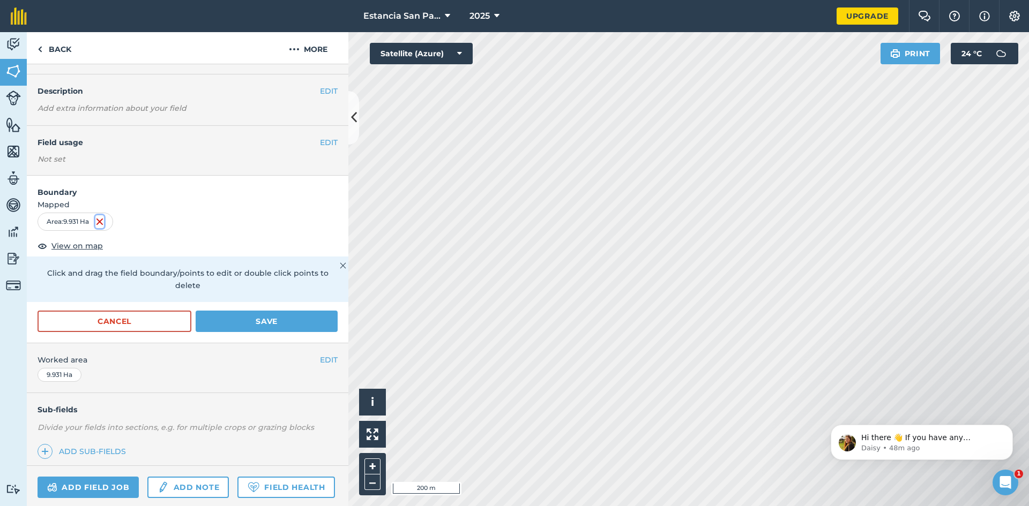
click at [100, 223] on img at bounding box center [99, 221] width 9 height 13
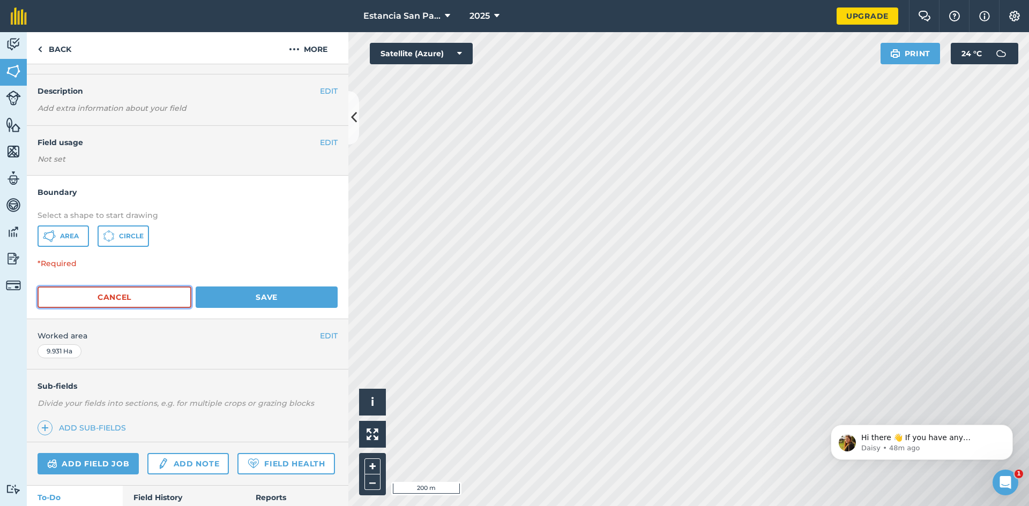
click at [105, 300] on button "Cancel" at bounding box center [115, 297] width 154 height 21
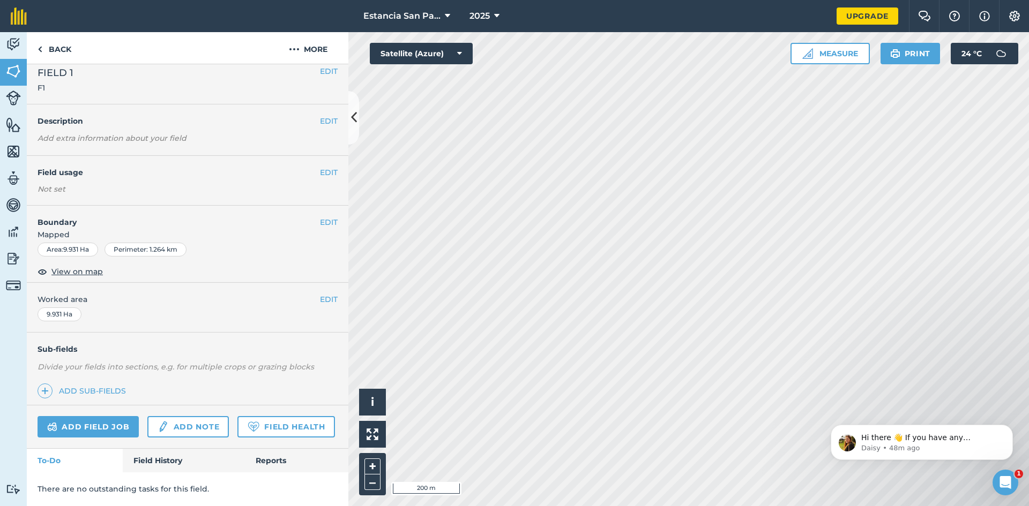
click at [65, 308] on div "9.931 Ha" at bounding box center [60, 315] width 44 height 14
click at [327, 294] on button "EDIT" at bounding box center [329, 300] width 18 height 12
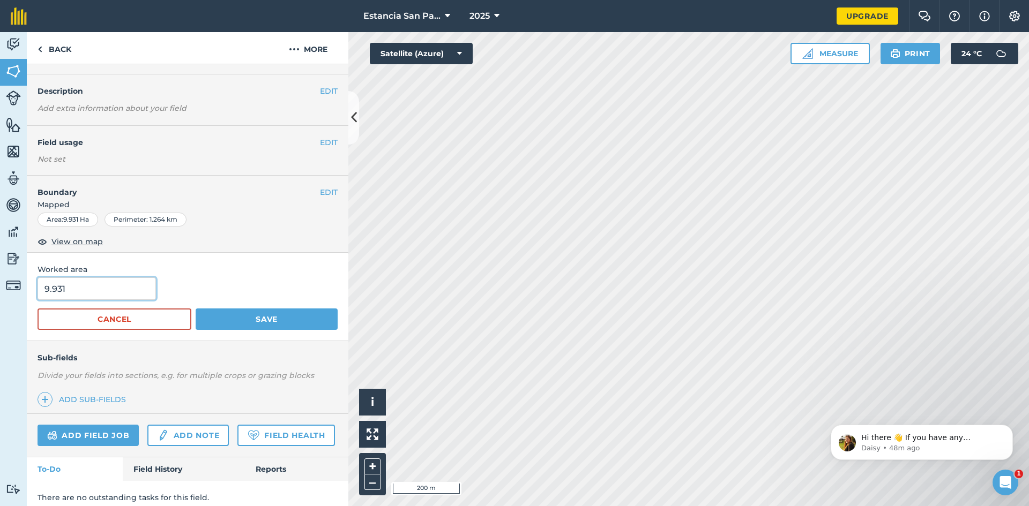
click at [83, 292] on input "9.931" at bounding box center [97, 289] width 118 height 23
type input "9"
click at [236, 330] on button "Save" at bounding box center [267, 319] width 142 height 21
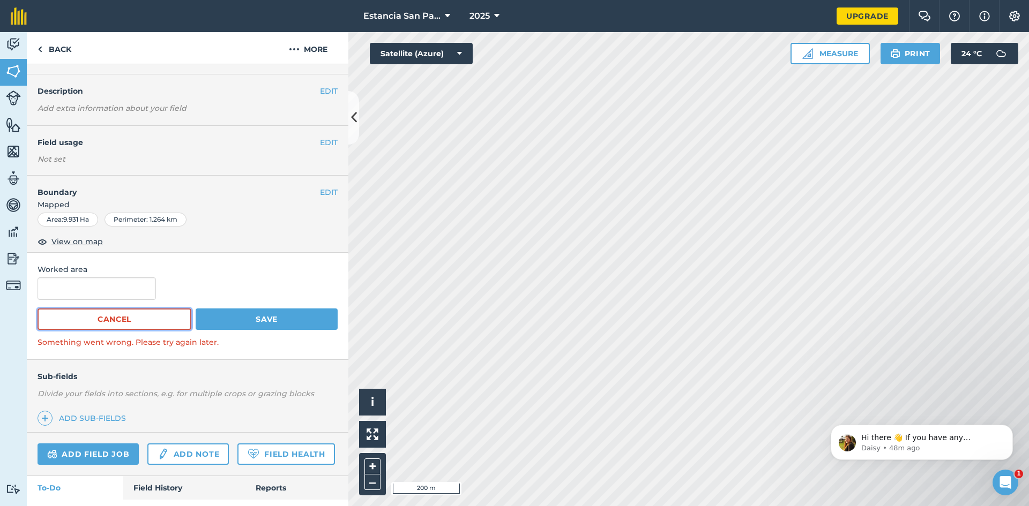
click at [94, 318] on button "Cancel" at bounding box center [115, 319] width 154 height 21
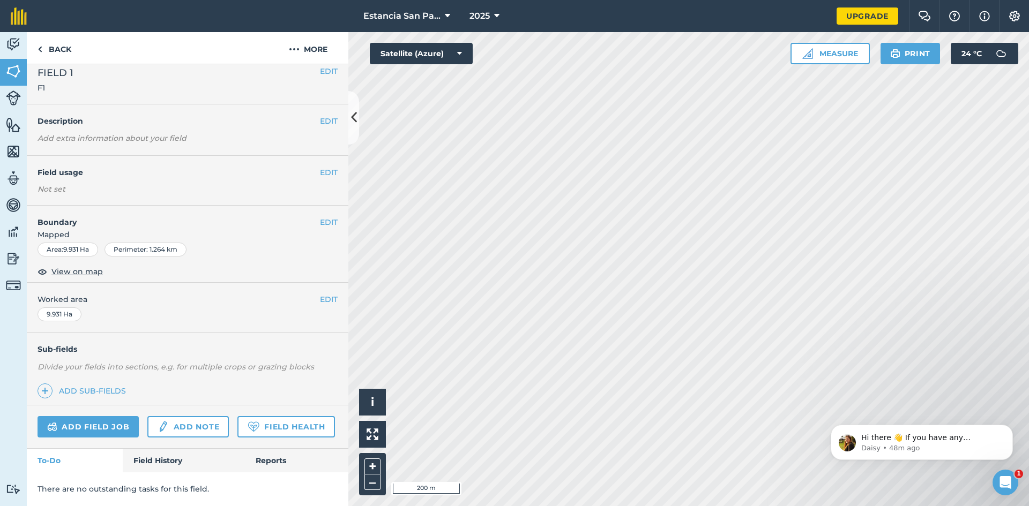
click at [78, 308] on div "9.931 Ha" at bounding box center [60, 315] width 44 height 14
click at [91, 266] on span "View on map" at bounding box center [76, 272] width 51 height 12
click at [814, 47] on button "Measure" at bounding box center [830, 53] width 79 height 21
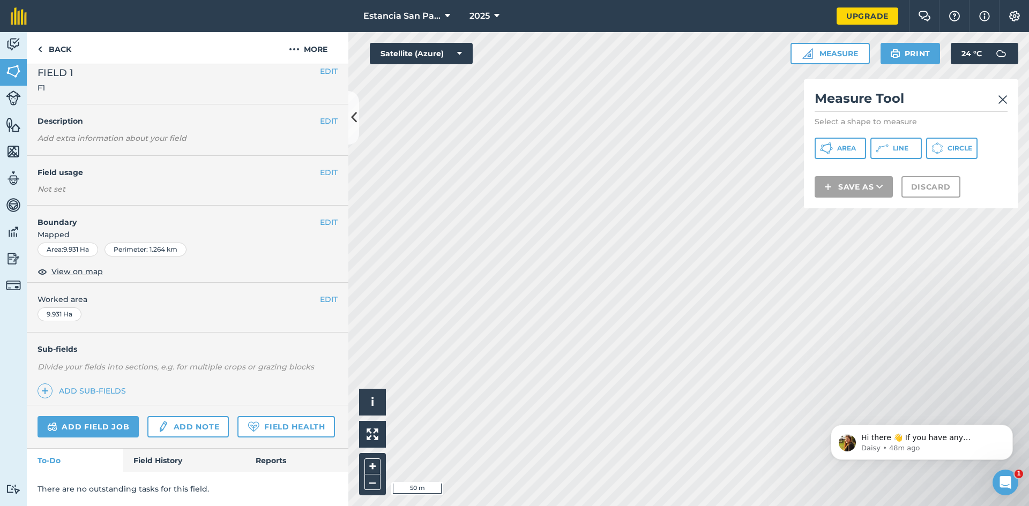
click at [1000, 94] on img at bounding box center [1003, 99] width 10 height 13
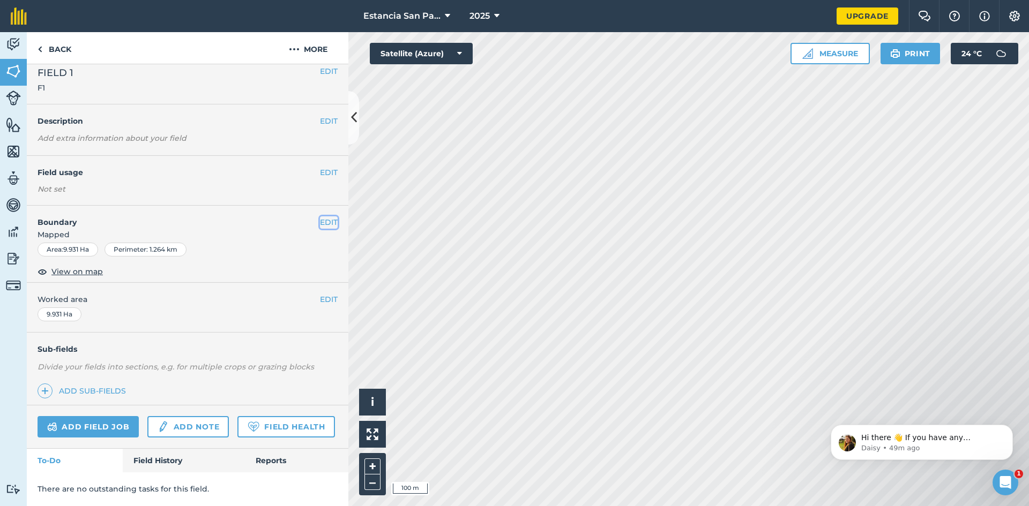
click at [323, 217] on button "EDIT" at bounding box center [329, 223] width 18 height 12
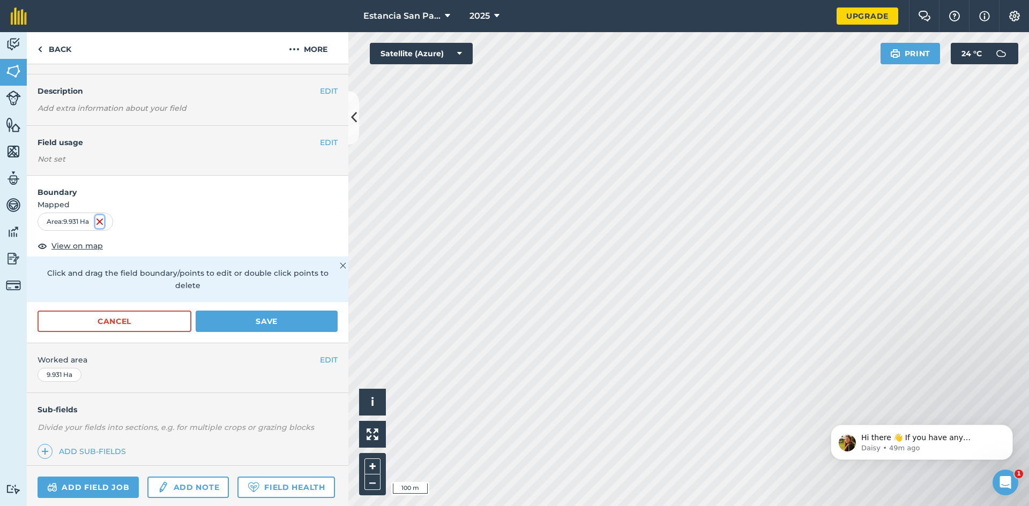
click at [102, 223] on img at bounding box center [99, 221] width 9 height 13
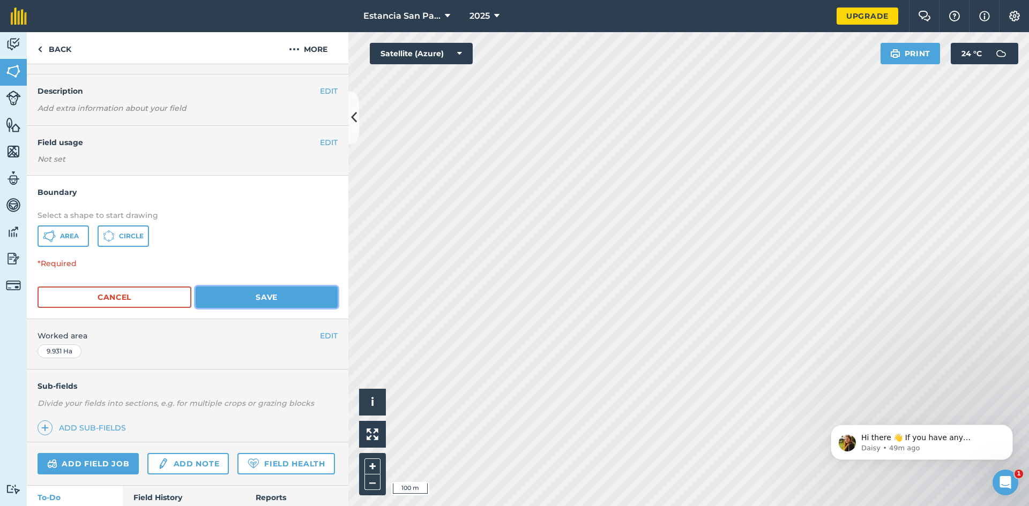
click at [246, 301] on button "Save" at bounding box center [267, 297] width 142 height 21
click at [273, 292] on button "Save" at bounding box center [267, 297] width 142 height 21
click at [314, 299] on button "Save" at bounding box center [267, 297] width 142 height 21
click at [69, 226] on button "Area" at bounding box center [63, 236] width 51 height 21
click at [241, 282] on form "Boundary Select a shape to start drawing Area Circle *Required Cancel Save" at bounding box center [188, 247] width 322 height 143
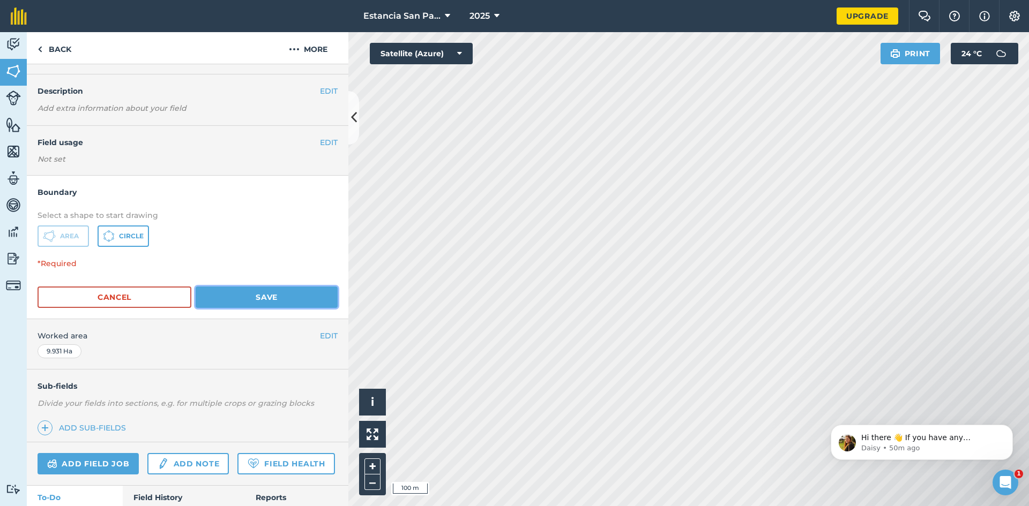
click at [256, 291] on button "Save" at bounding box center [267, 297] width 142 height 21
click at [233, 305] on button "Save" at bounding box center [267, 297] width 142 height 21
click at [154, 298] on button "Cancel" at bounding box center [115, 297] width 154 height 21
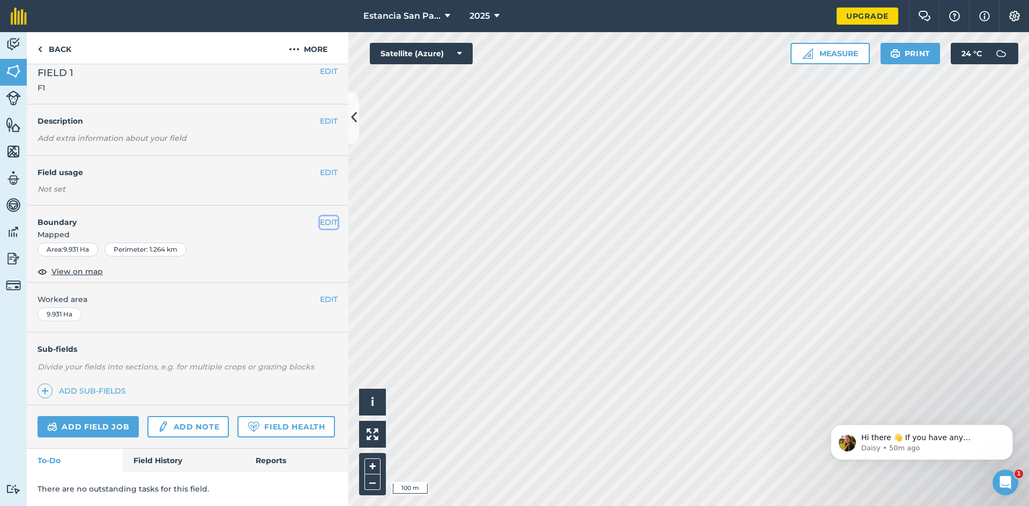
click at [320, 217] on button "EDIT" at bounding box center [329, 223] width 18 height 12
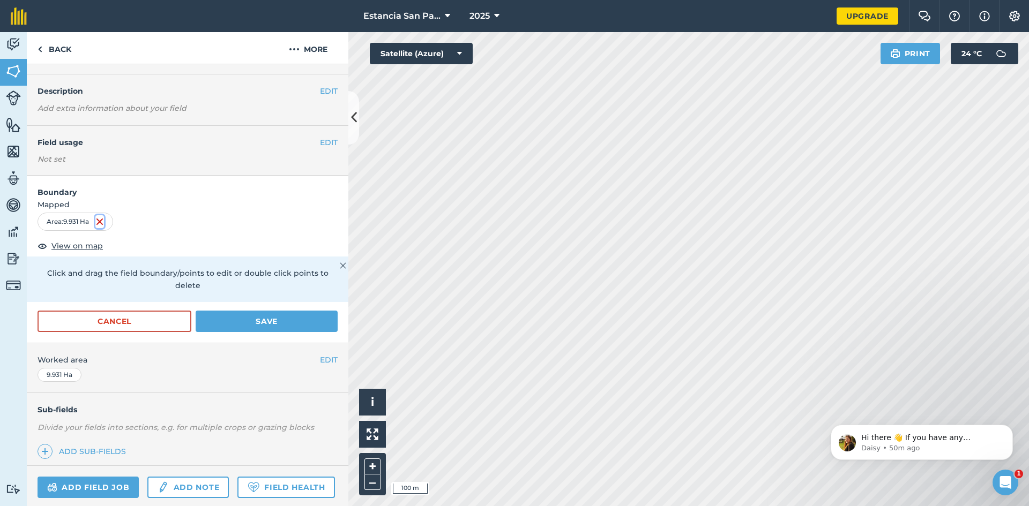
click at [103, 222] on img at bounding box center [99, 221] width 9 height 13
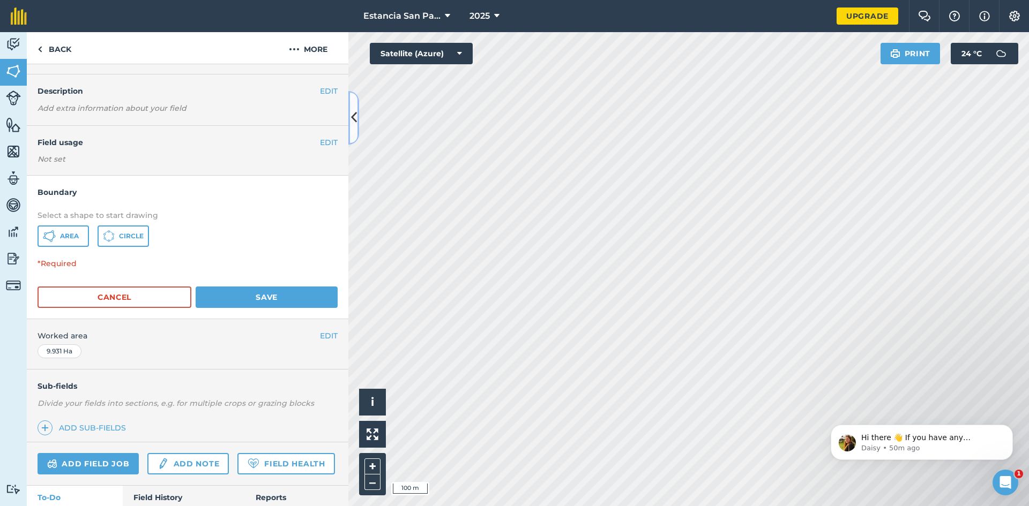
click at [355, 128] on button at bounding box center [353, 118] width 11 height 54
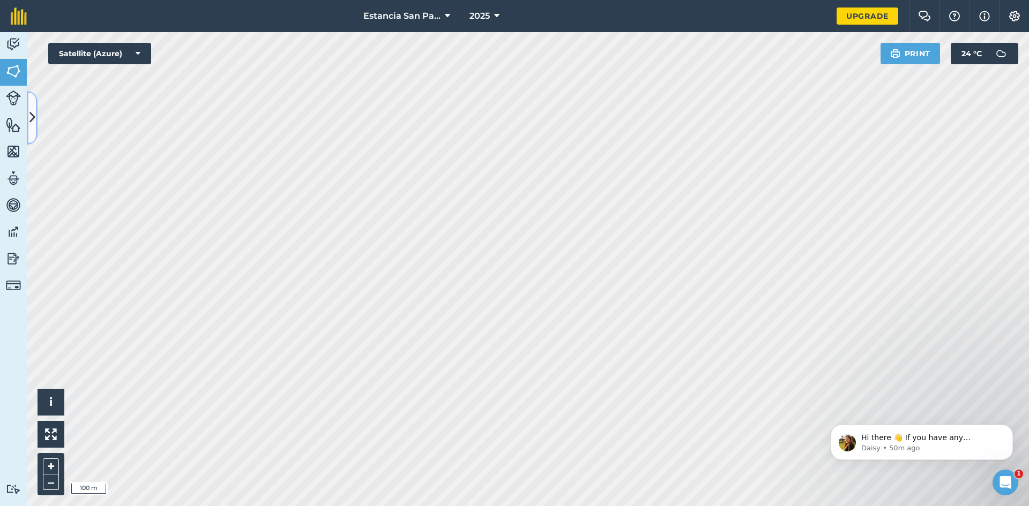
click at [35, 126] on icon at bounding box center [32, 117] width 6 height 19
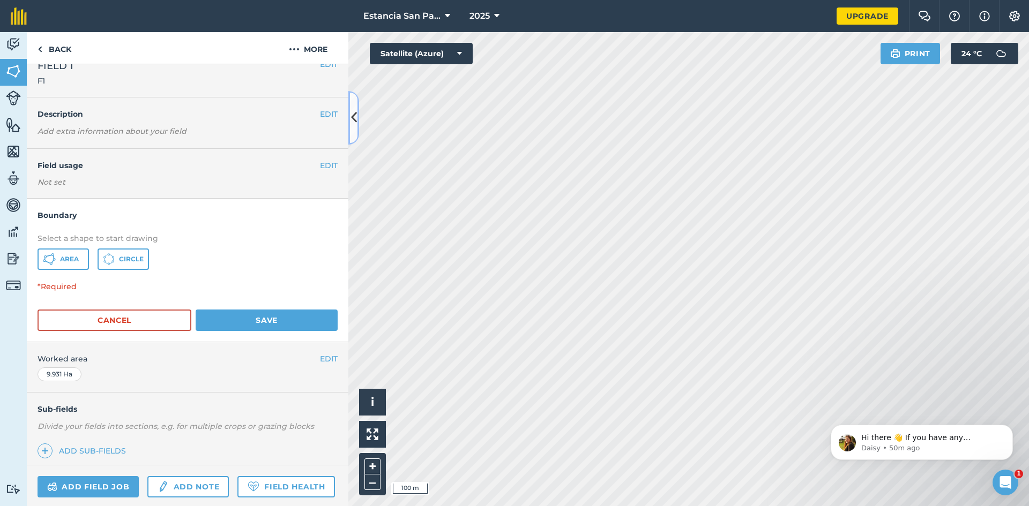
scroll to position [0, 0]
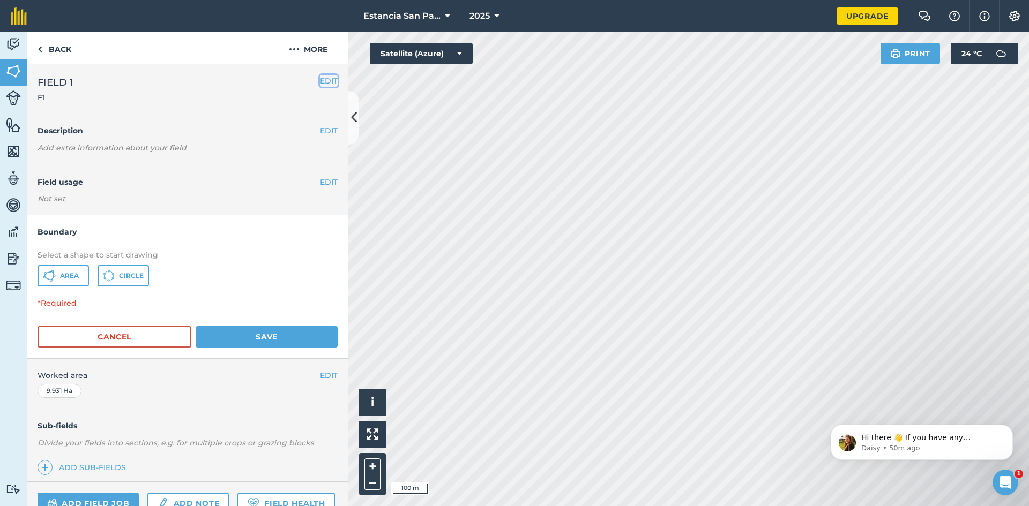
click at [324, 80] on button "EDIT" at bounding box center [329, 81] width 18 height 12
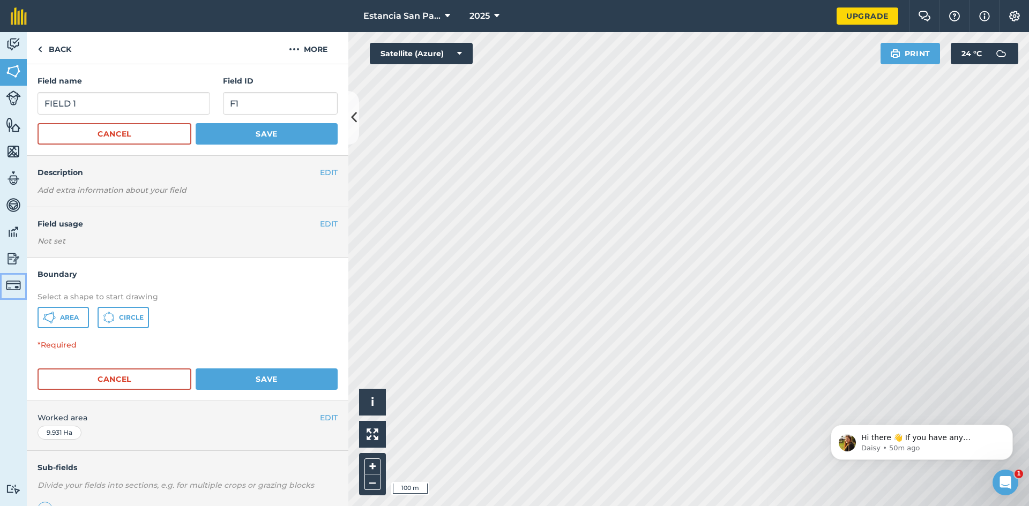
click at [13, 288] on img at bounding box center [13, 285] width 15 height 15
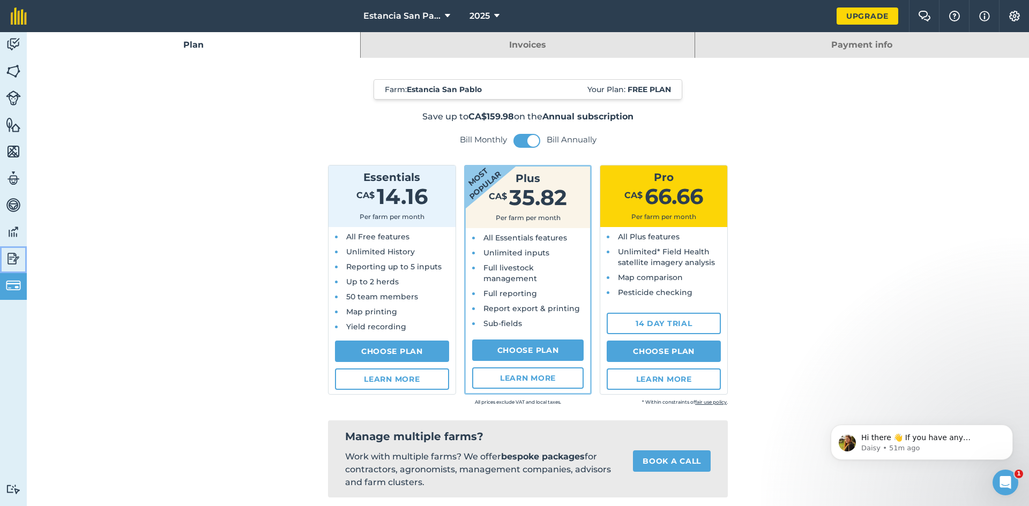
click at [14, 262] on img at bounding box center [13, 259] width 15 height 16
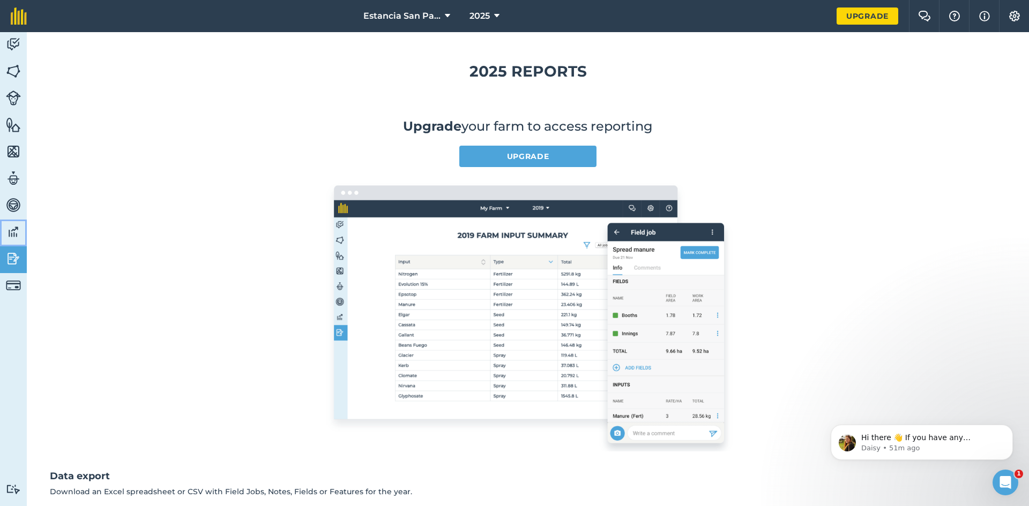
click at [14, 233] on img at bounding box center [13, 232] width 15 height 16
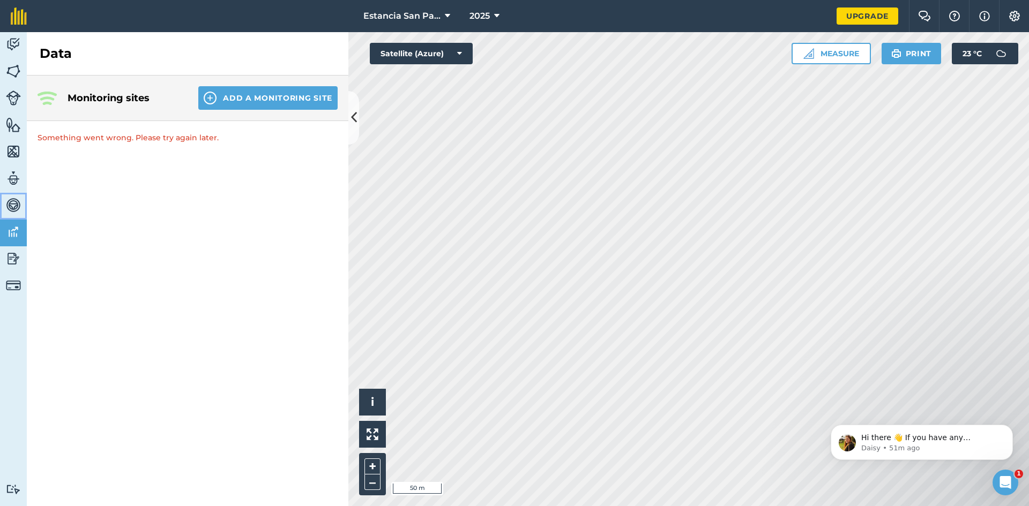
click at [13, 206] on img at bounding box center [13, 205] width 15 height 16
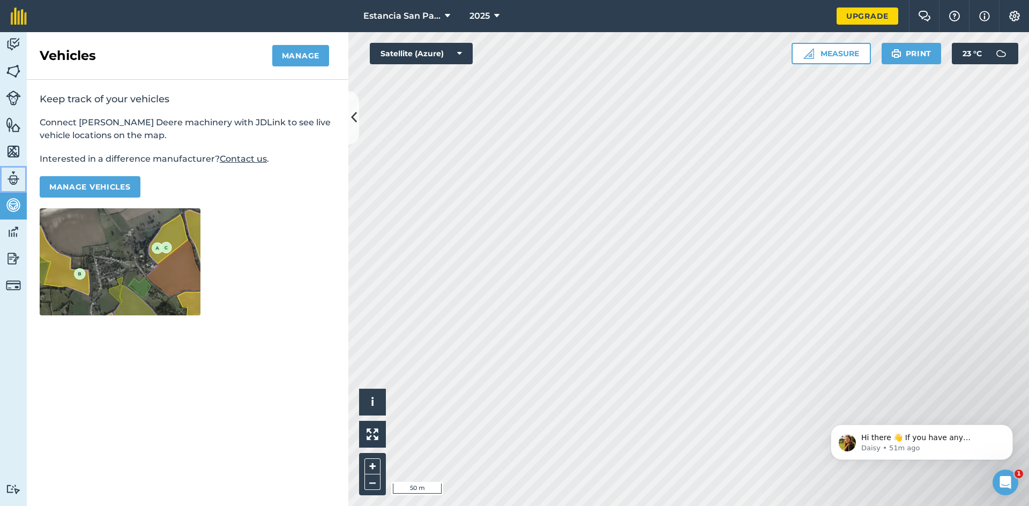
click at [13, 179] on img at bounding box center [13, 178] width 15 height 16
select select "MEMBER"
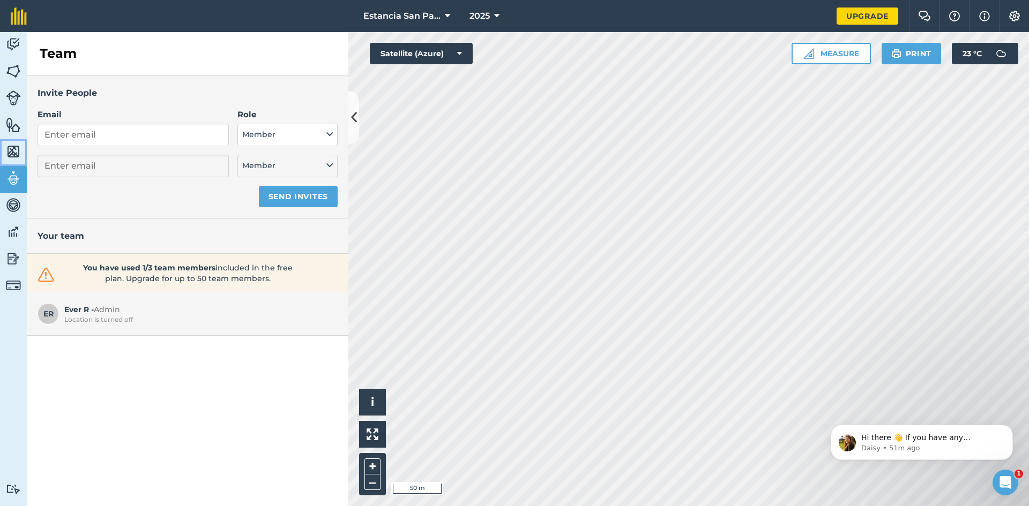
click at [11, 152] on img at bounding box center [13, 152] width 15 height 16
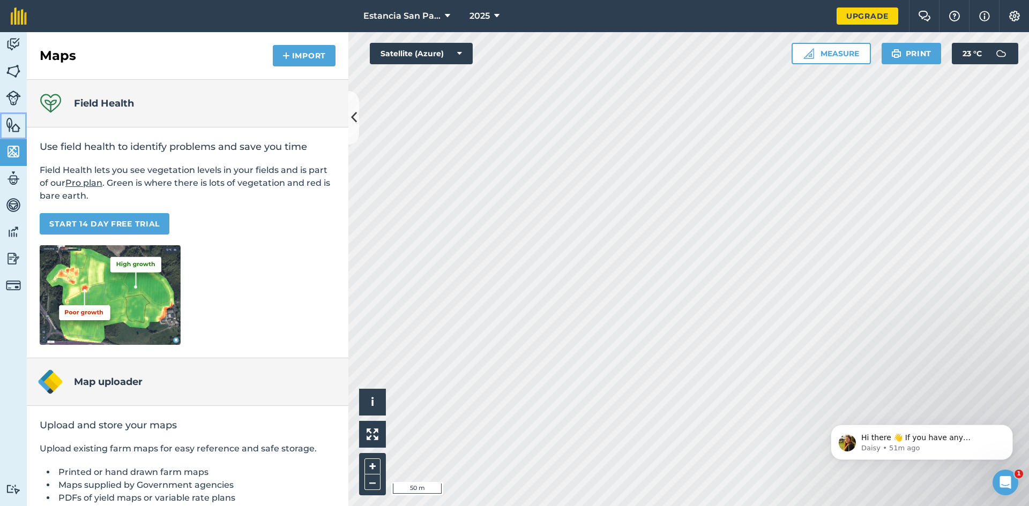
click at [9, 129] on img at bounding box center [13, 125] width 15 height 16
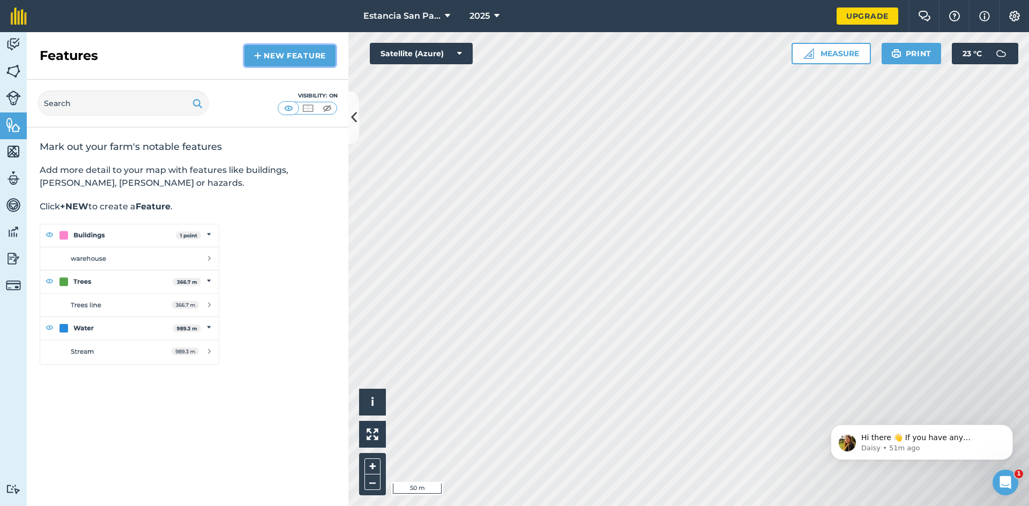
click at [280, 56] on link "New feature" at bounding box center [289, 55] width 91 height 21
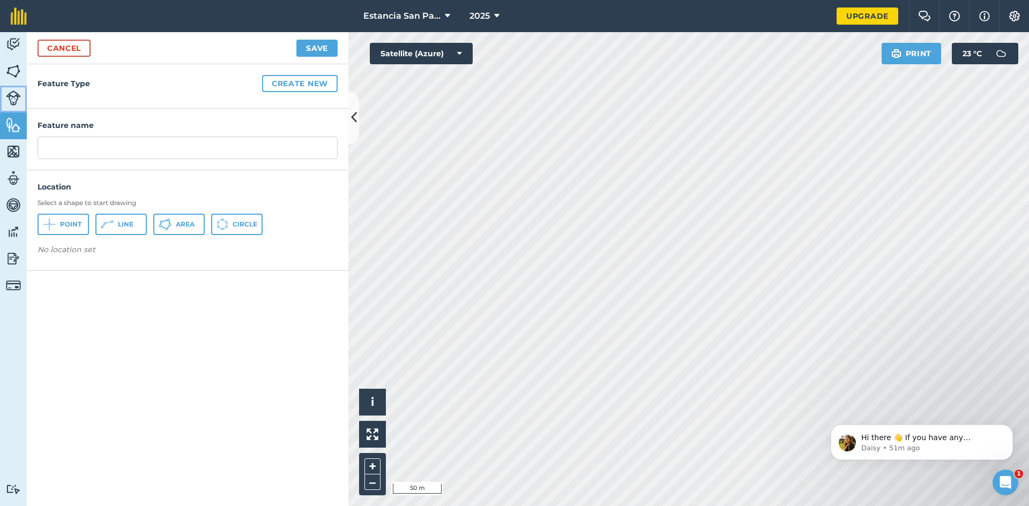
click at [13, 91] on img at bounding box center [13, 98] width 15 height 15
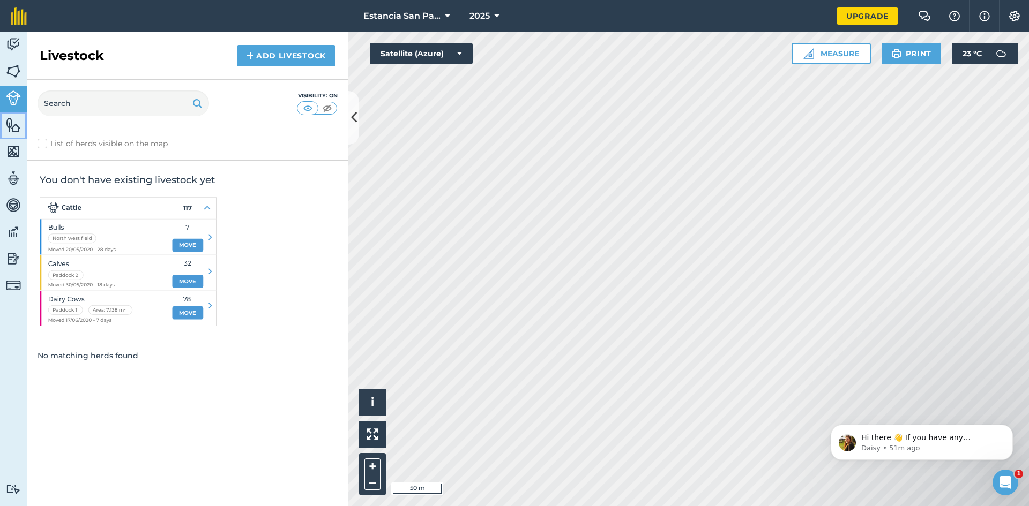
click at [11, 125] on img at bounding box center [13, 125] width 15 height 16
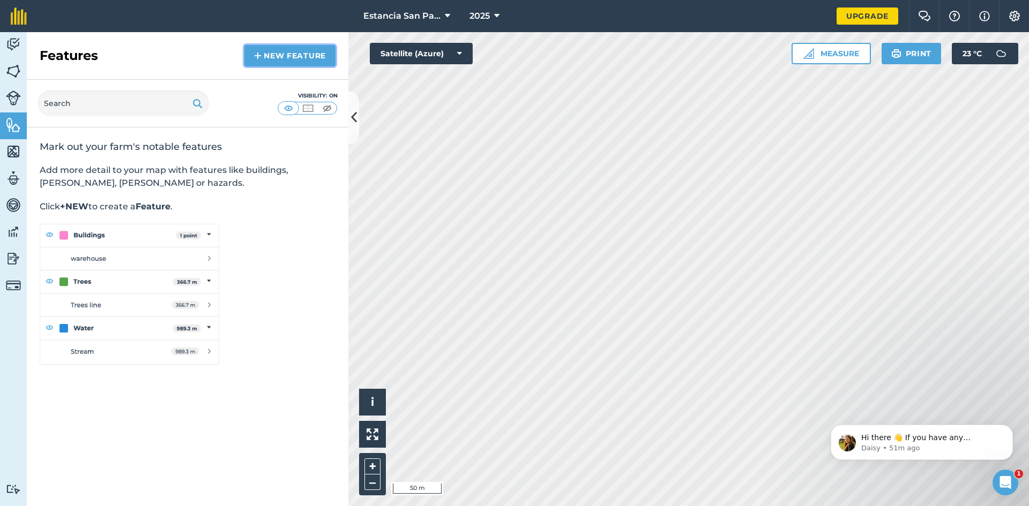
click at [279, 56] on link "New feature" at bounding box center [289, 55] width 91 height 21
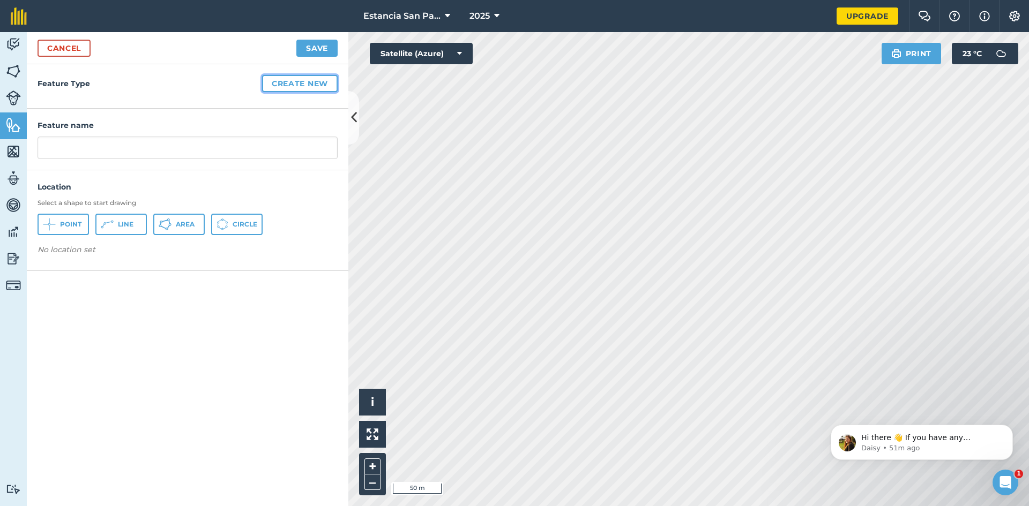
click at [303, 86] on button "Create new" at bounding box center [300, 83] width 76 height 17
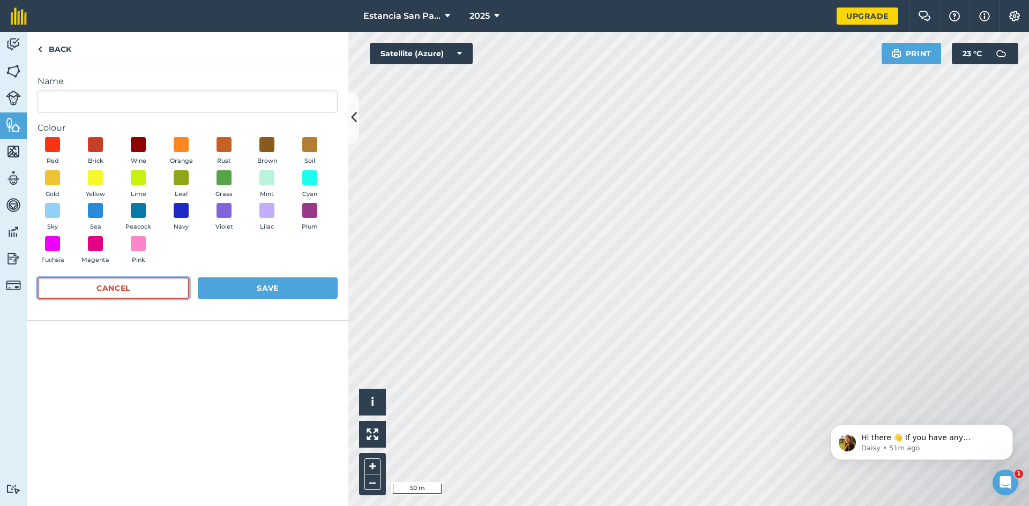
click at [96, 285] on button "Cancel" at bounding box center [114, 288] width 152 height 21
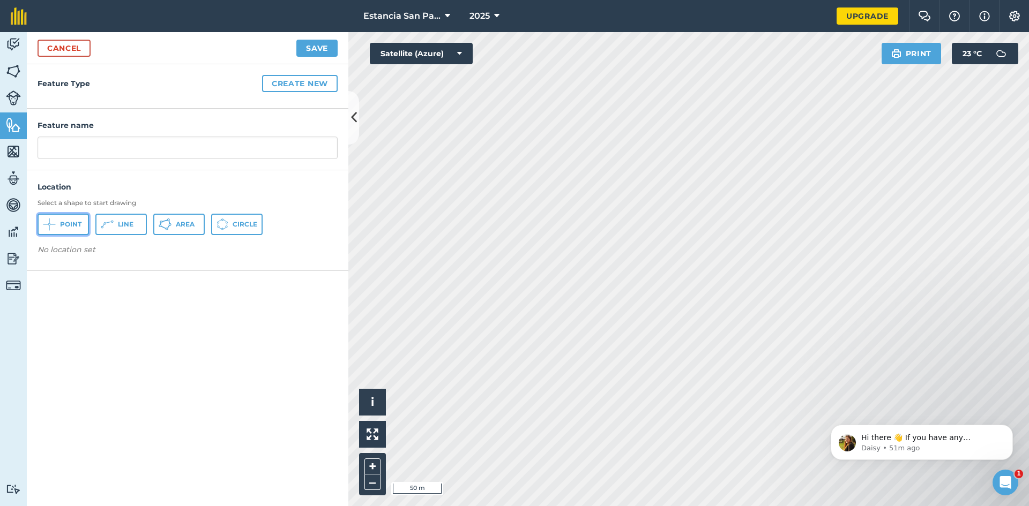
click at [56, 227] on button "Point" at bounding box center [63, 224] width 51 height 21
click at [63, 51] on link "Cancel" at bounding box center [64, 48] width 53 height 17
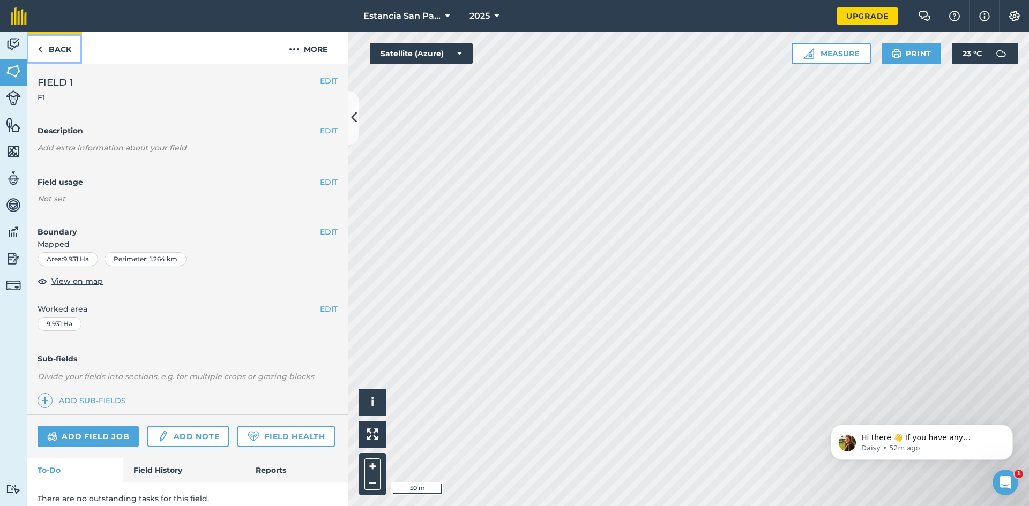
click at [50, 47] on link "Back" at bounding box center [54, 48] width 55 height 32
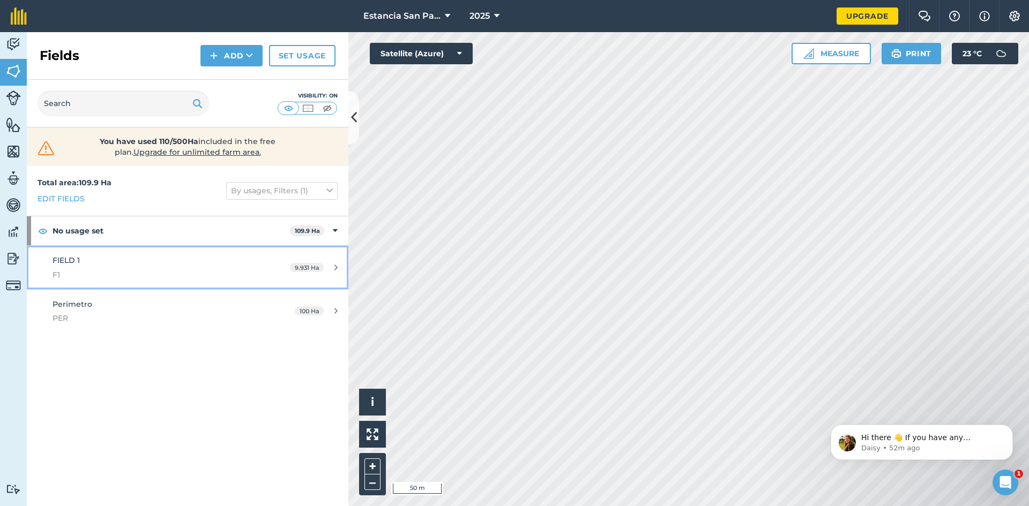
click at [336, 271] on icon at bounding box center [335, 268] width 3 height 8
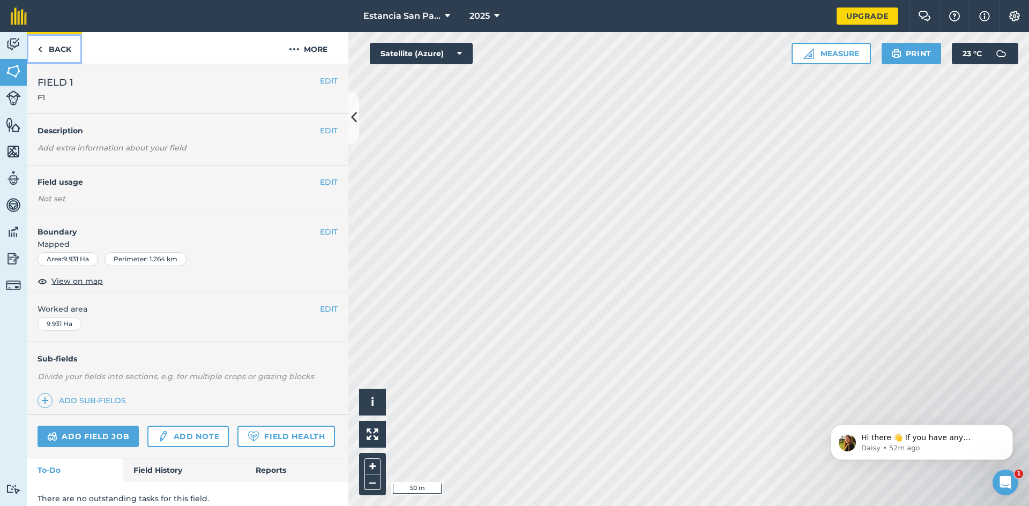
click at [35, 48] on link "Back" at bounding box center [54, 48] width 55 height 32
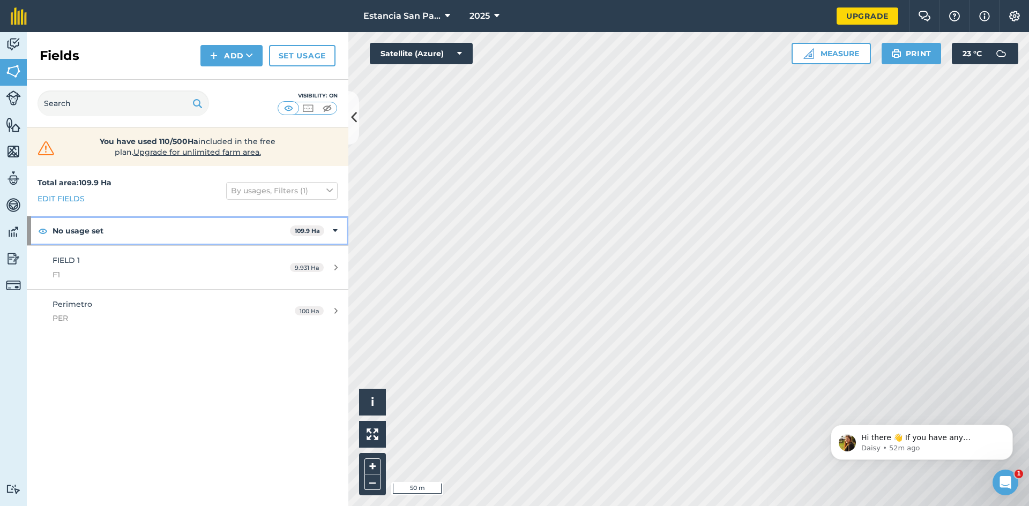
click at [335, 229] on icon at bounding box center [335, 231] width 5 height 12
click at [335, 229] on icon at bounding box center [336, 231] width 3 height 12
drag, startPoint x: 120, startPoint y: 267, endPoint x: 83, endPoint y: 367, distance: 107.0
click at [83, 367] on div "Total area : 109.9 Ha Edit fields By usages, Filters (1) No usage set 109.9 Ha …" at bounding box center [188, 336] width 322 height 340
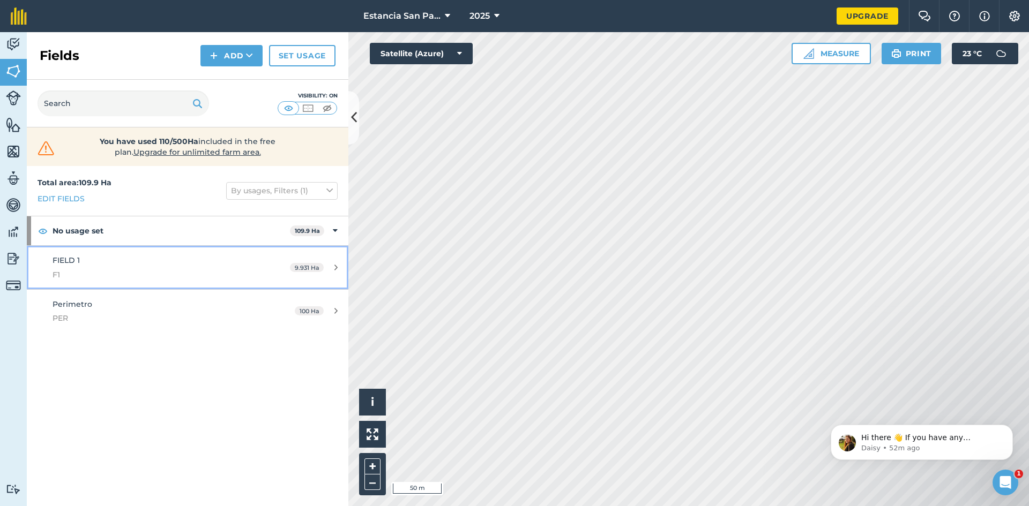
click at [79, 266] on div "FIELD 1 F1" at bounding box center [154, 268] width 202 height 26
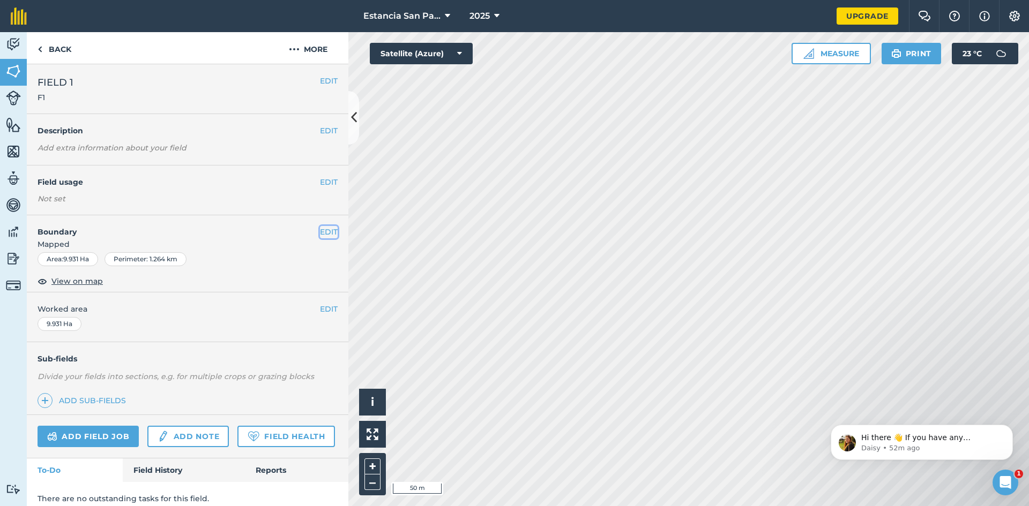
click at [320, 233] on button "EDIT" at bounding box center [329, 232] width 18 height 12
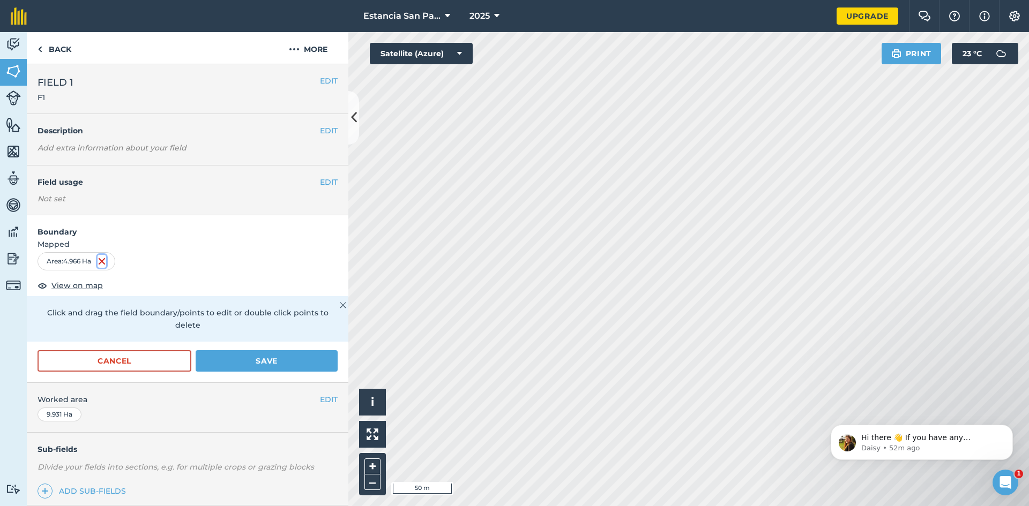
drag, startPoint x: 335, startPoint y: 207, endPoint x: 103, endPoint y: 260, distance: 237.4
click at [103, 260] on img at bounding box center [102, 261] width 9 height 13
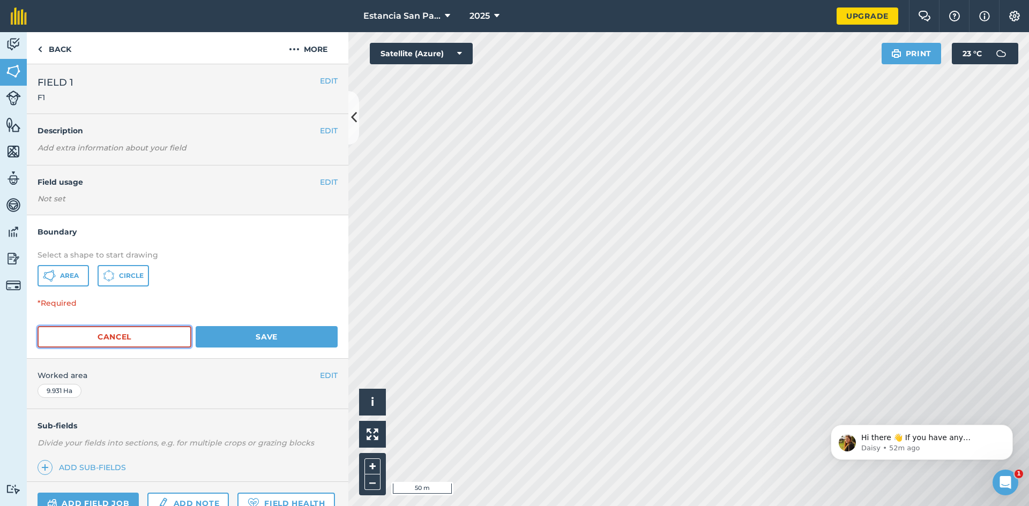
click at [120, 342] on button "Cancel" at bounding box center [115, 336] width 154 height 21
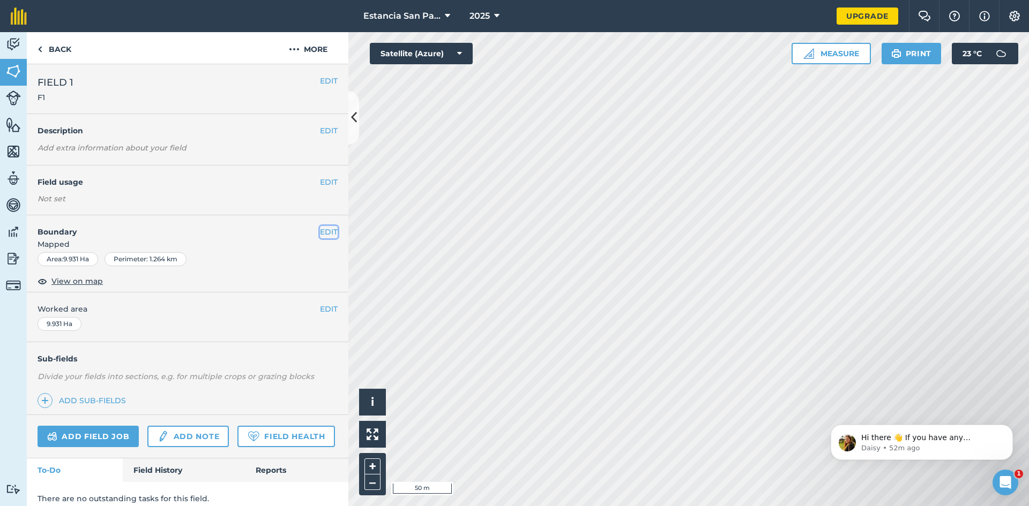
click at [324, 227] on button "EDIT" at bounding box center [329, 232] width 18 height 12
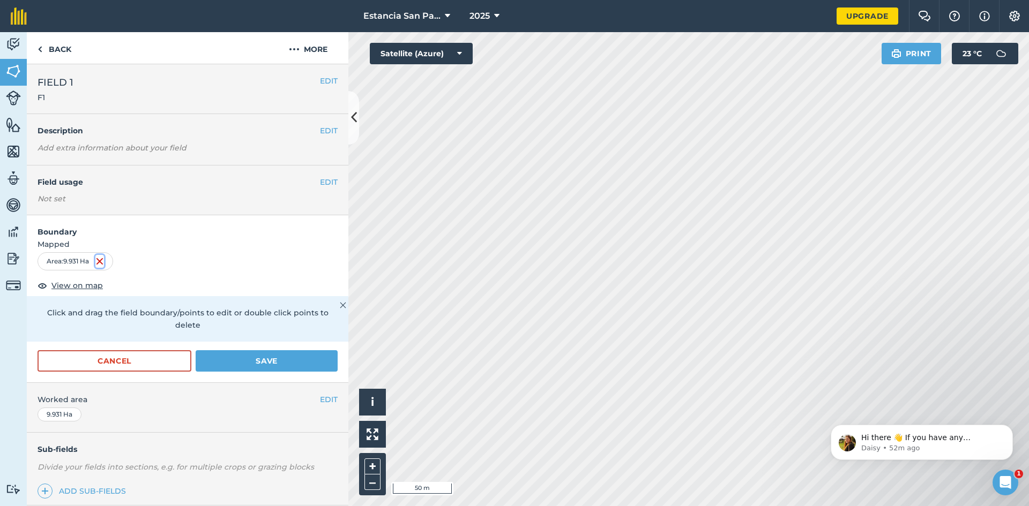
click at [103, 261] on img at bounding box center [99, 261] width 9 height 13
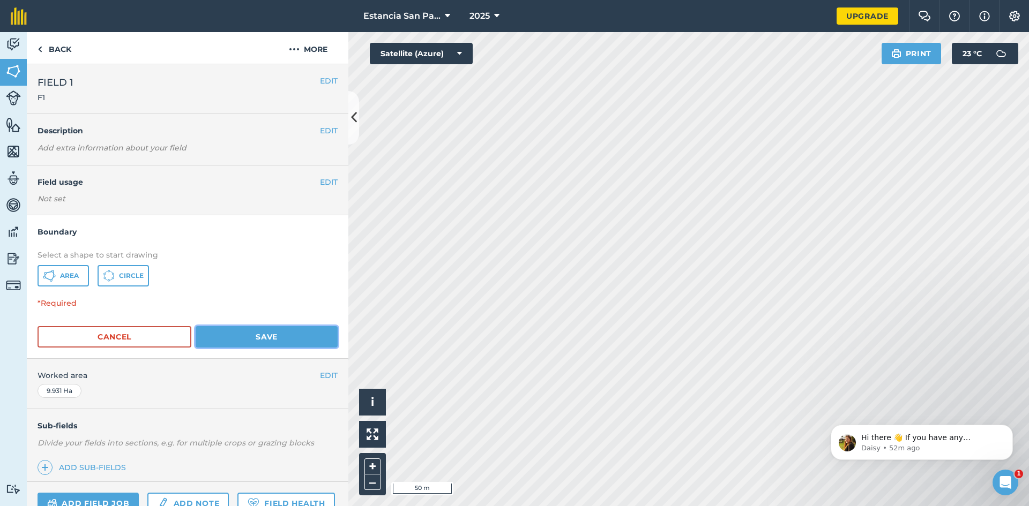
click at [284, 340] on button "Save" at bounding box center [267, 336] width 142 height 21
click at [1017, 18] on img at bounding box center [1014, 16] width 13 height 11
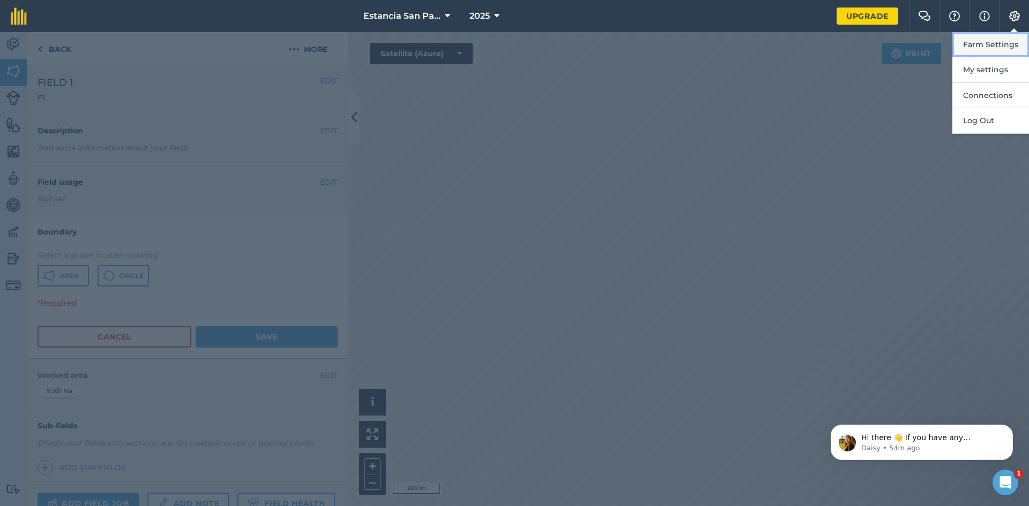
click at [1006, 51] on button "Farm Settings" at bounding box center [990, 44] width 77 height 25
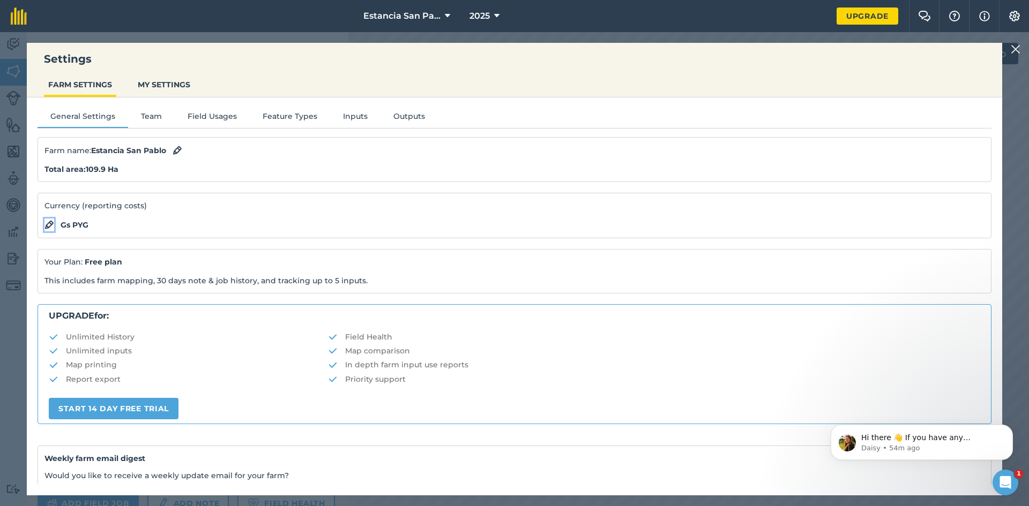
click at [52, 224] on img at bounding box center [49, 225] width 10 height 13
select select "PYG"
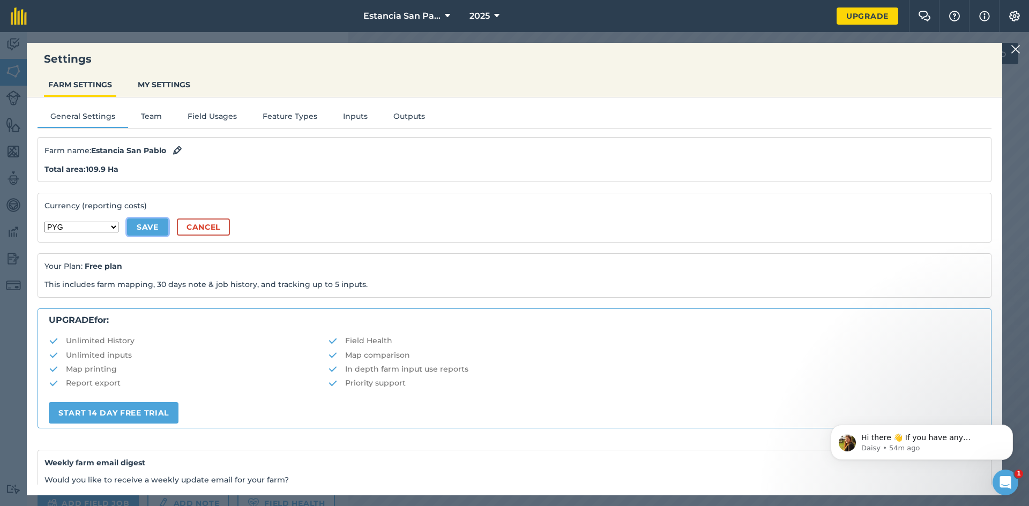
click at [127, 225] on button "Save" at bounding box center [147, 227] width 41 height 17
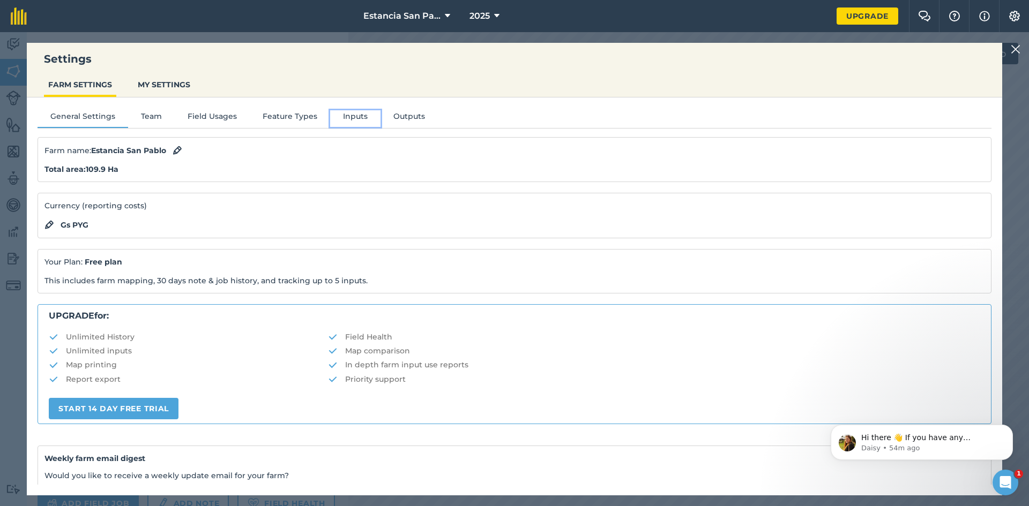
click at [353, 121] on button "Inputs" at bounding box center [355, 118] width 50 height 16
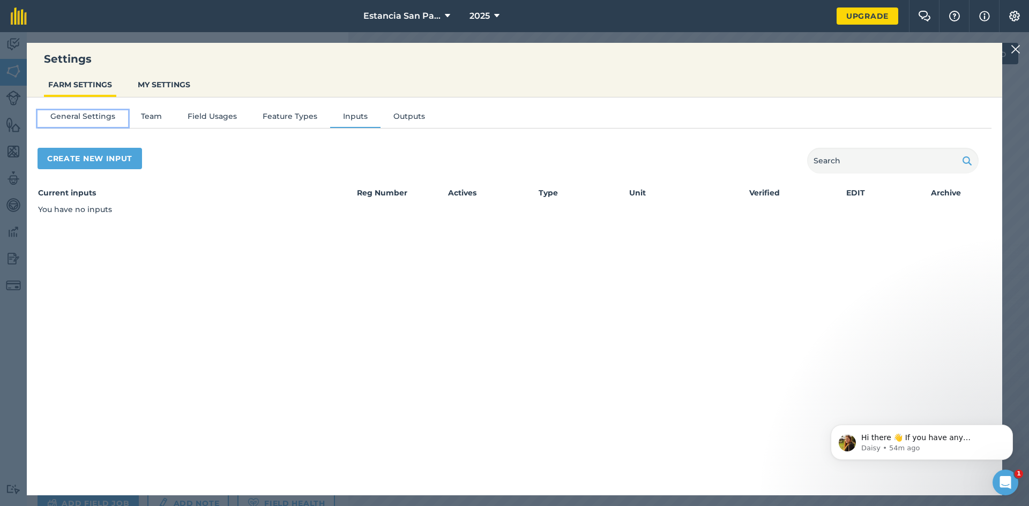
click at [94, 120] on button "General Settings" at bounding box center [83, 118] width 91 height 16
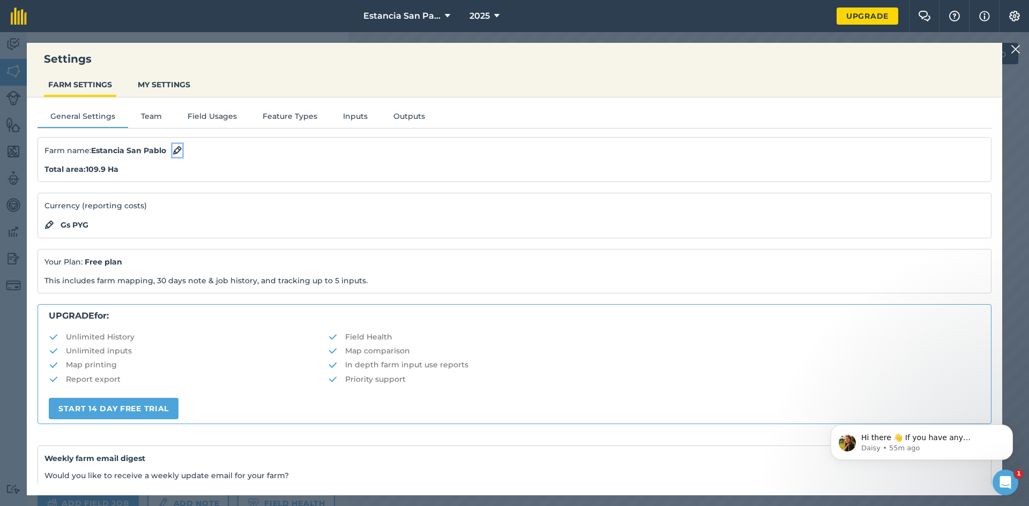
click at [177, 146] on img at bounding box center [178, 150] width 10 height 13
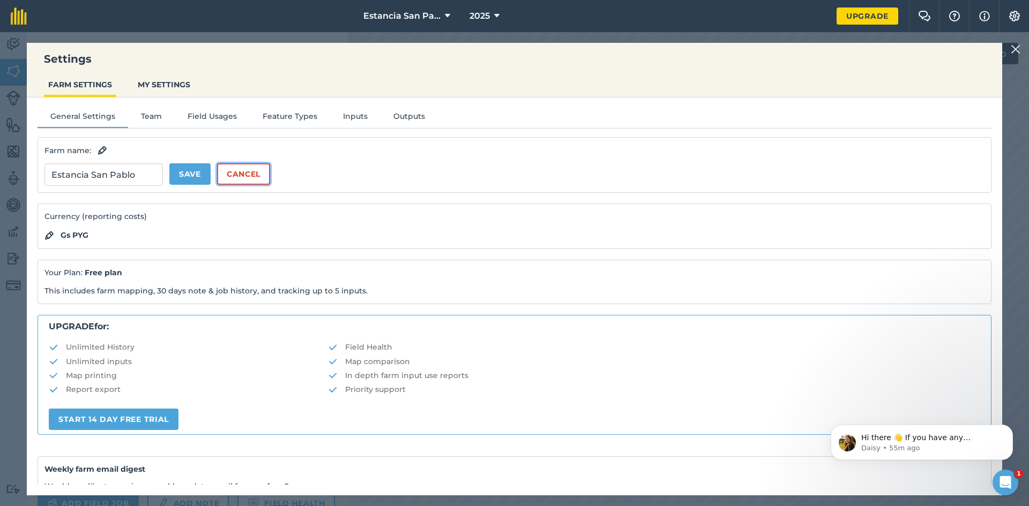
click at [244, 174] on button "Cancel" at bounding box center [243, 173] width 53 height 21
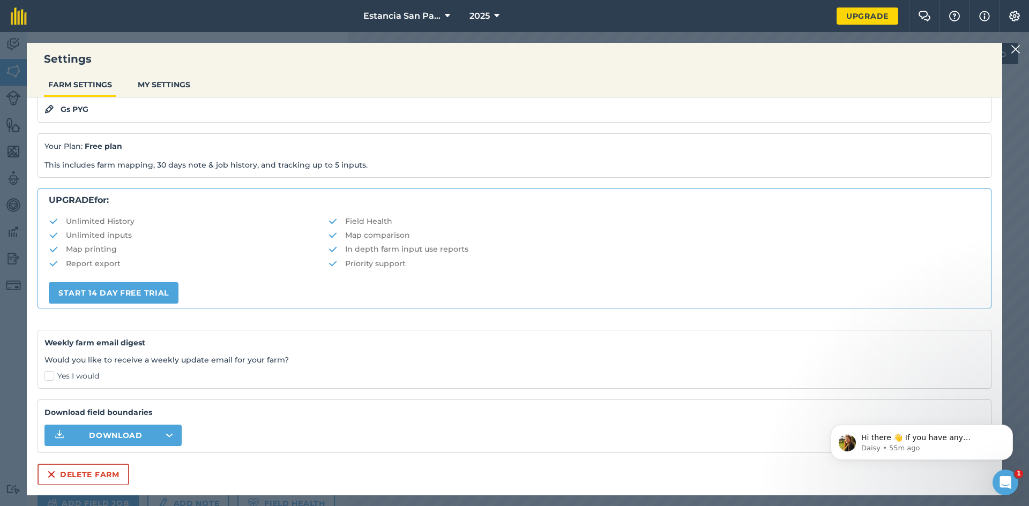
scroll to position [116, 0]
click at [169, 84] on button "MY SETTINGS" at bounding box center [163, 84] width 61 height 20
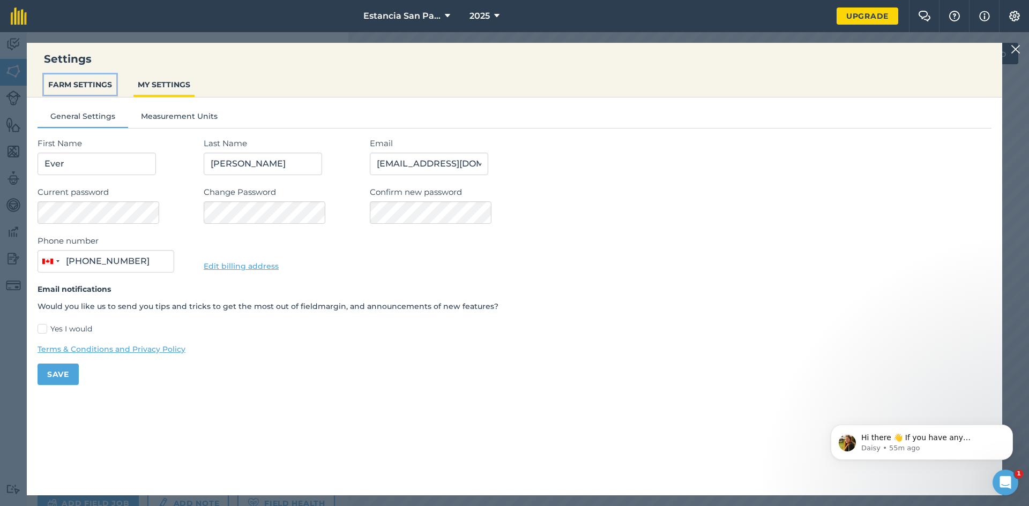
click at [70, 81] on button "FARM SETTINGS" at bounding box center [80, 84] width 72 height 20
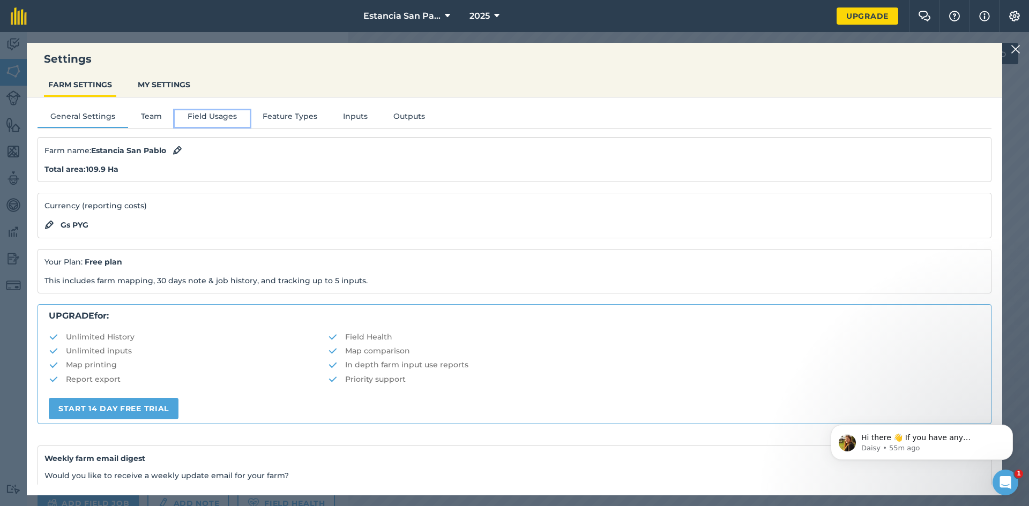
click at [207, 122] on button "Field Usages" at bounding box center [212, 118] width 75 height 16
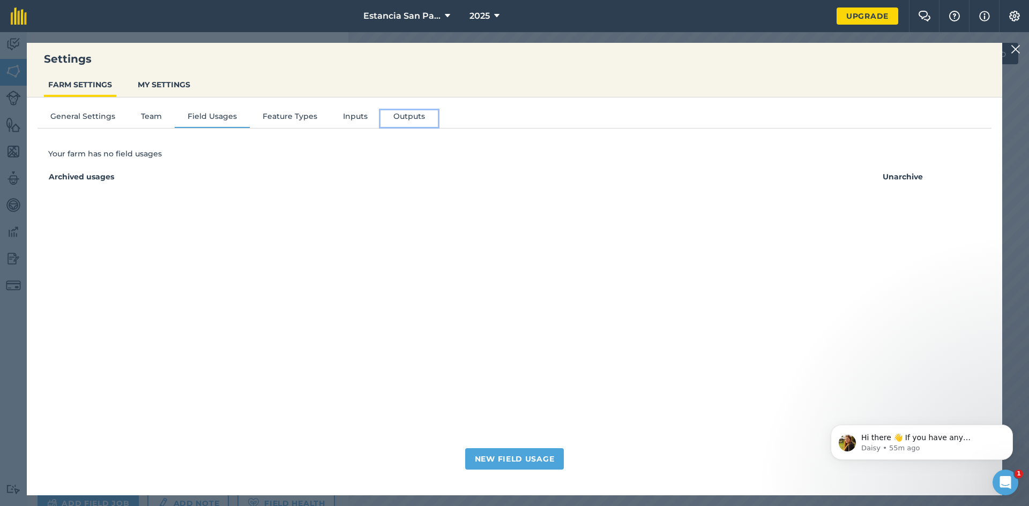
click at [407, 123] on button "Outputs" at bounding box center [409, 118] width 57 height 16
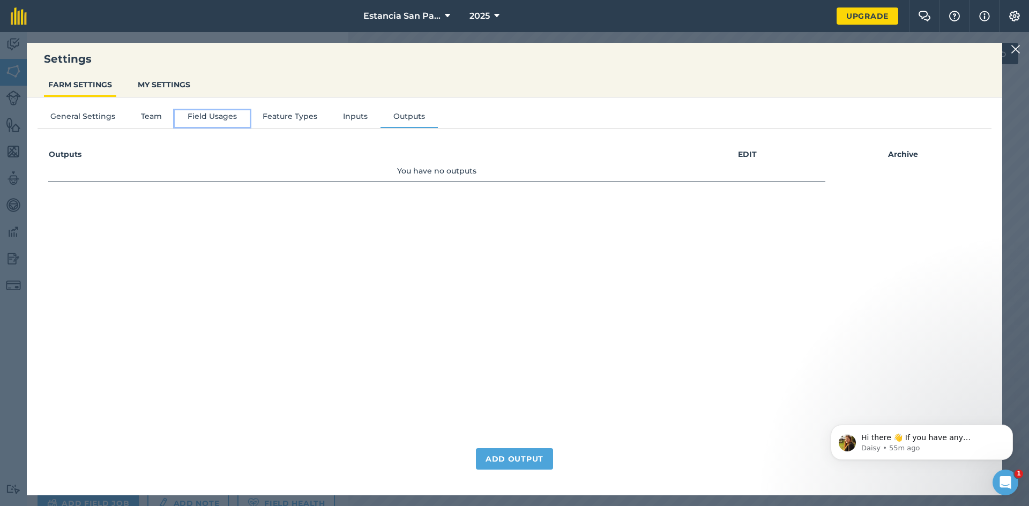
click at [219, 122] on button "Field Usages" at bounding box center [212, 118] width 75 height 16
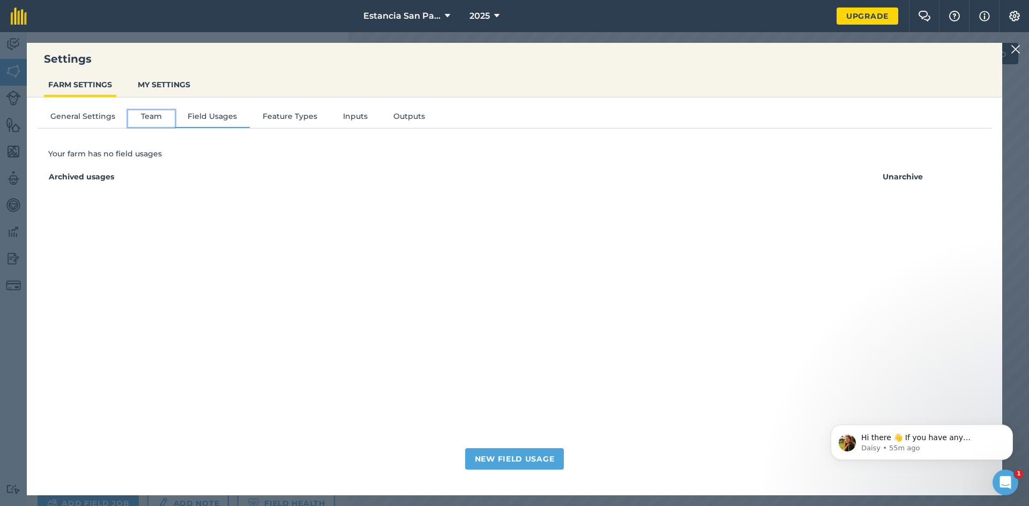
click at [150, 117] on button "Team" at bounding box center [151, 118] width 47 height 16
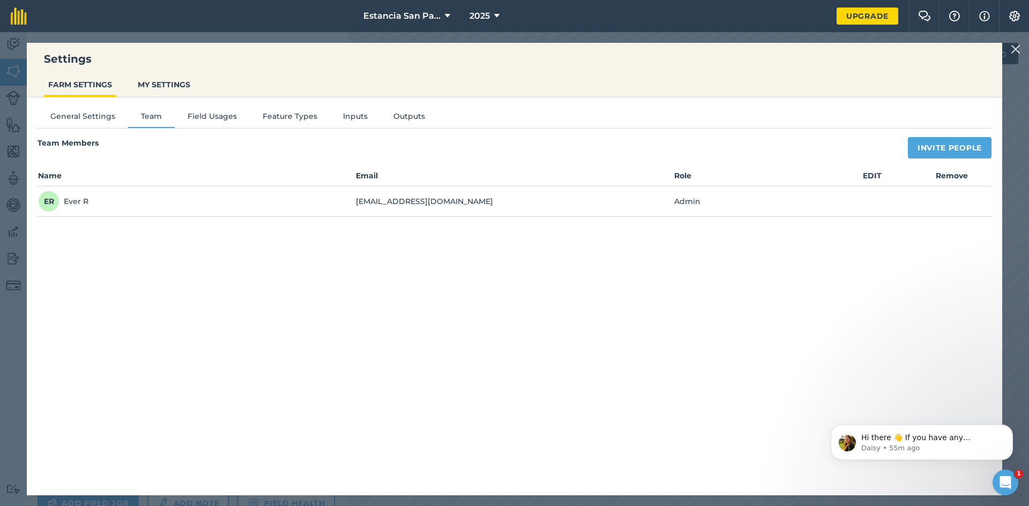
click at [92, 108] on div "General Settings Team Field Usages Feature Types Inputs Outputs Team Members In…" at bounding box center [514, 291] width 975 height 387
click at [106, 124] on button "General Settings" at bounding box center [83, 118] width 91 height 16
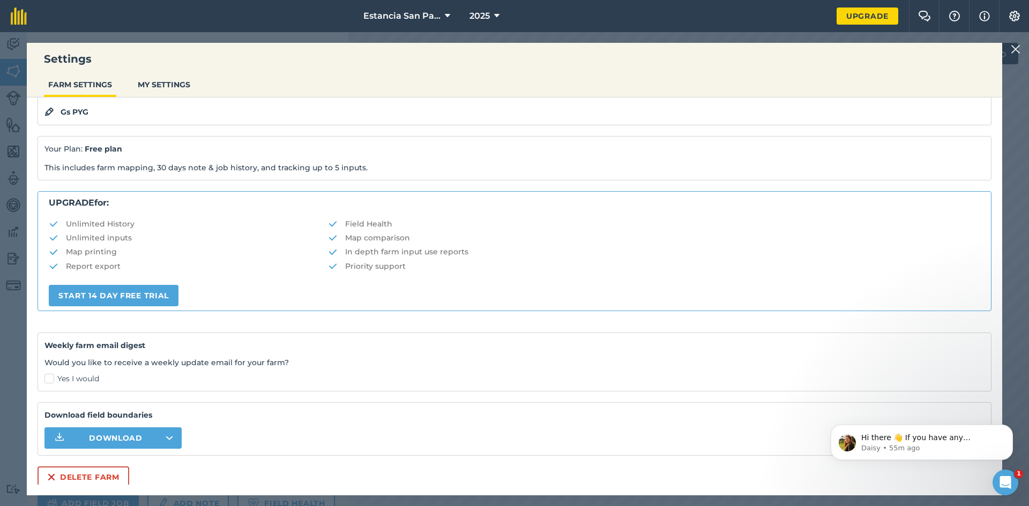
scroll to position [116, 0]
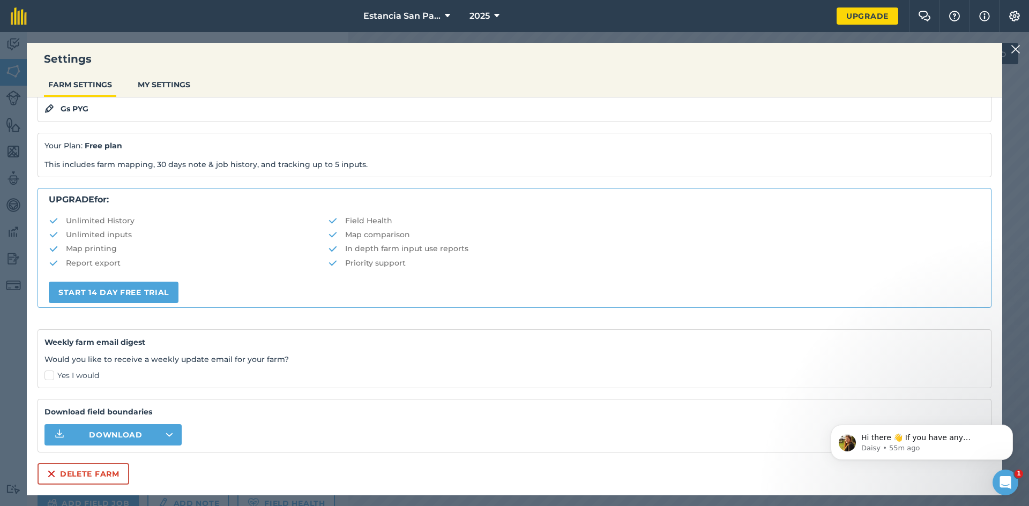
click at [1016, 45] on img at bounding box center [1016, 49] width 10 height 13
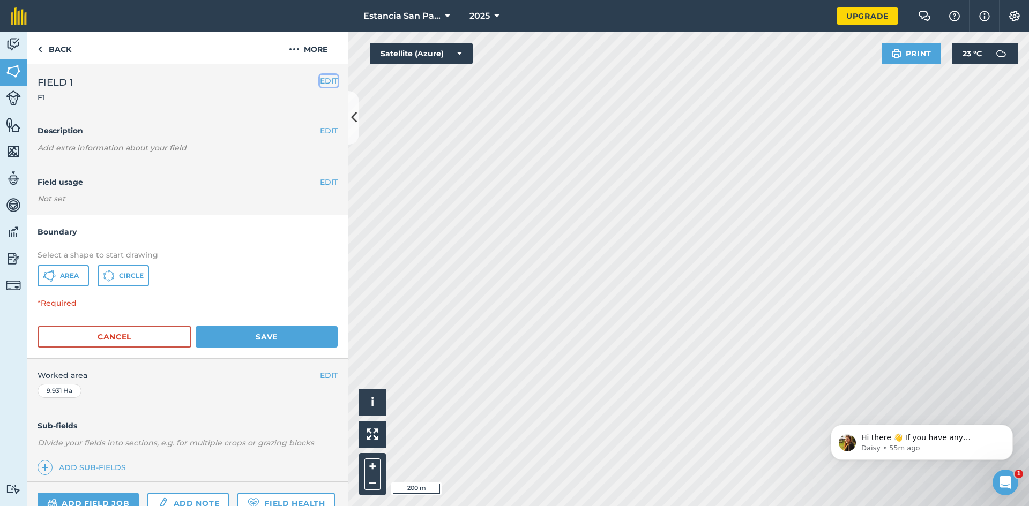
click at [329, 83] on button "EDIT" at bounding box center [329, 81] width 18 height 12
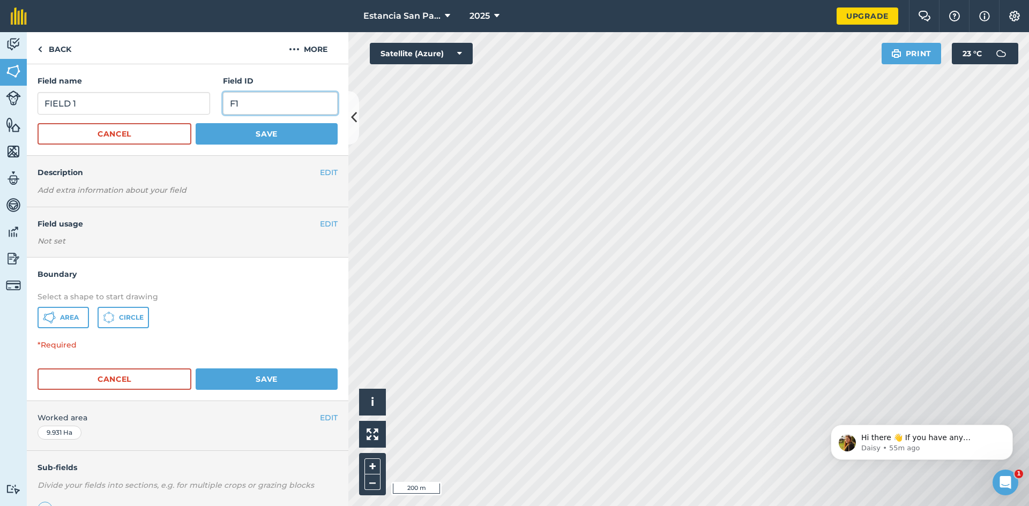
click at [296, 96] on input "F1" at bounding box center [280, 103] width 115 height 23
type input "F"
click at [141, 100] on input "FIELD 1" at bounding box center [124, 103] width 173 height 23
type input "F"
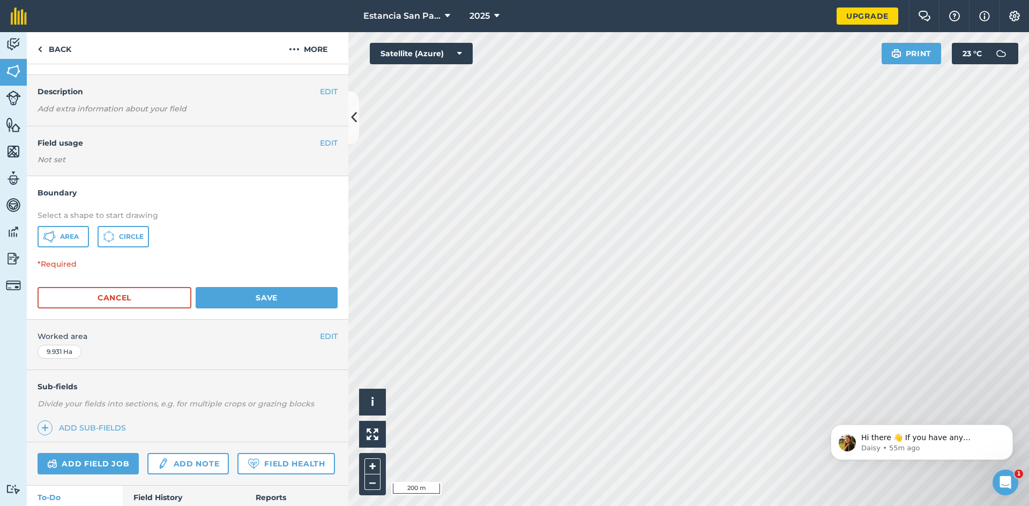
scroll to position [161, 0]
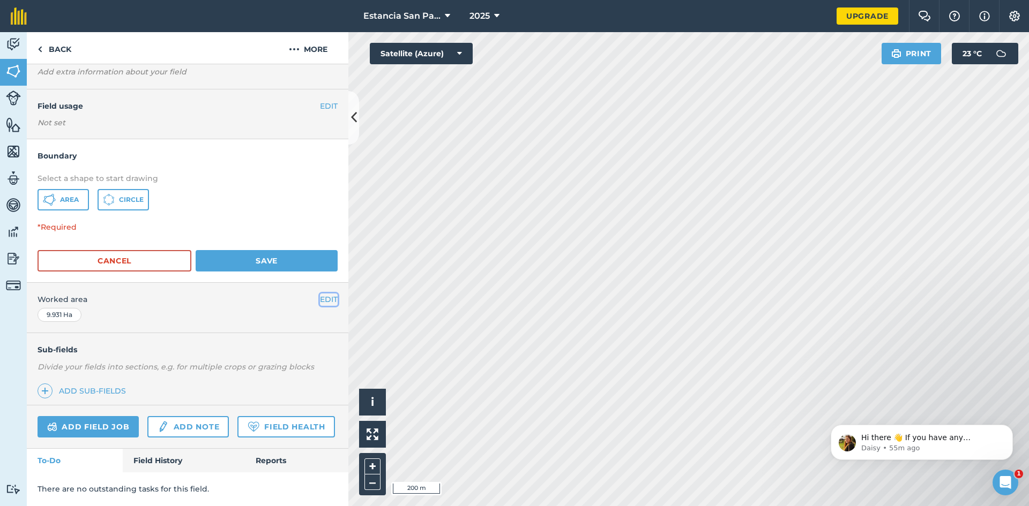
click at [325, 294] on button "EDIT" at bounding box center [329, 300] width 18 height 12
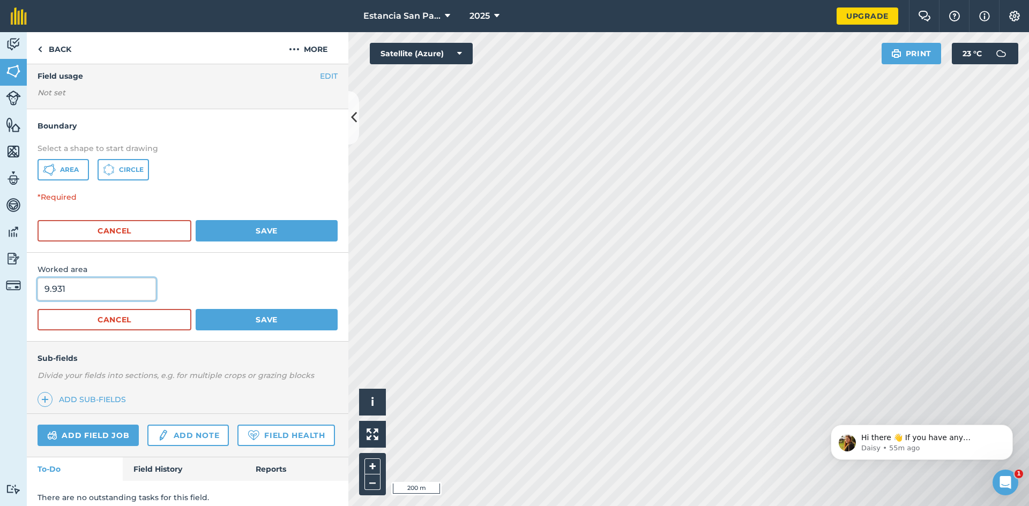
click at [122, 281] on input "9.931" at bounding box center [97, 289] width 118 height 23
type input "9"
type input "0"
click at [249, 320] on button "Save" at bounding box center [267, 319] width 142 height 21
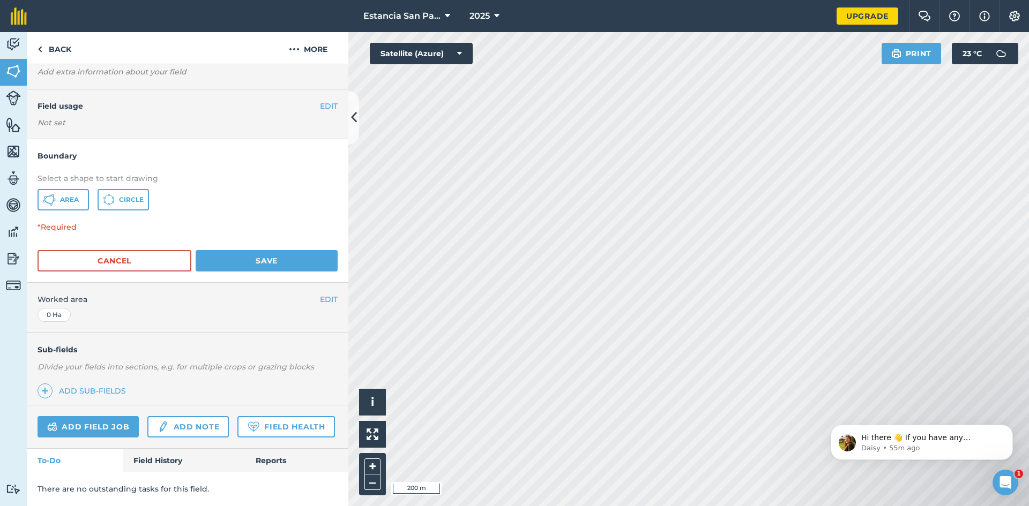
scroll to position [0, 0]
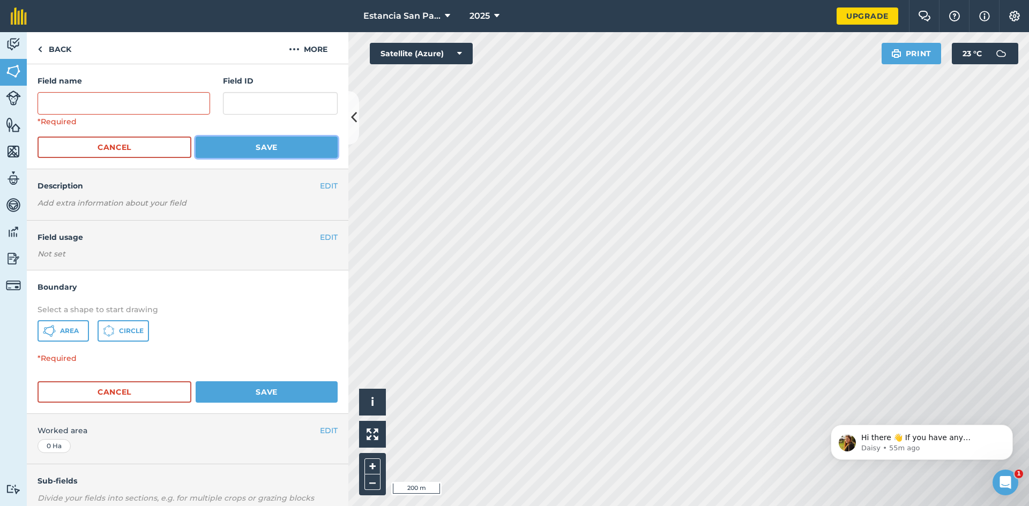
click at [241, 146] on button "Save" at bounding box center [267, 147] width 142 height 21
click at [56, 47] on link "Back" at bounding box center [54, 48] width 55 height 32
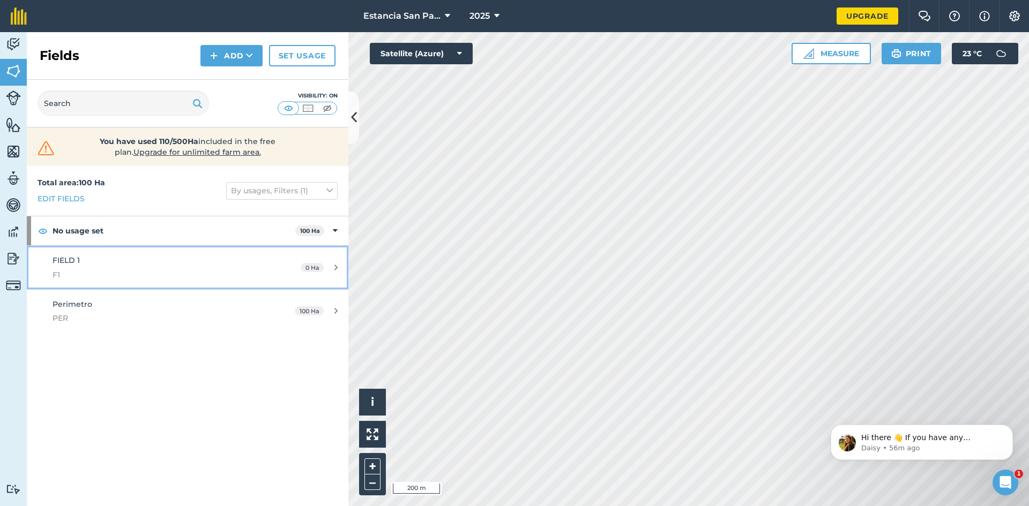
click at [324, 268] on div "0 Ha" at bounding box center [319, 268] width 58 height 9
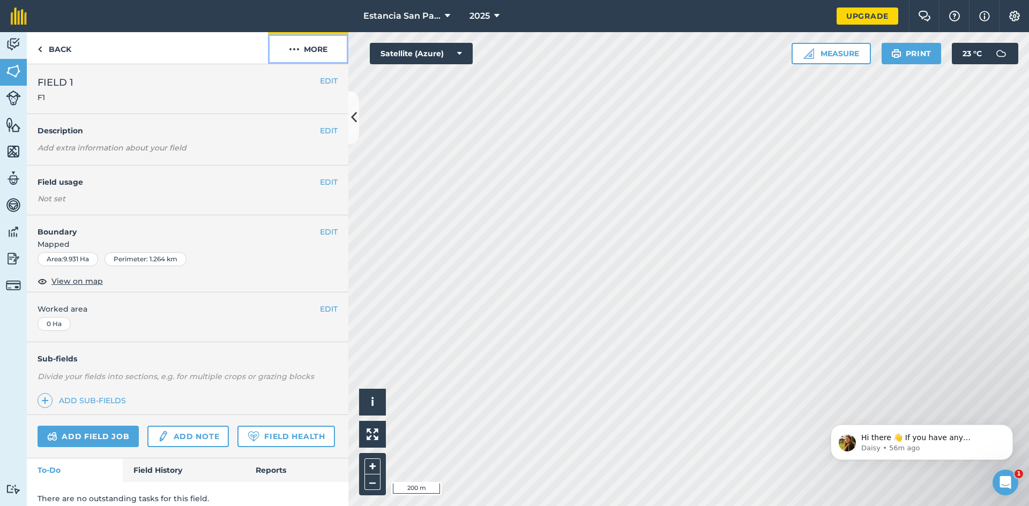
click at [315, 53] on button "More" at bounding box center [308, 48] width 80 height 32
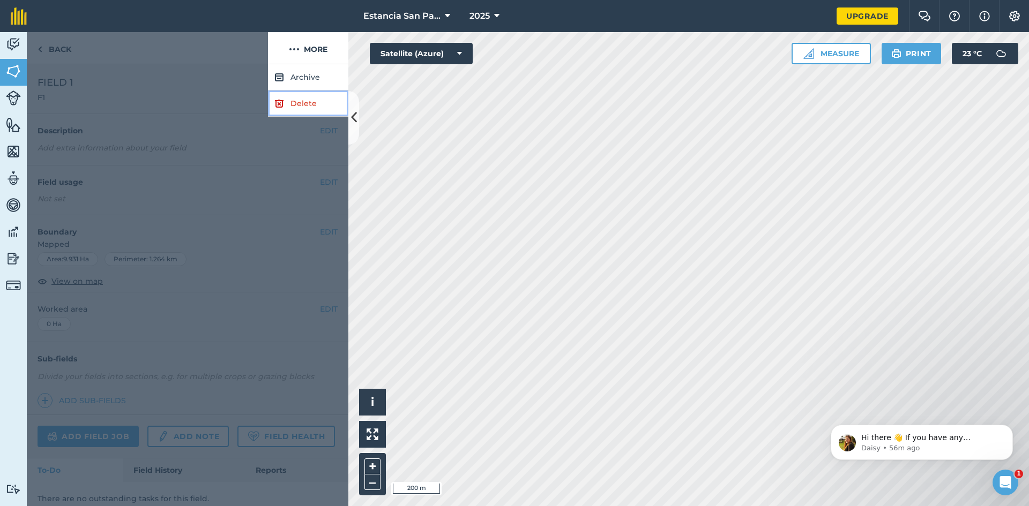
click at [302, 99] on link "Delete" at bounding box center [308, 104] width 80 height 26
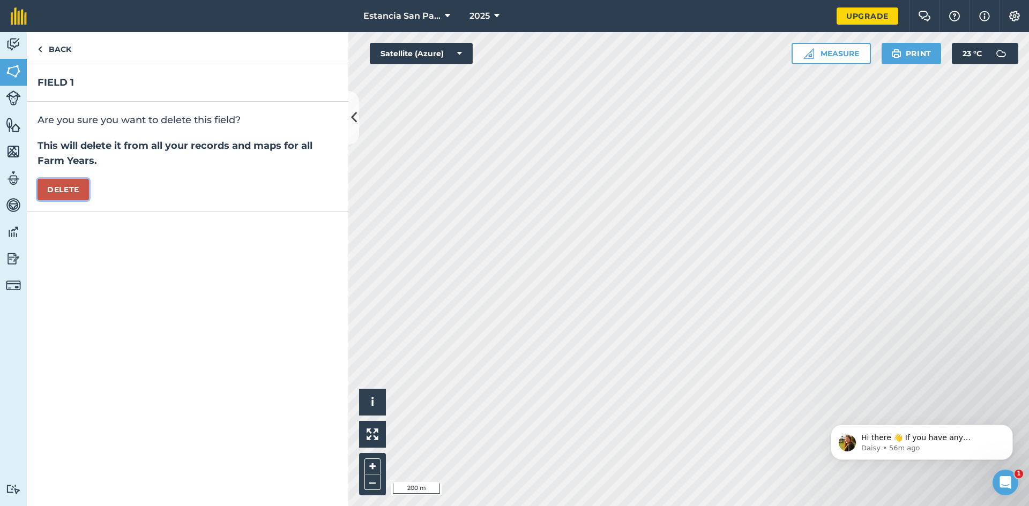
click at [71, 193] on button "Delete" at bounding box center [63, 189] width 51 height 21
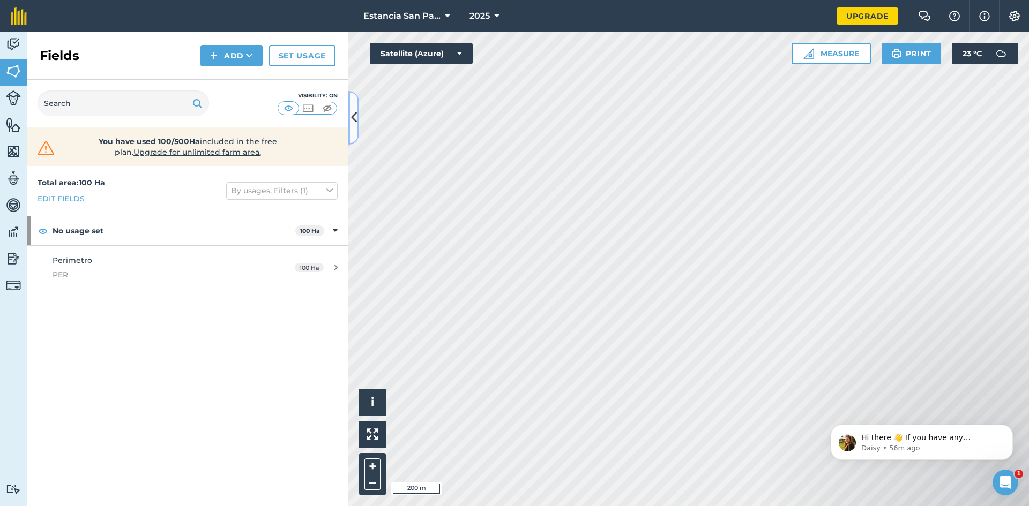
click at [356, 129] on button at bounding box center [353, 118] width 11 height 54
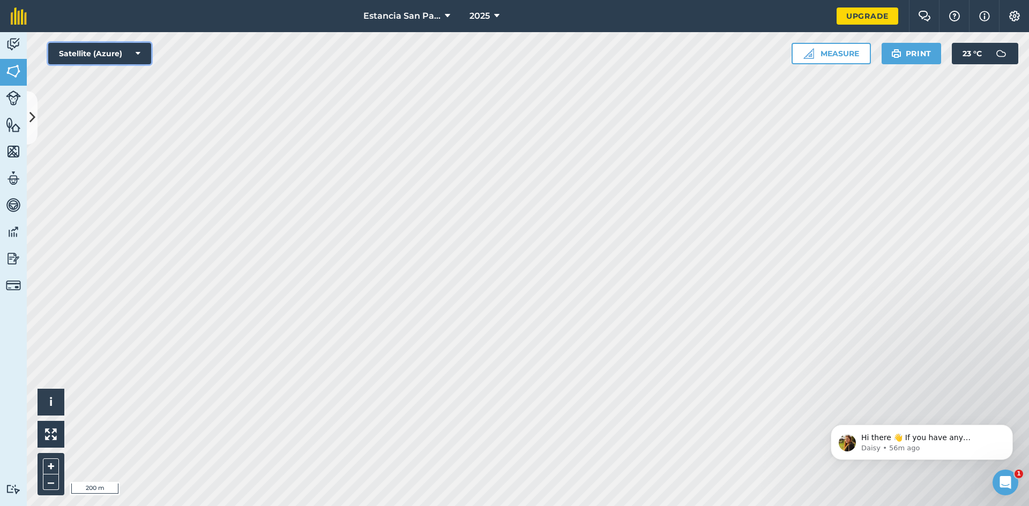
click at [140, 58] on button "Satellite (Azure)" at bounding box center [99, 53] width 103 height 21
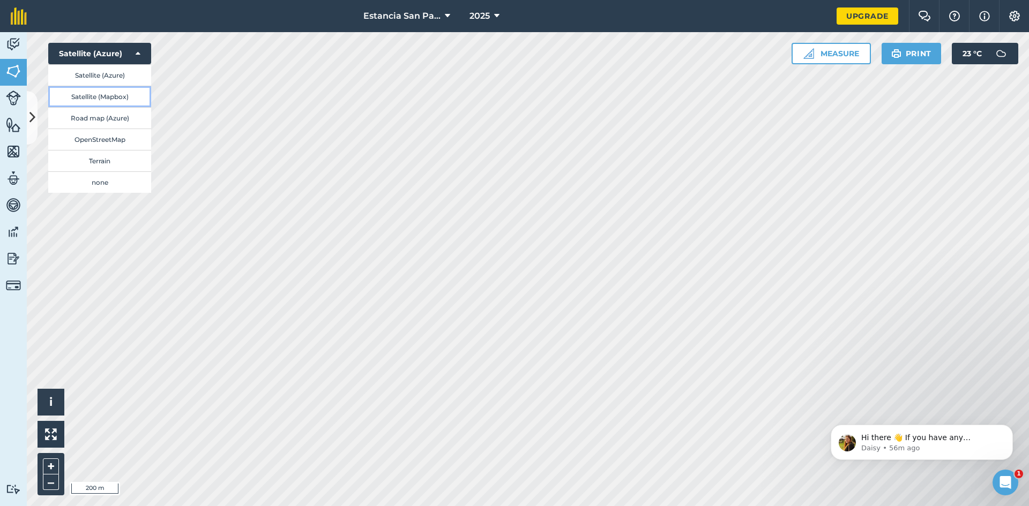
click at [126, 93] on button "Satellite (Mapbox)" at bounding box center [99, 96] width 103 height 21
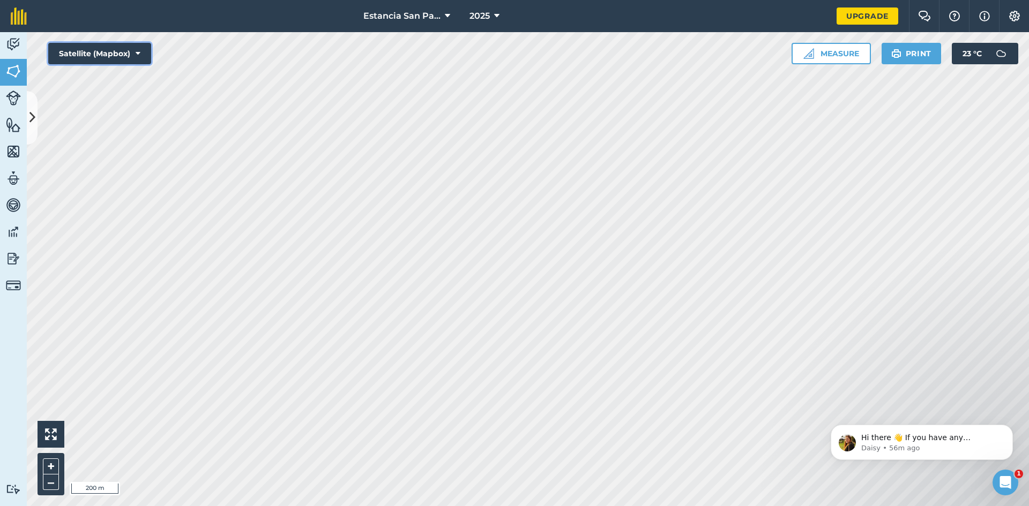
click at [117, 53] on button "Satellite (Mapbox)" at bounding box center [99, 53] width 103 height 21
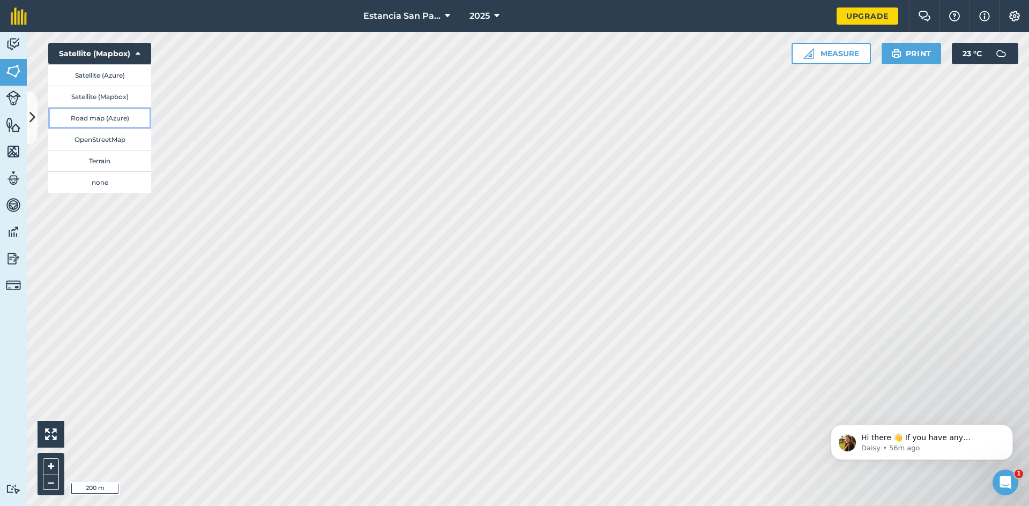
click at [107, 121] on button "Road map (Azure)" at bounding box center [99, 117] width 103 height 21
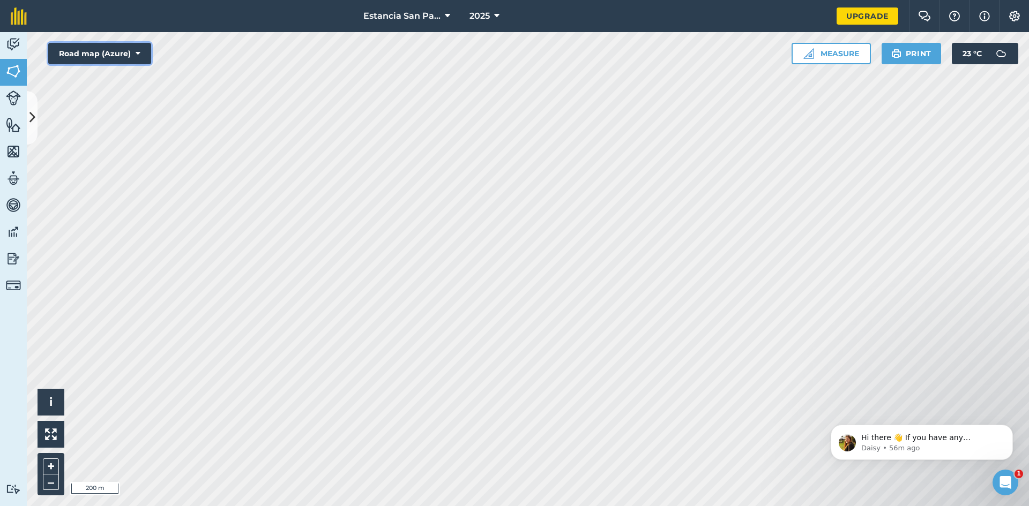
click at [137, 53] on icon at bounding box center [138, 53] width 5 height 11
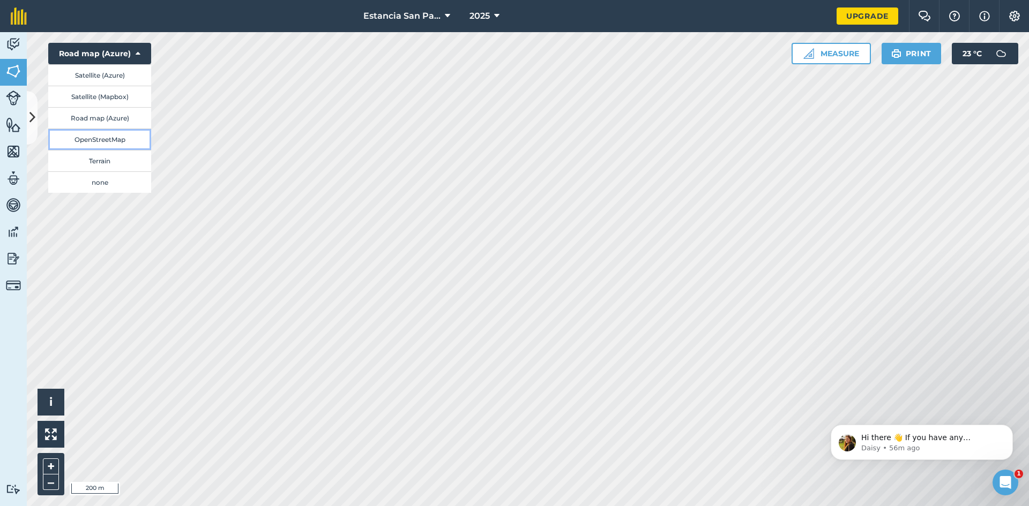
click at [120, 136] on button "OpenStreetMap" at bounding box center [99, 139] width 103 height 21
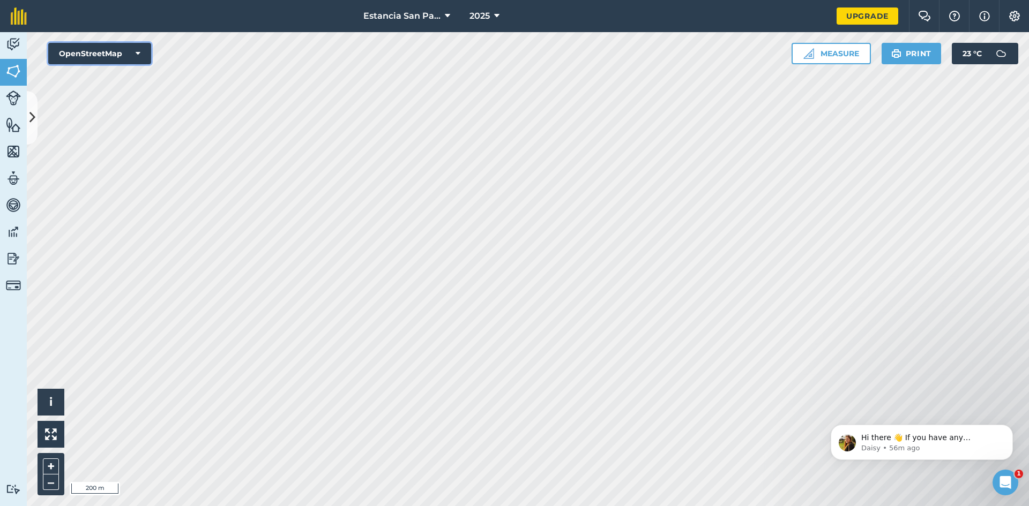
click at [143, 52] on button "OpenStreetMap" at bounding box center [99, 53] width 103 height 21
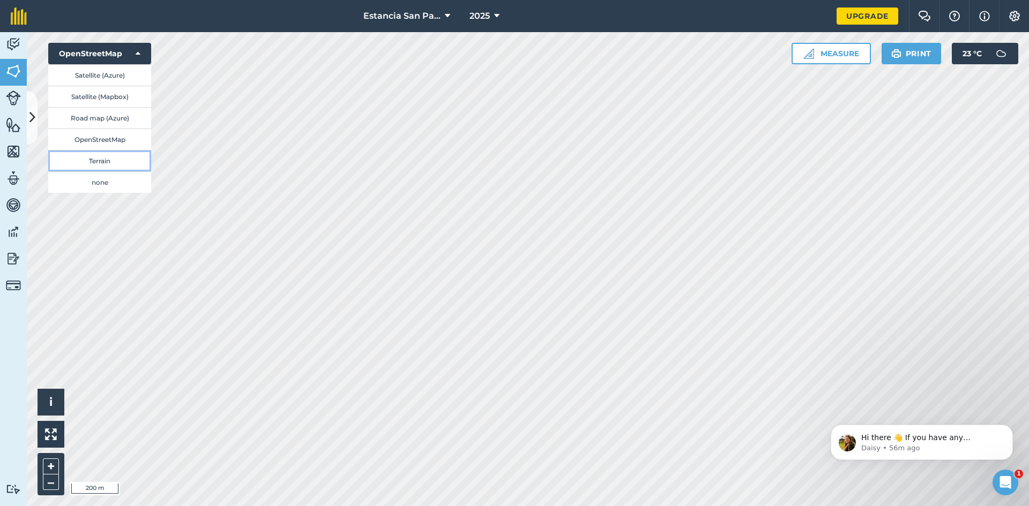
click at [107, 162] on button "Terrain" at bounding box center [99, 160] width 103 height 21
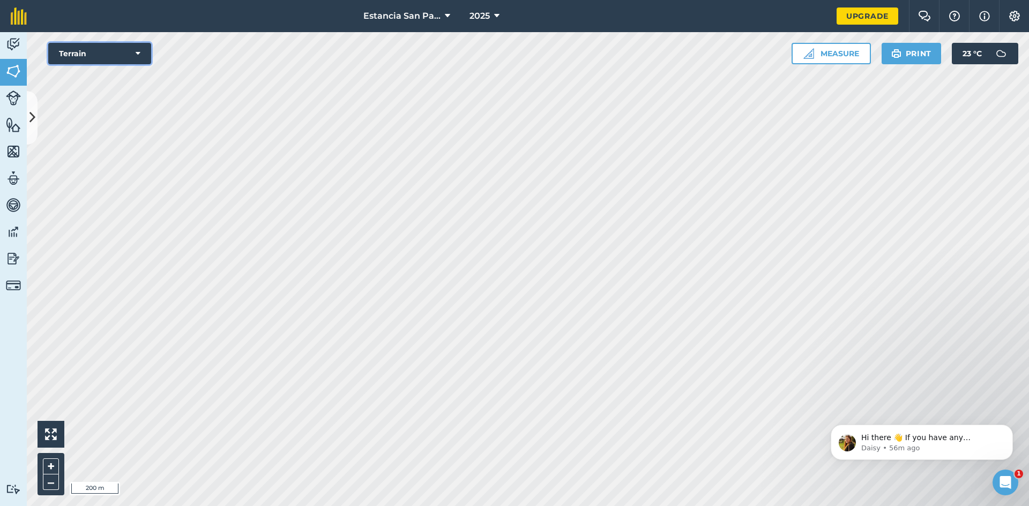
click at [137, 54] on icon at bounding box center [138, 53] width 5 height 11
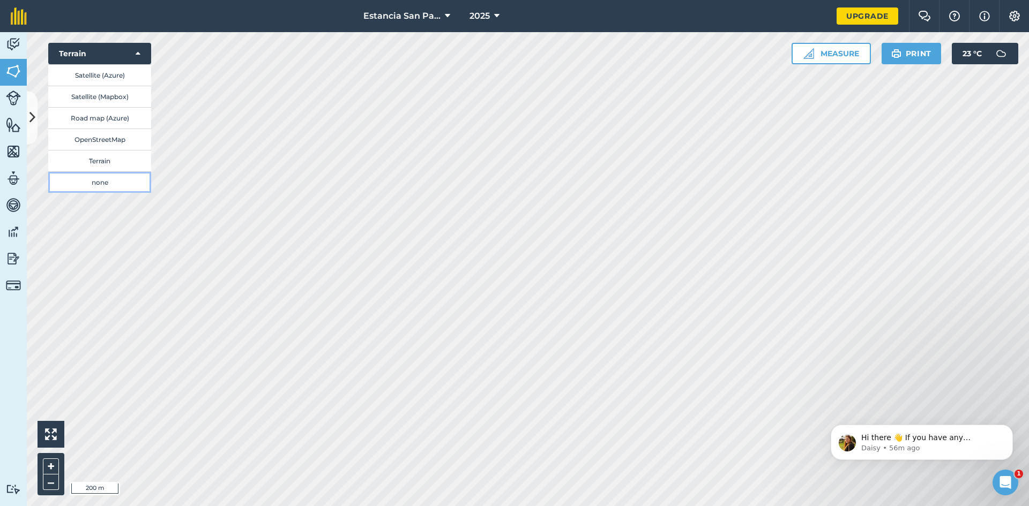
click at [103, 181] on button "none" at bounding box center [99, 182] width 103 height 21
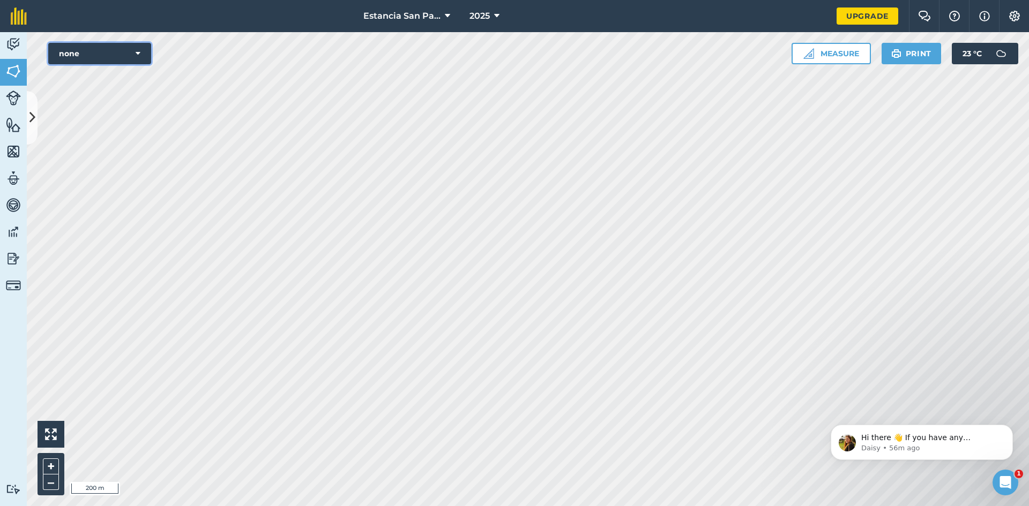
click at [140, 53] on icon at bounding box center [138, 53] width 5 height 11
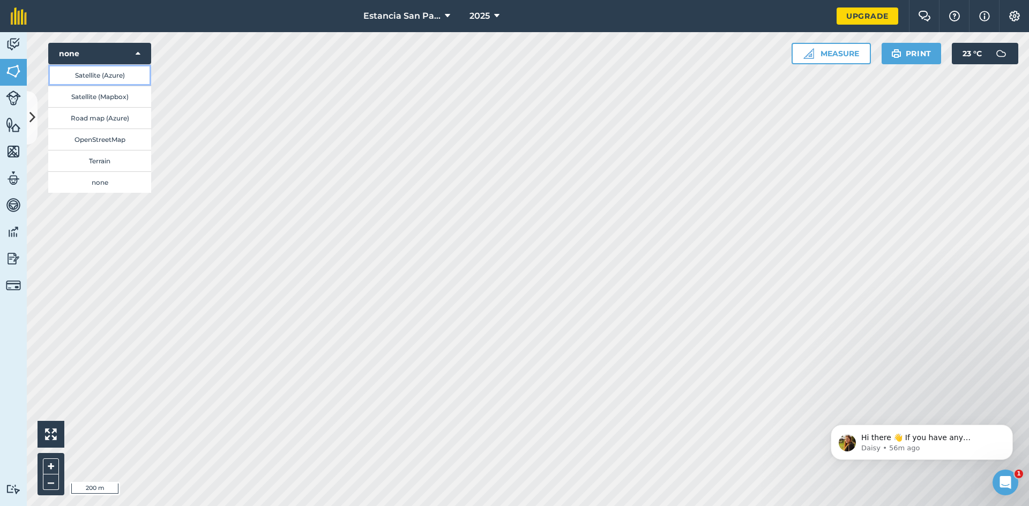
click at [124, 72] on button "Satellite (Azure)" at bounding box center [99, 74] width 103 height 21
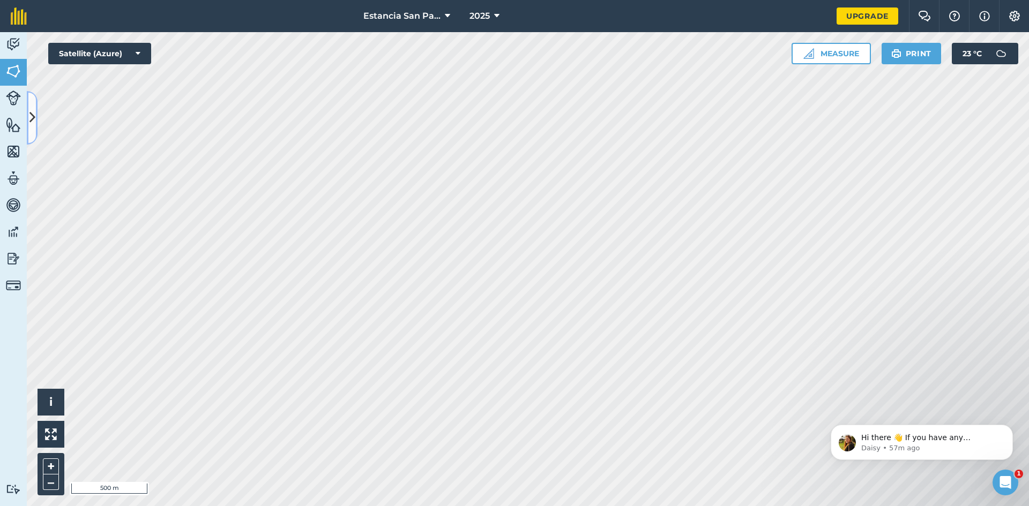
click at [30, 112] on icon at bounding box center [32, 117] width 6 height 19
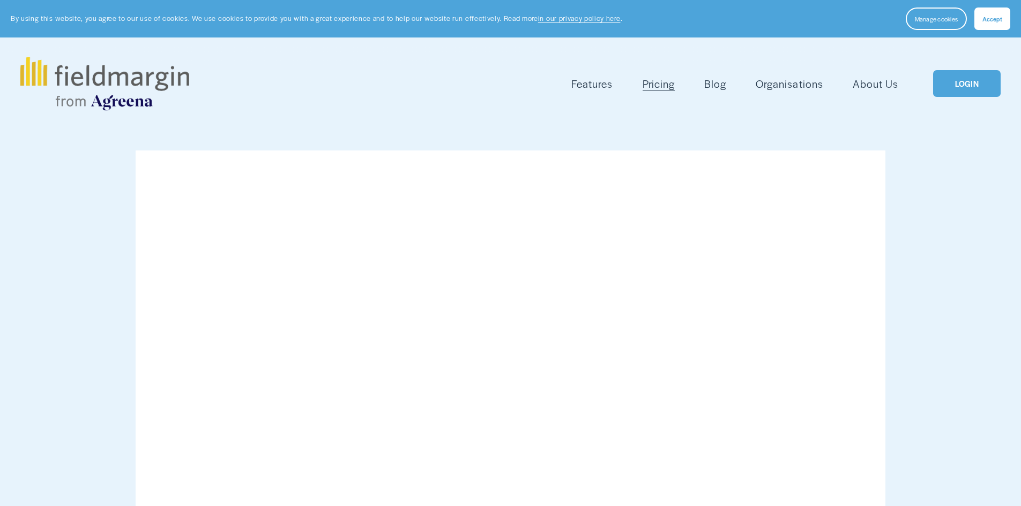
scroll to position [268, 0]
